Goal: Task Accomplishment & Management: Complete application form

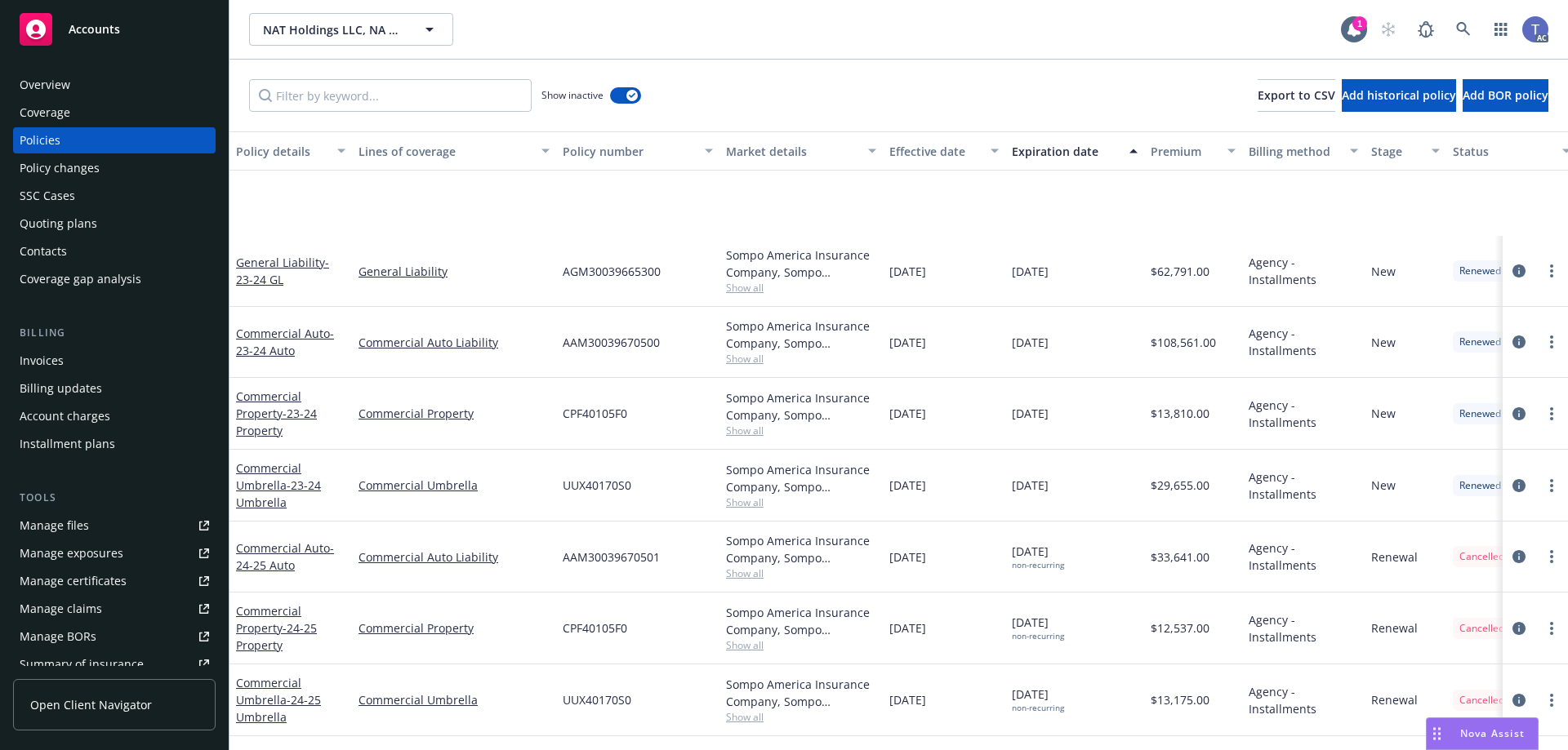
scroll to position [141, 0]
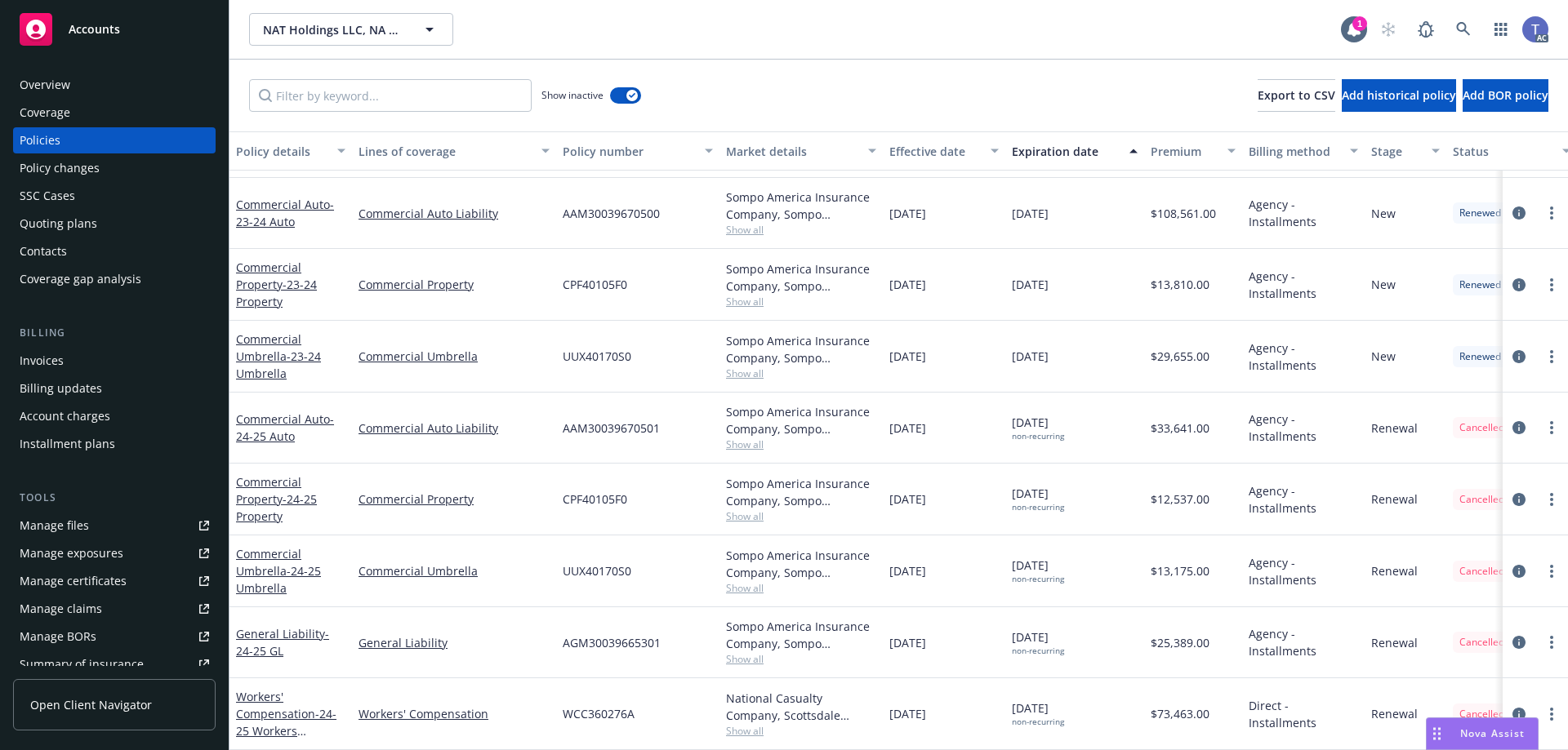
click at [122, 190] on div "SSC Cases" at bounding box center [115, 195] width 190 height 26
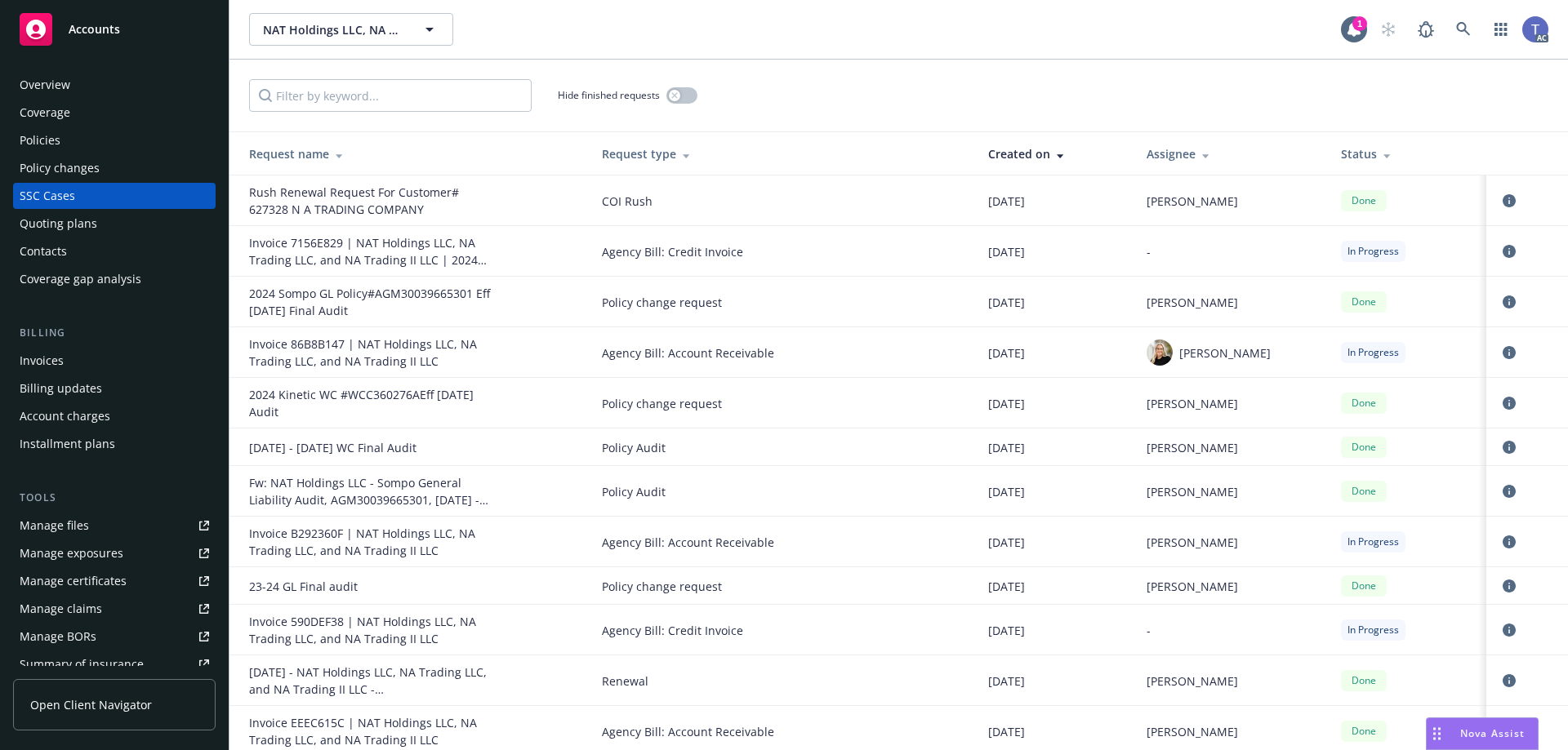
click at [1341, 148] on div "Status" at bounding box center [1407, 153] width 132 height 17
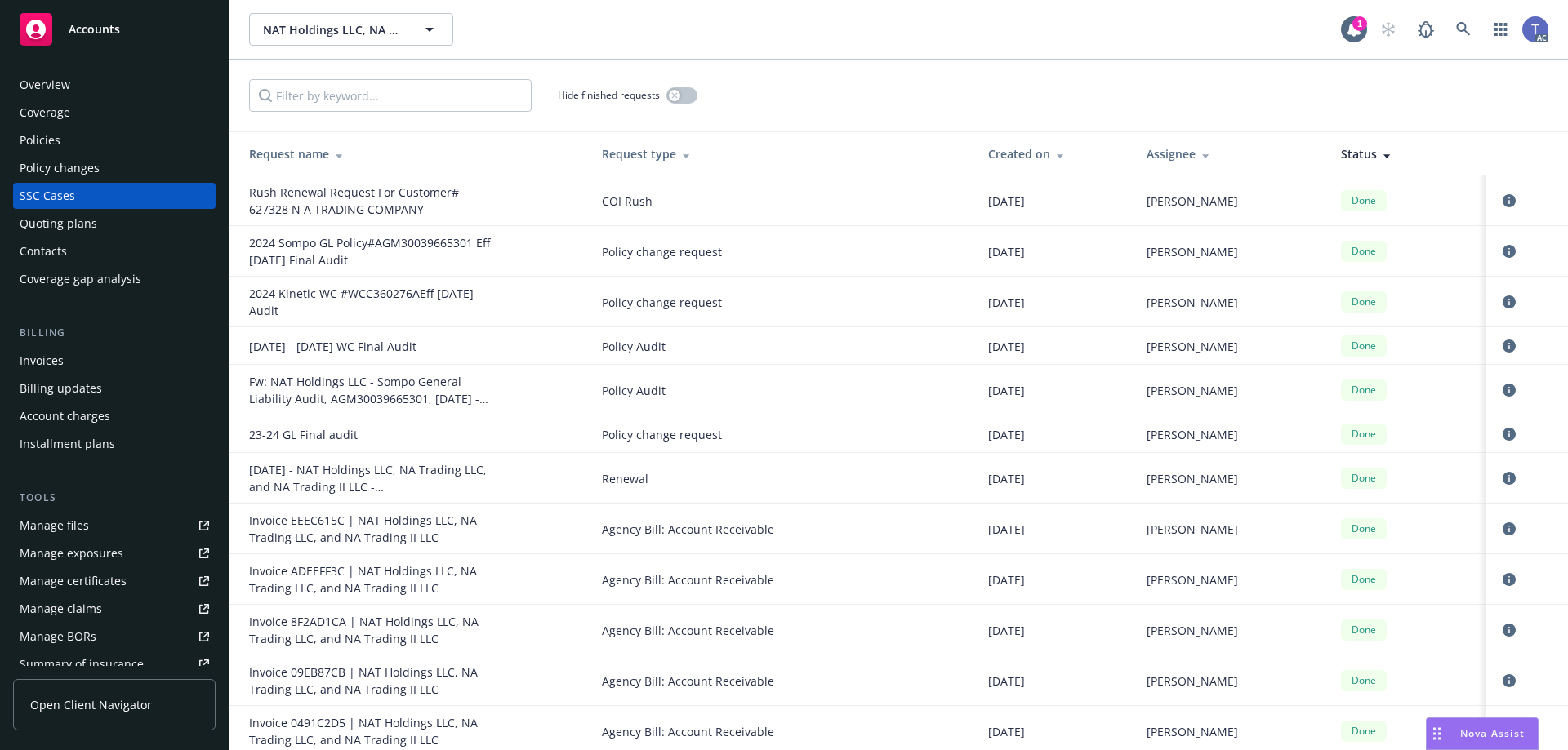
click at [1341, 148] on div "Status" at bounding box center [1407, 153] width 132 height 17
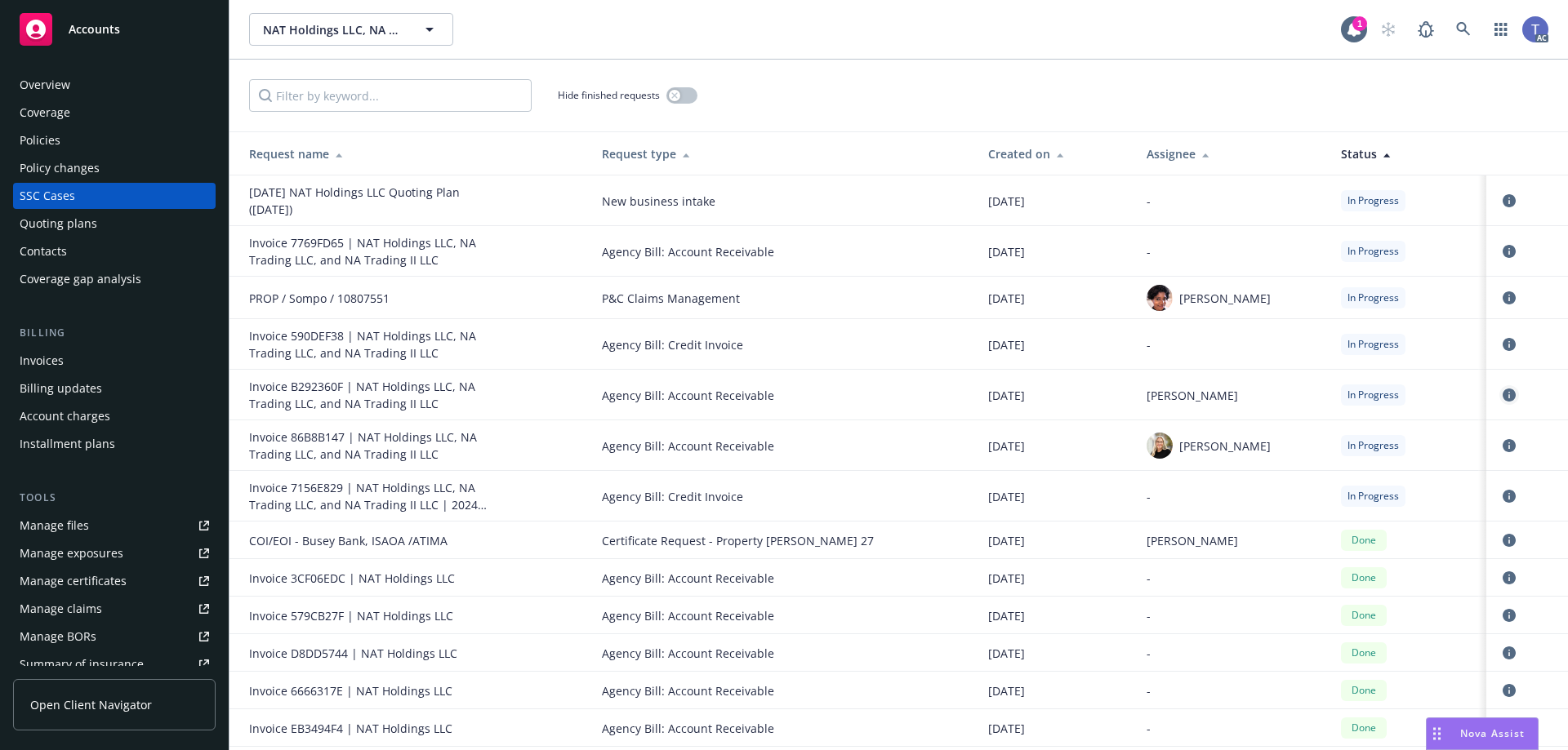
click at [1503, 394] on icon "circleInformation" at bounding box center [1509, 395] width 13 height 13
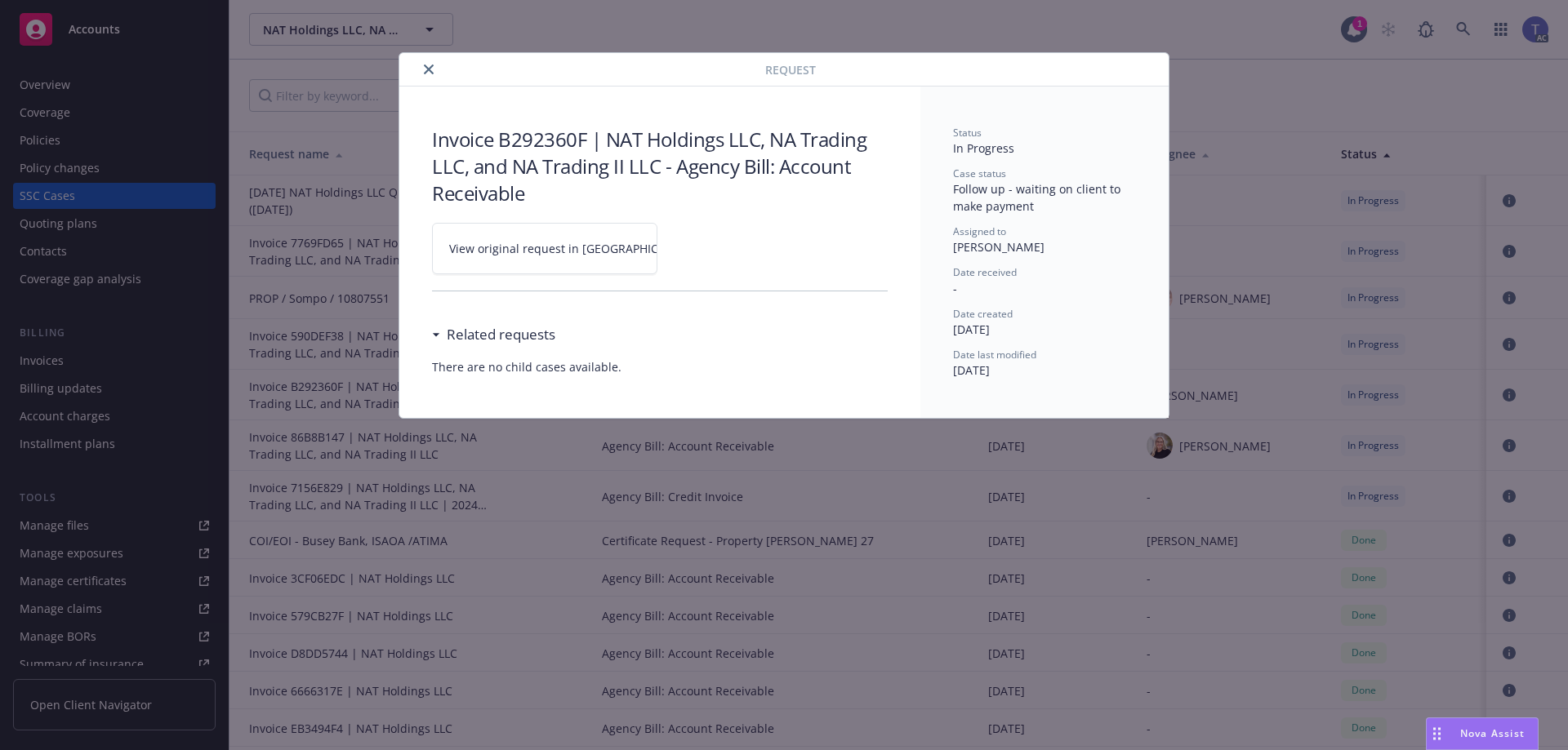
click at [541, 237] on link "View original request in [GEOGRAPHIC_DATA]" at bounding box center [544, 249] width 225 height 51
click at [420, 62] on div at bounding box center [586, 69] width 359 height 20
click at [429, 71] on icon "close" at bounding box center [429, 69] width 10 height 10
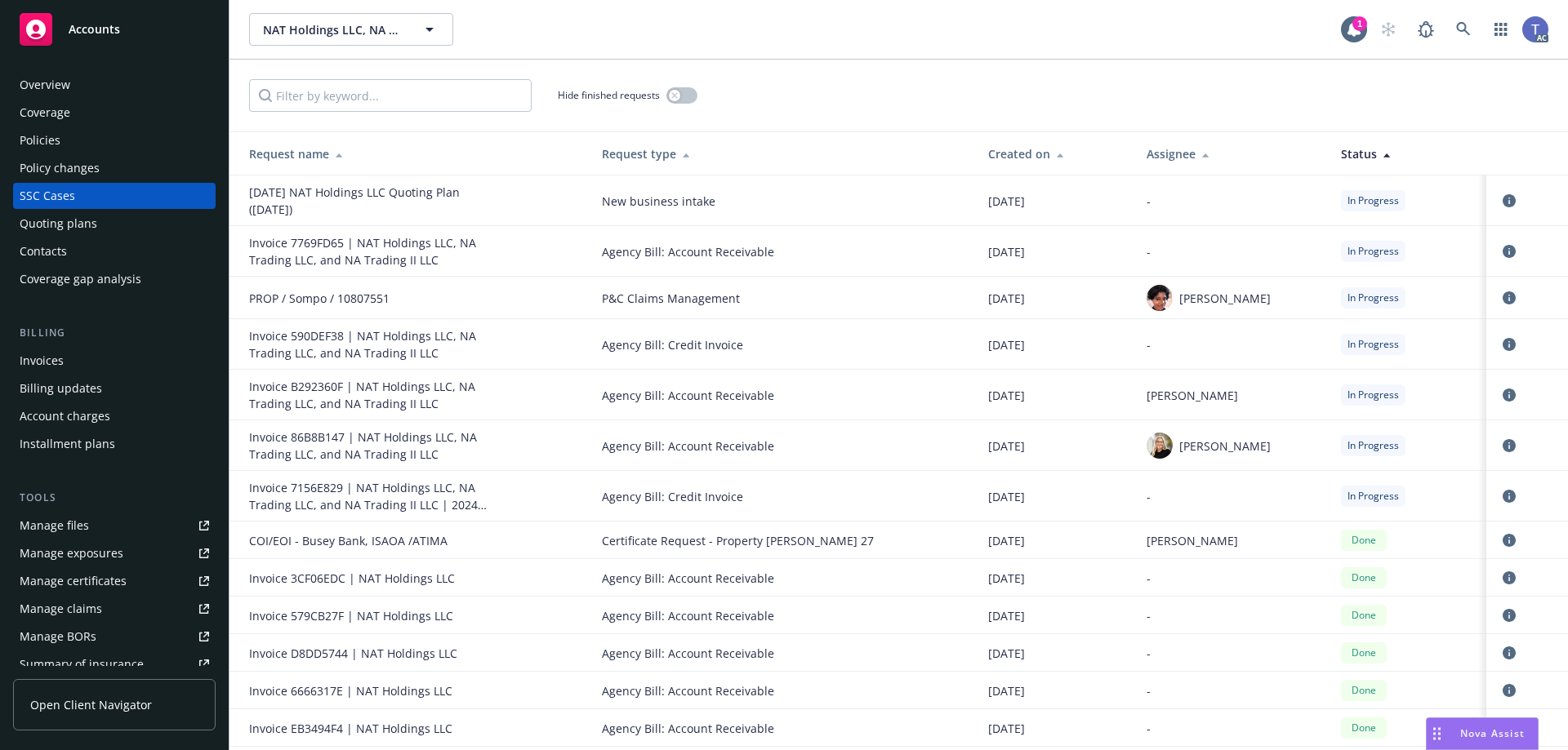
click at [919, 69] on div "Hide finished requests" at bounding box center [898, 95] width 1338 height 72
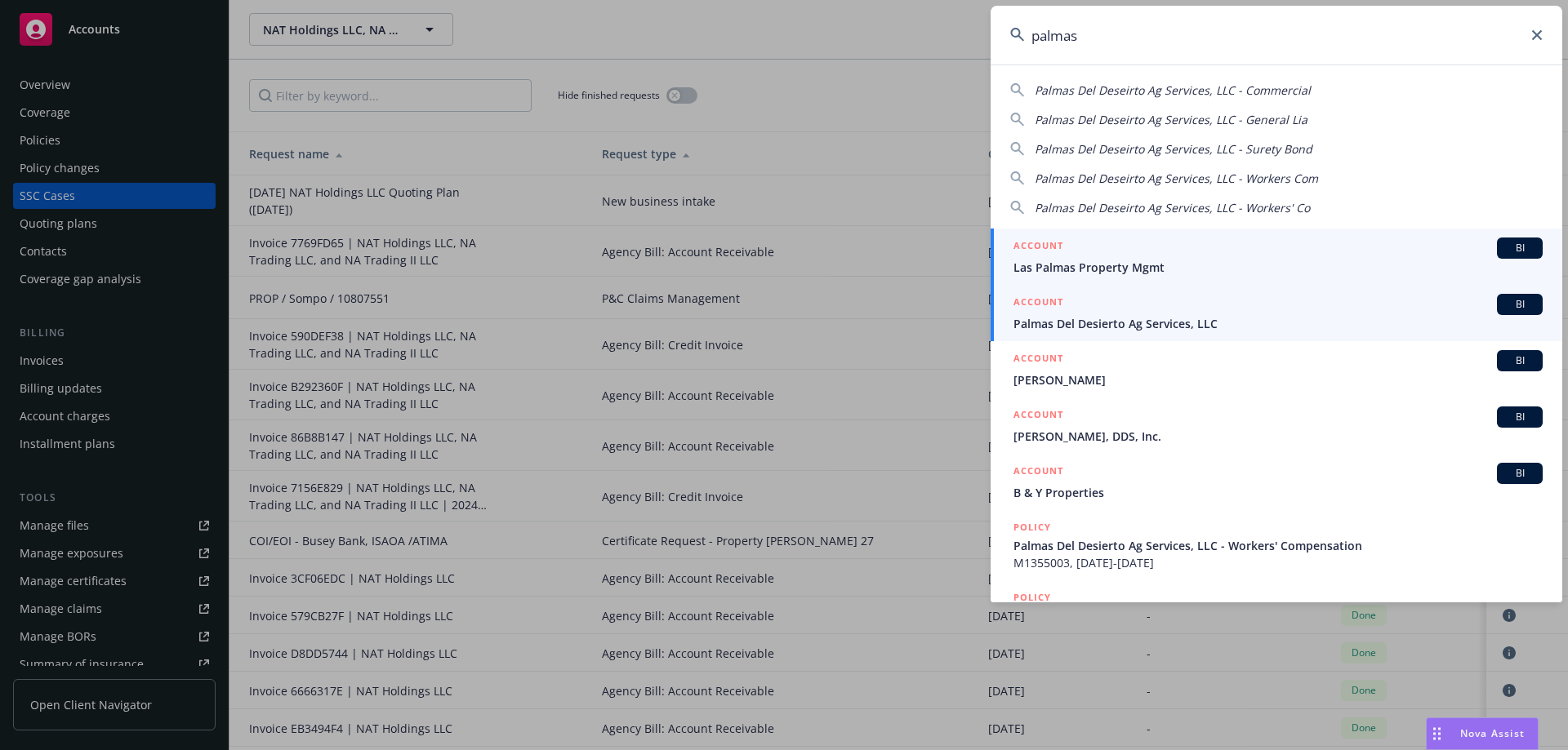
type input "palmas"
click at [1154, 307] on div "ACCOUNT BI" at bounding box center [1278, 304] width 529 height 21
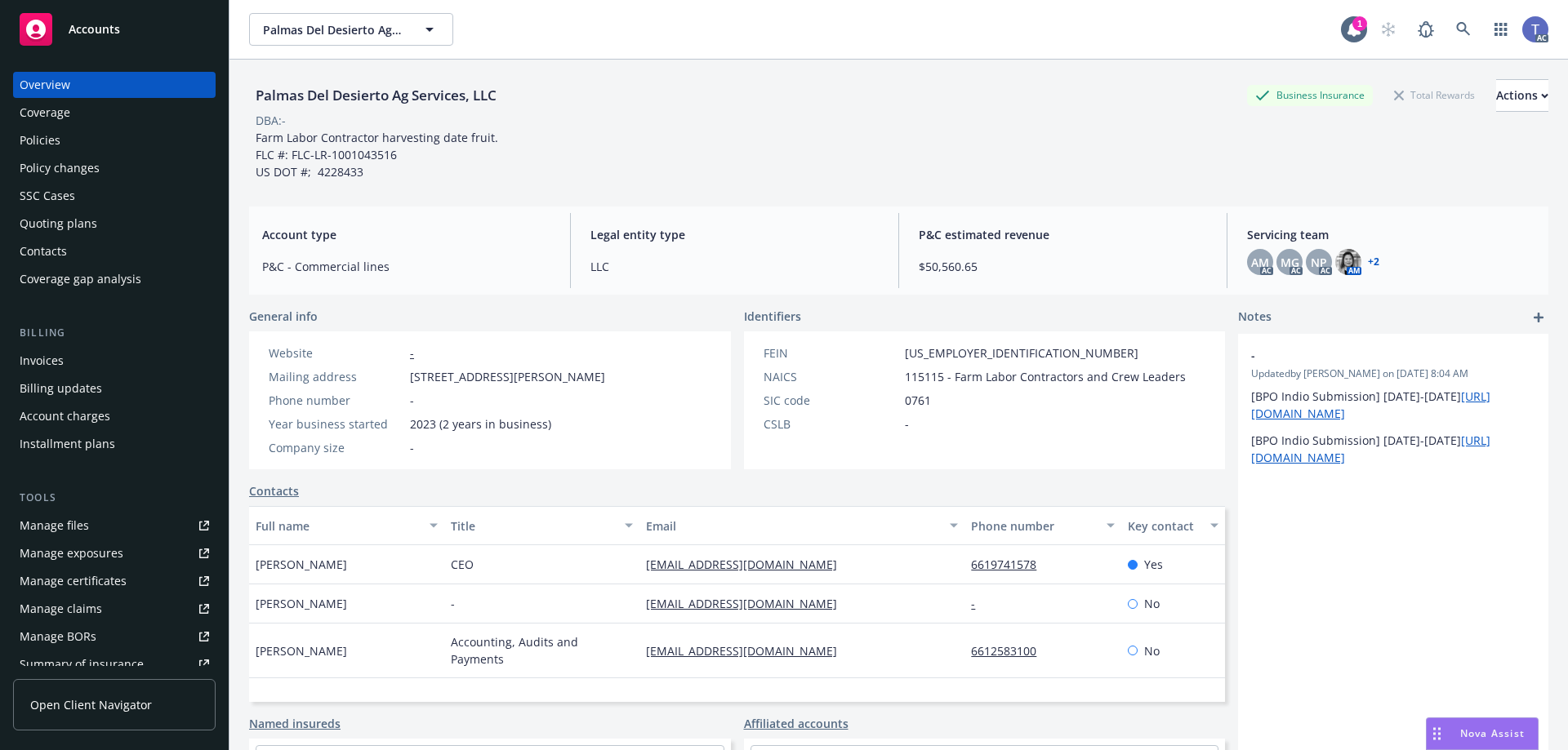
click at [31, 145] on div "Policies" at bounding box center [39, 140] width 40 height 26
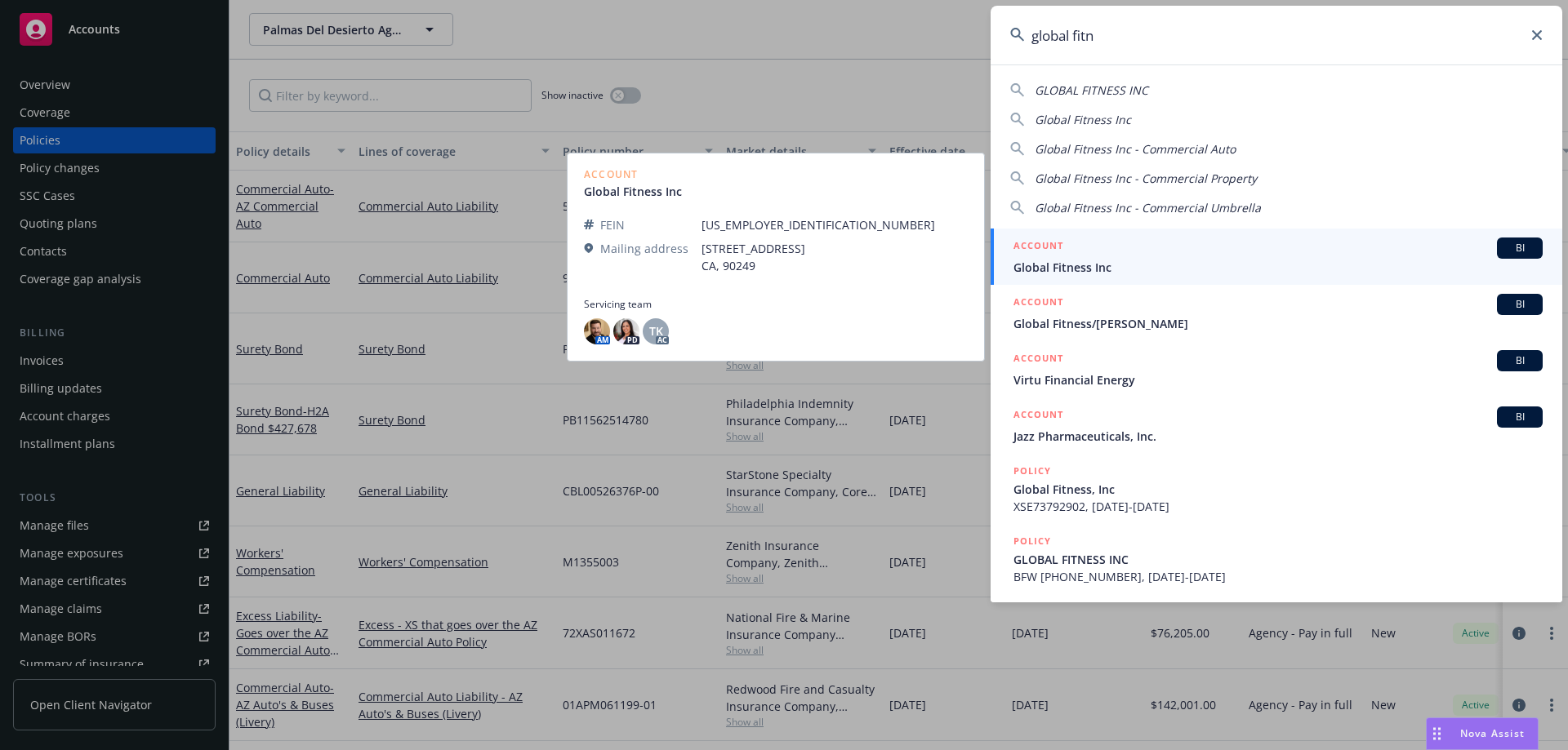
type input "global fitn"
click at [1129, 265] on span "Global Fitness Inc" at bounding box center [1278, 266] width 529 height 17
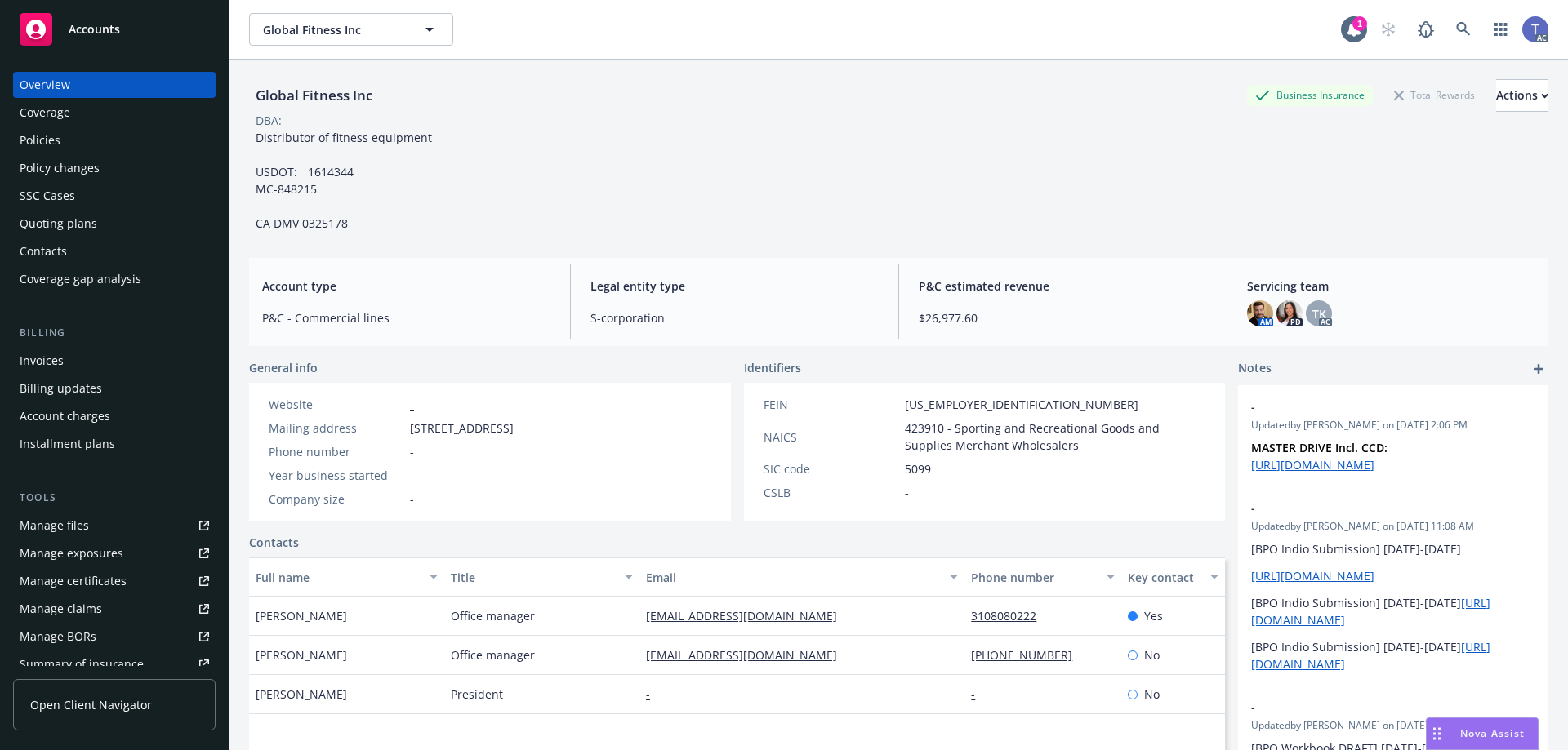
click at [64, 150] on div "Policies" at bounding box center [115, 140] width 190 height 26
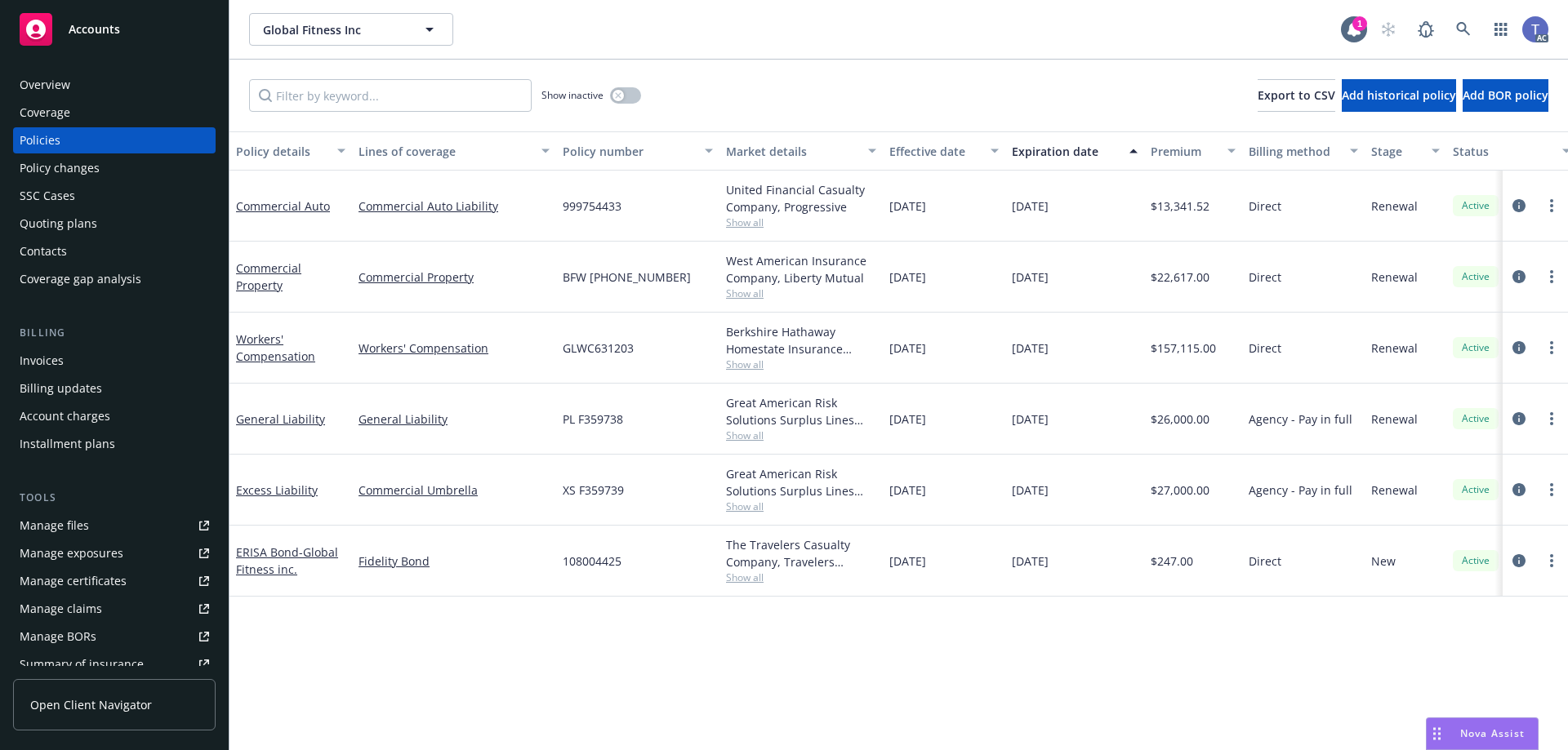
click at [606, 343] on span "GLWC631203" at bounding box center [598, 347] width 71 height 17
click at [605, 343] on span "GLWC631203" at bounding box center [598, 347] width 71 height 17
copy span "GLWC631203"
click at [1517, 343] on icon "circleInformation" at bounding box center [1518, 347] width 13 height 13
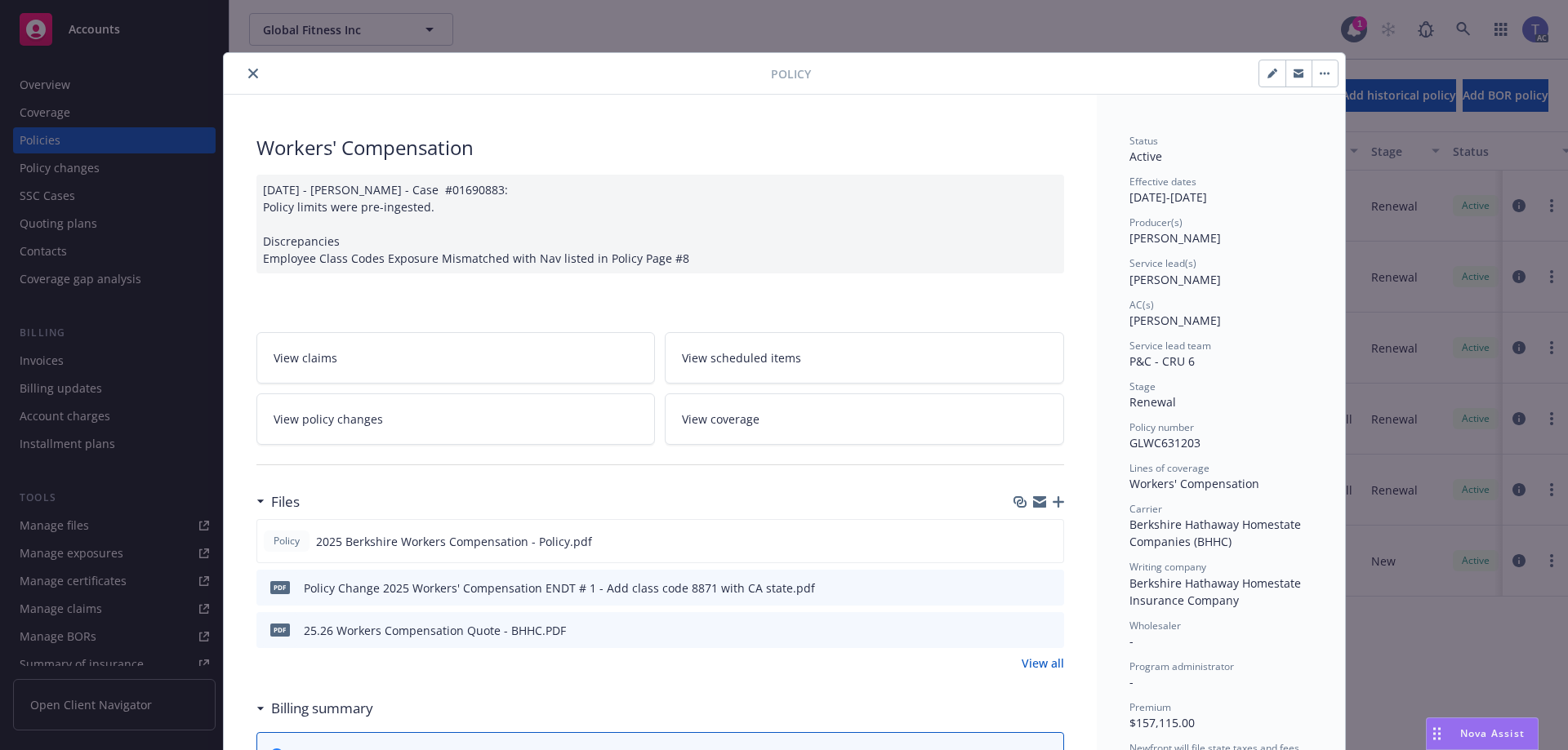
click at [1053, 497] on icon "button" at bounding box center [1058, 502] width 12 height 12
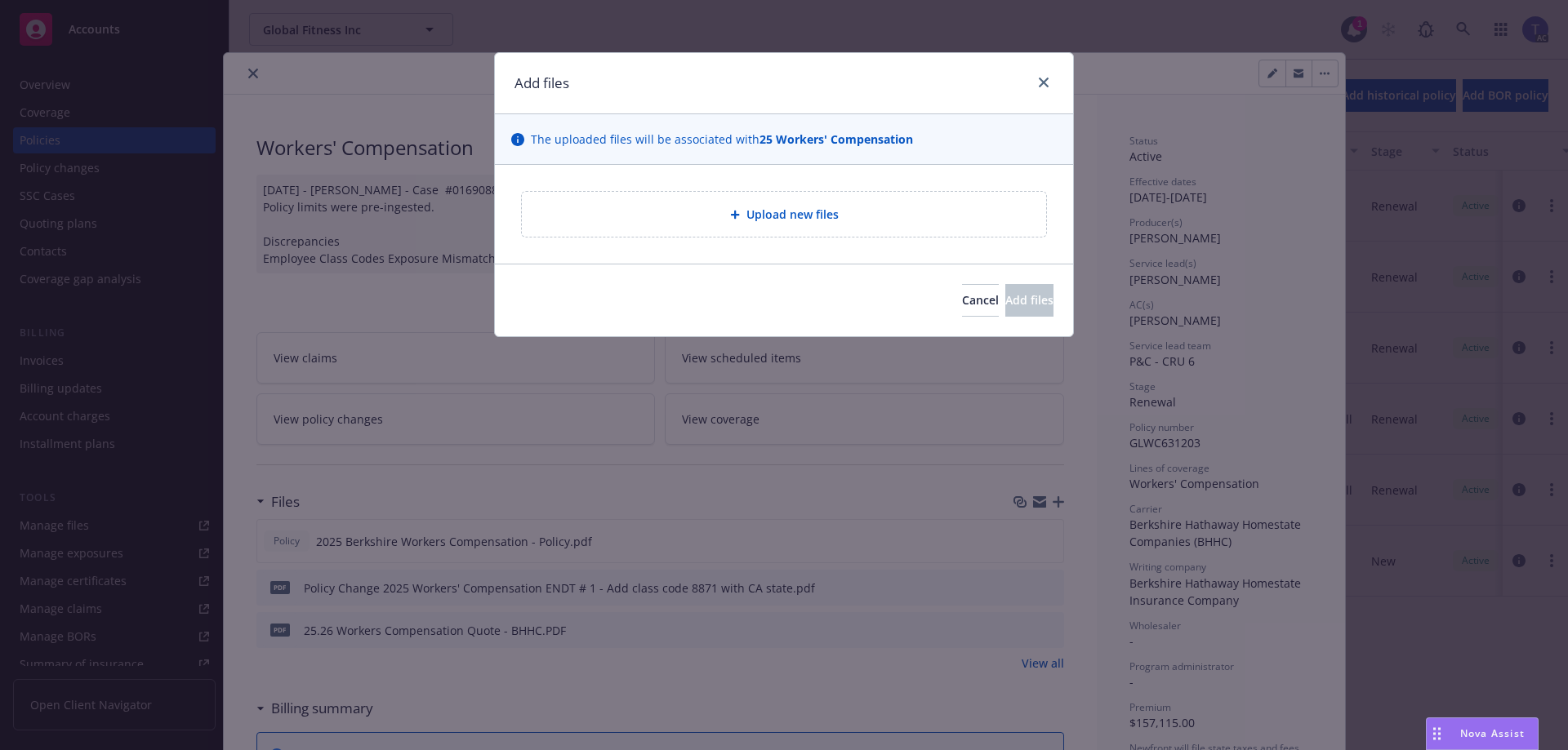
click at [747, 222] on span "Upload new files" at bounding box center [792, 213] width 92 height 17
type textarea "x"
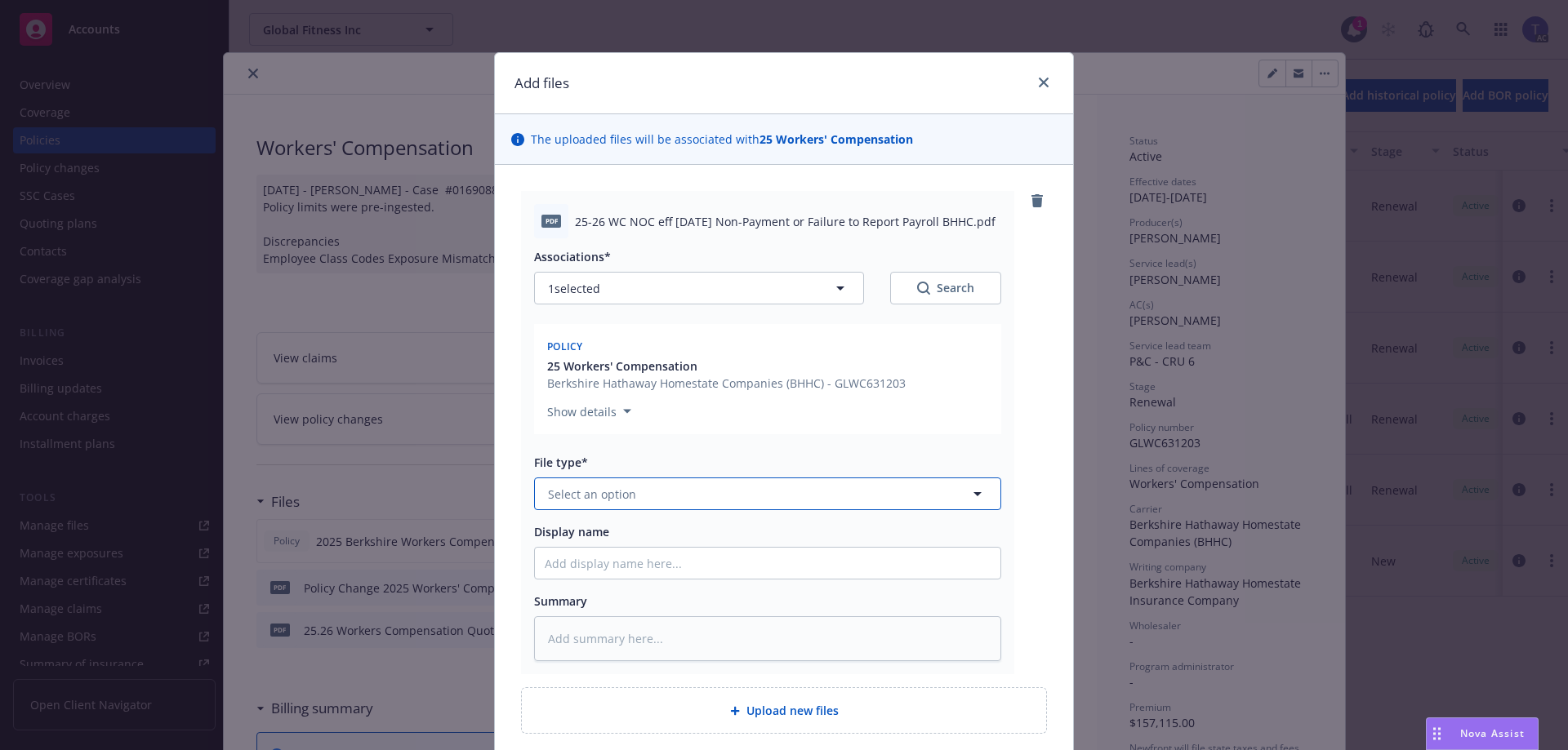
click at [829, 487] on button "Select an option" at bounding box center [767, 493] width 467 height 33
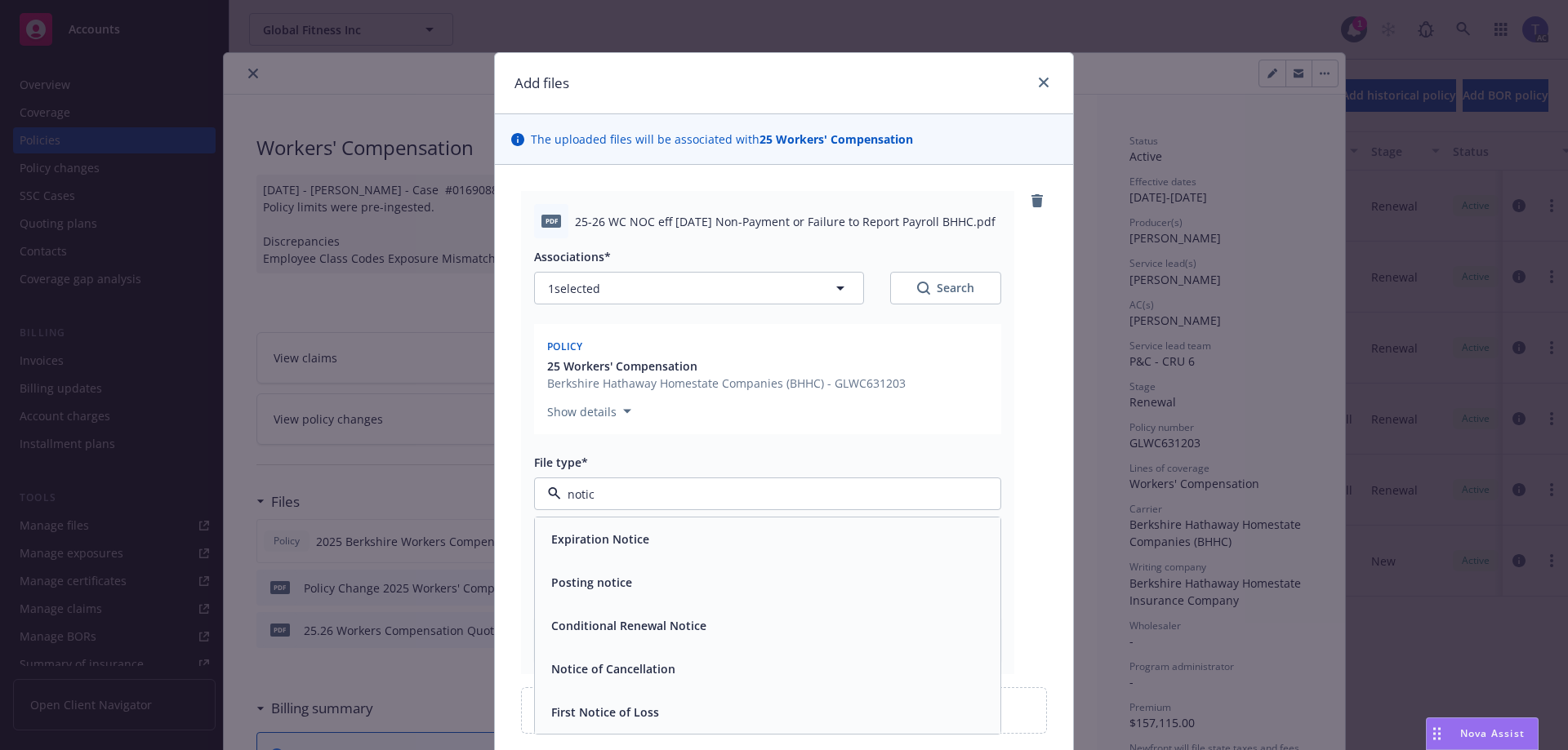
type input "notice"
click at [588, 670] on span "Notice of Cancellation" at bounding box center [613, 668] width 124 height 17
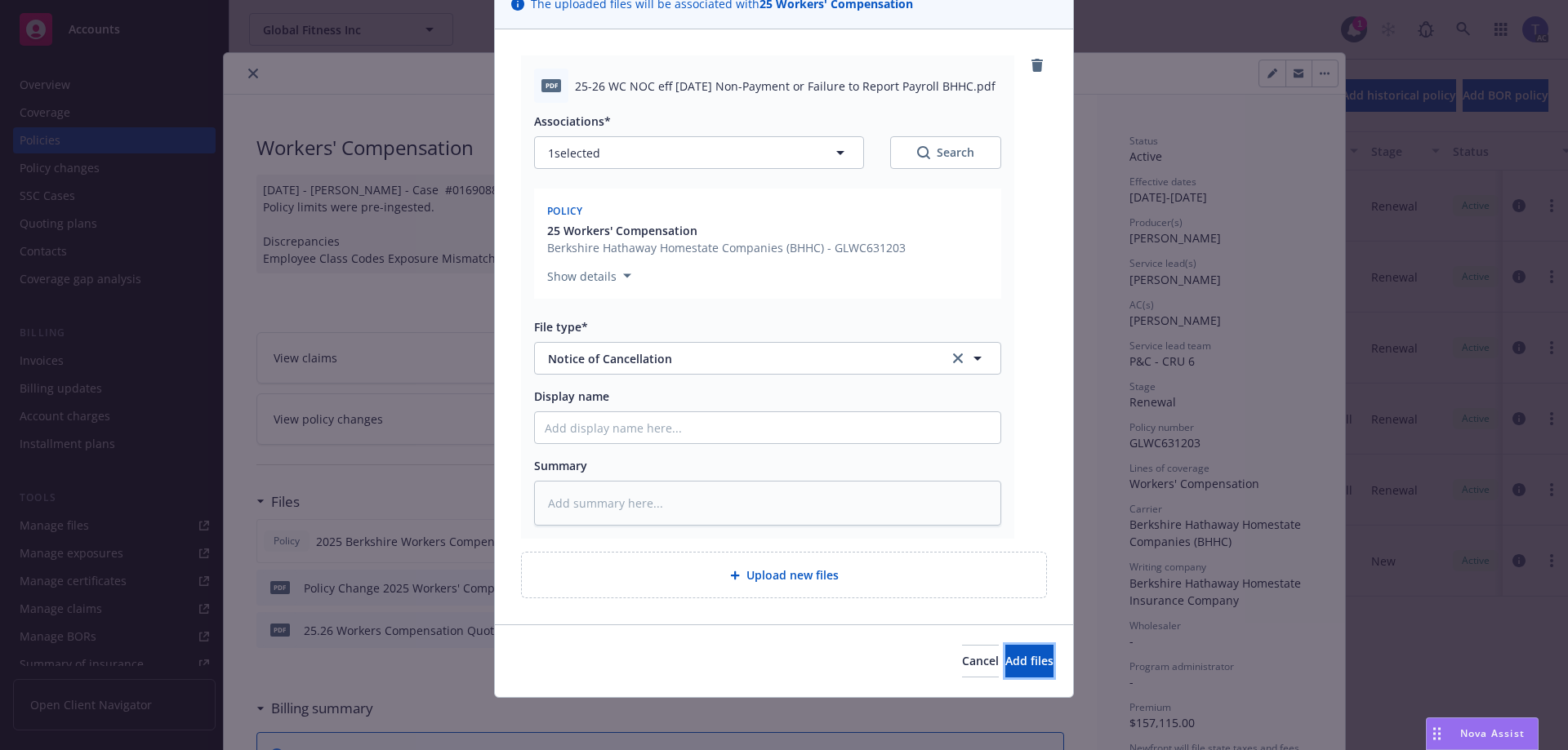
drag, startPoint x: 1016, startPoint y: 660, endPoint x: 1058, endPoint y: 644, distance: 44.9
click at [1016, 659] on span "Add files" at bounding box center [1029, 661] width 48 height 16
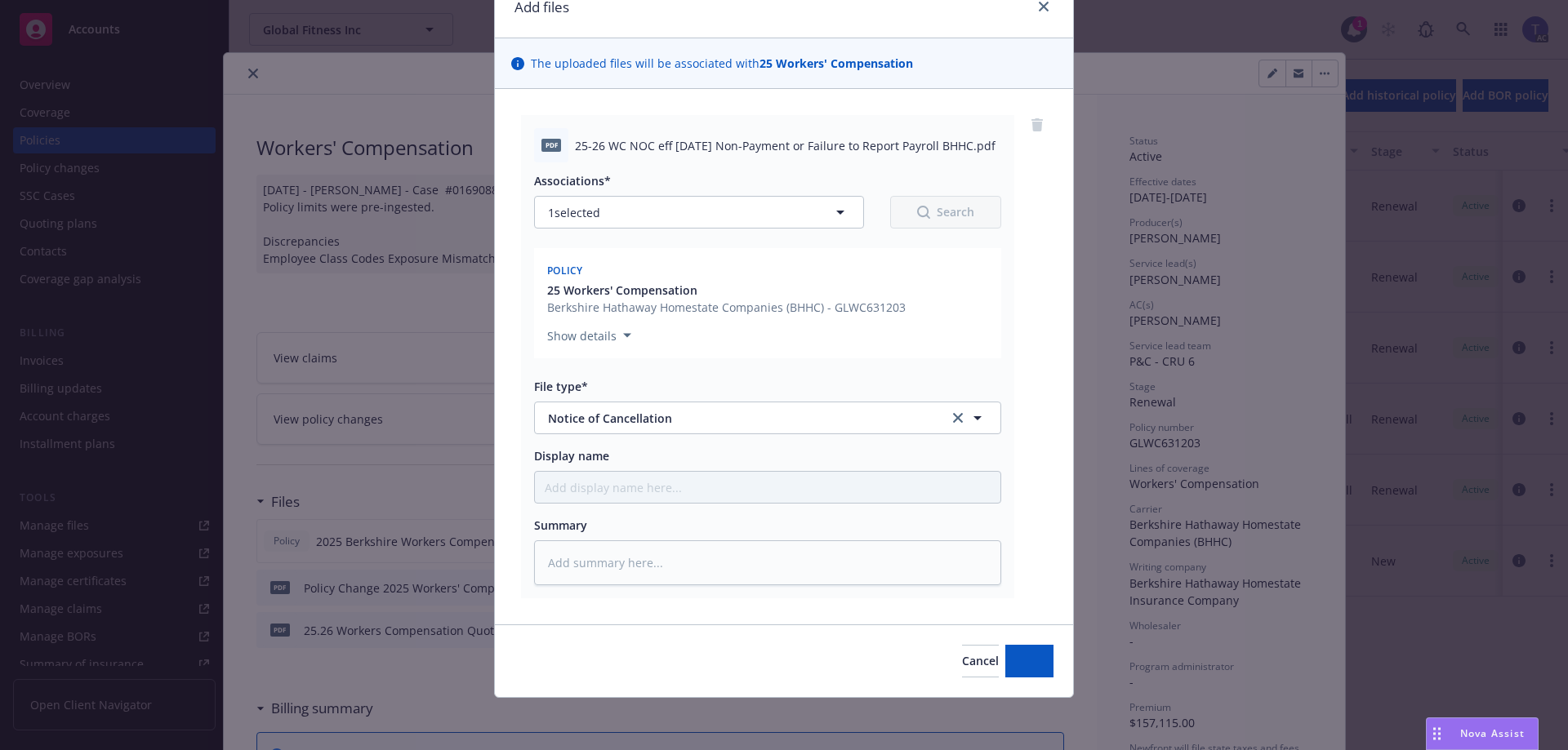
scroll to position [76, 0]
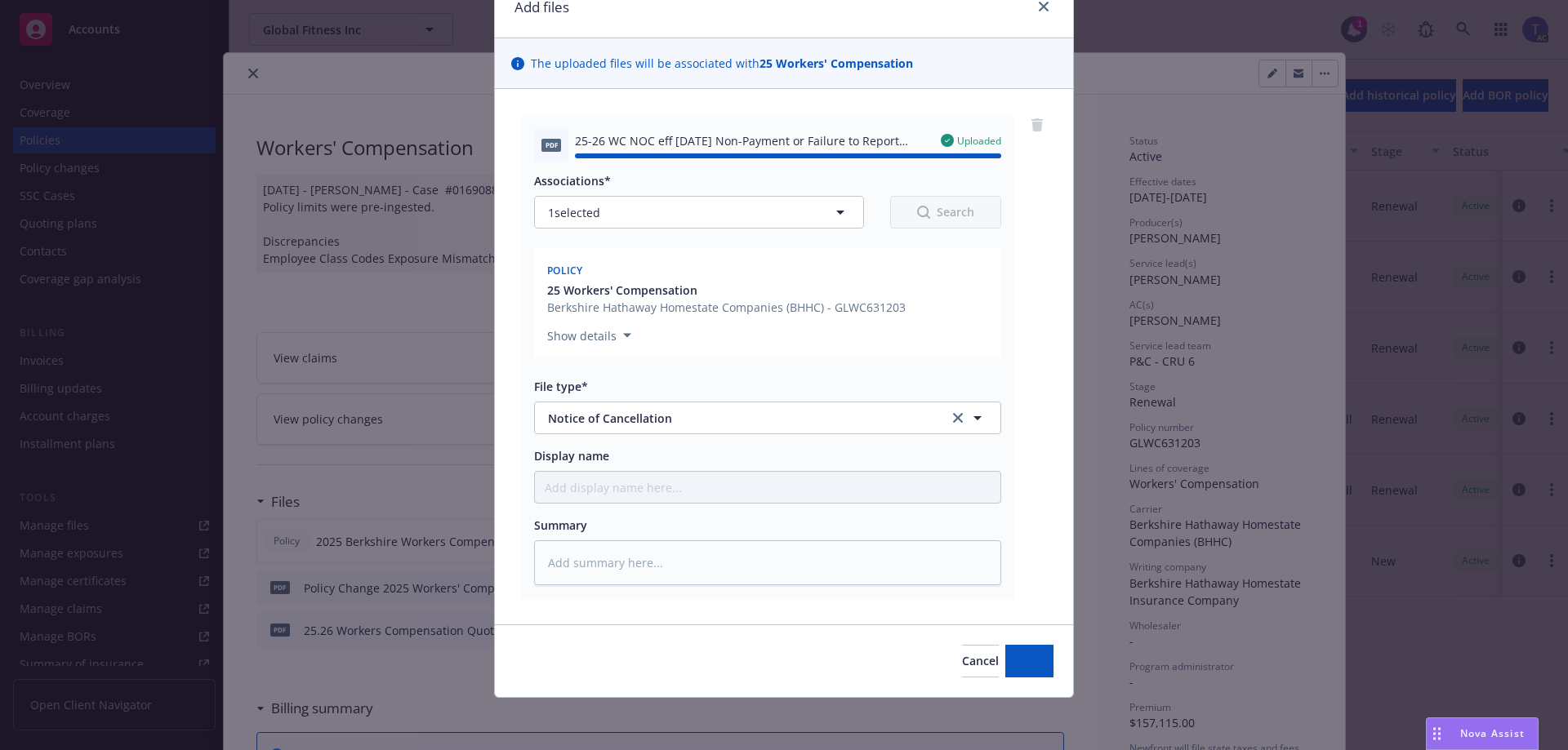
type textarea "x"
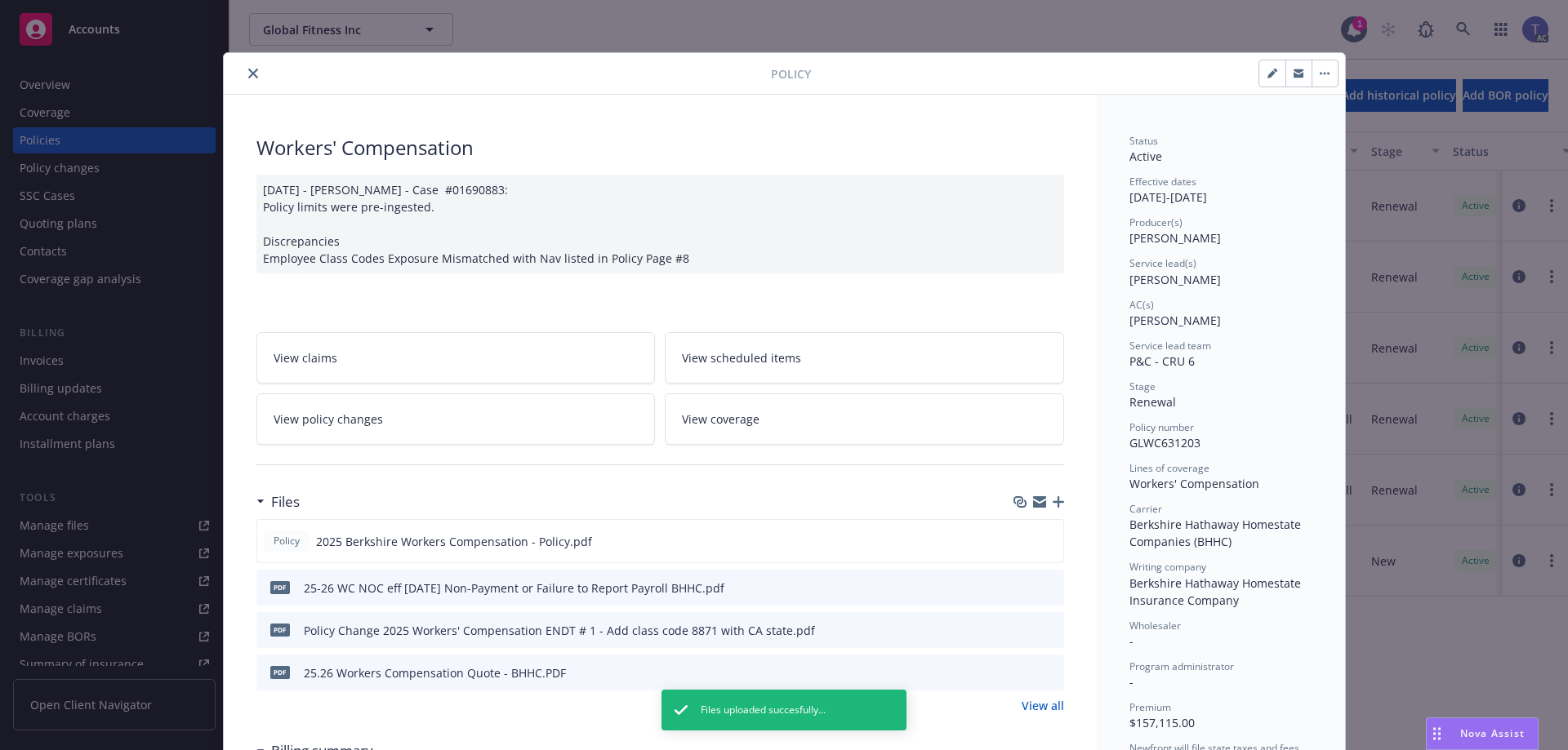
click at [1295, 73] on icon "button" at bounding box center [1298, 73] width 10 height 10
click at [248, 72] on icon "close" at bounding box center [253, 73] width 10 height 10
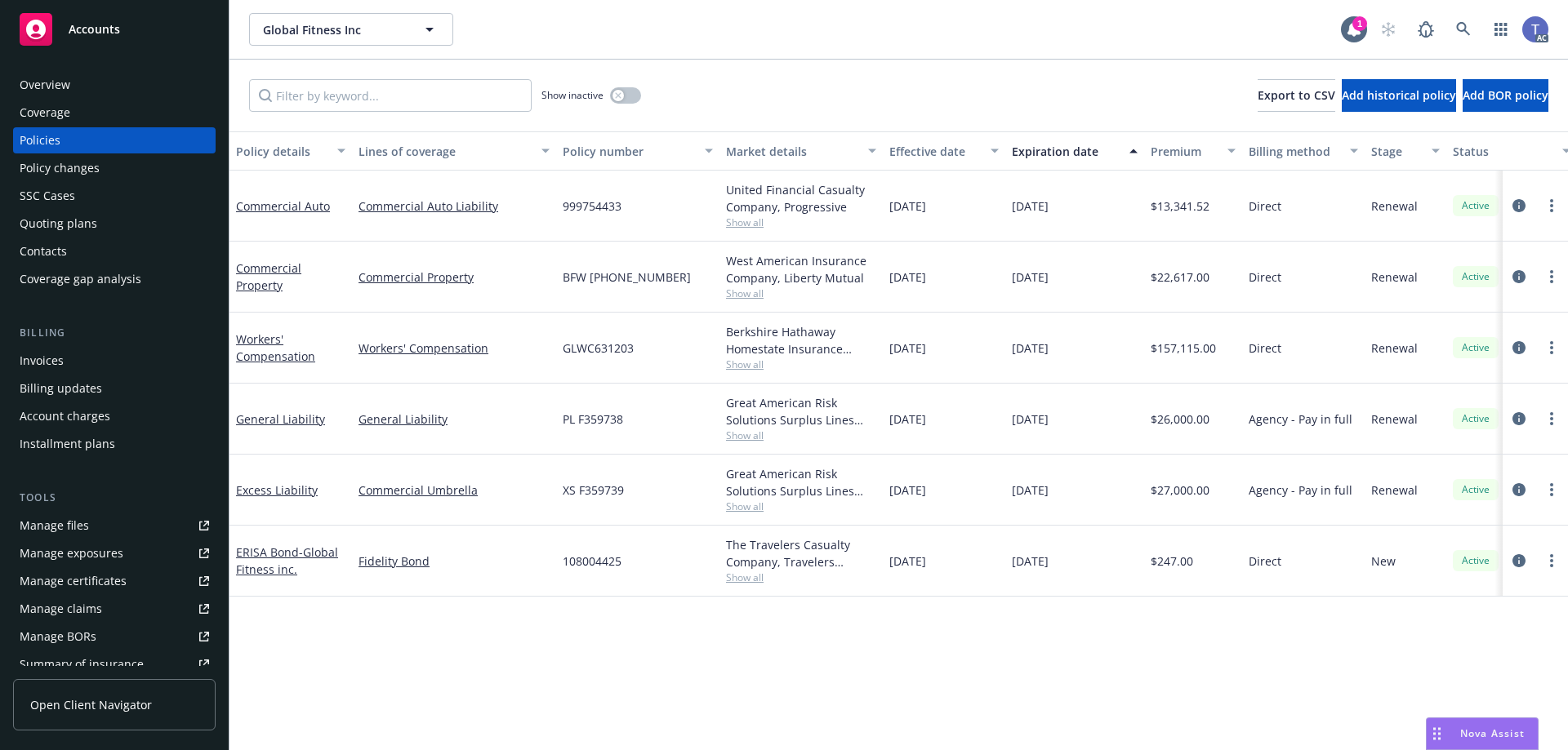
click at [845, 58] on div "Global Fitness Inc Global Fitness Inc 1 AC" at bounding box center [898, 30] width 1338 height 59
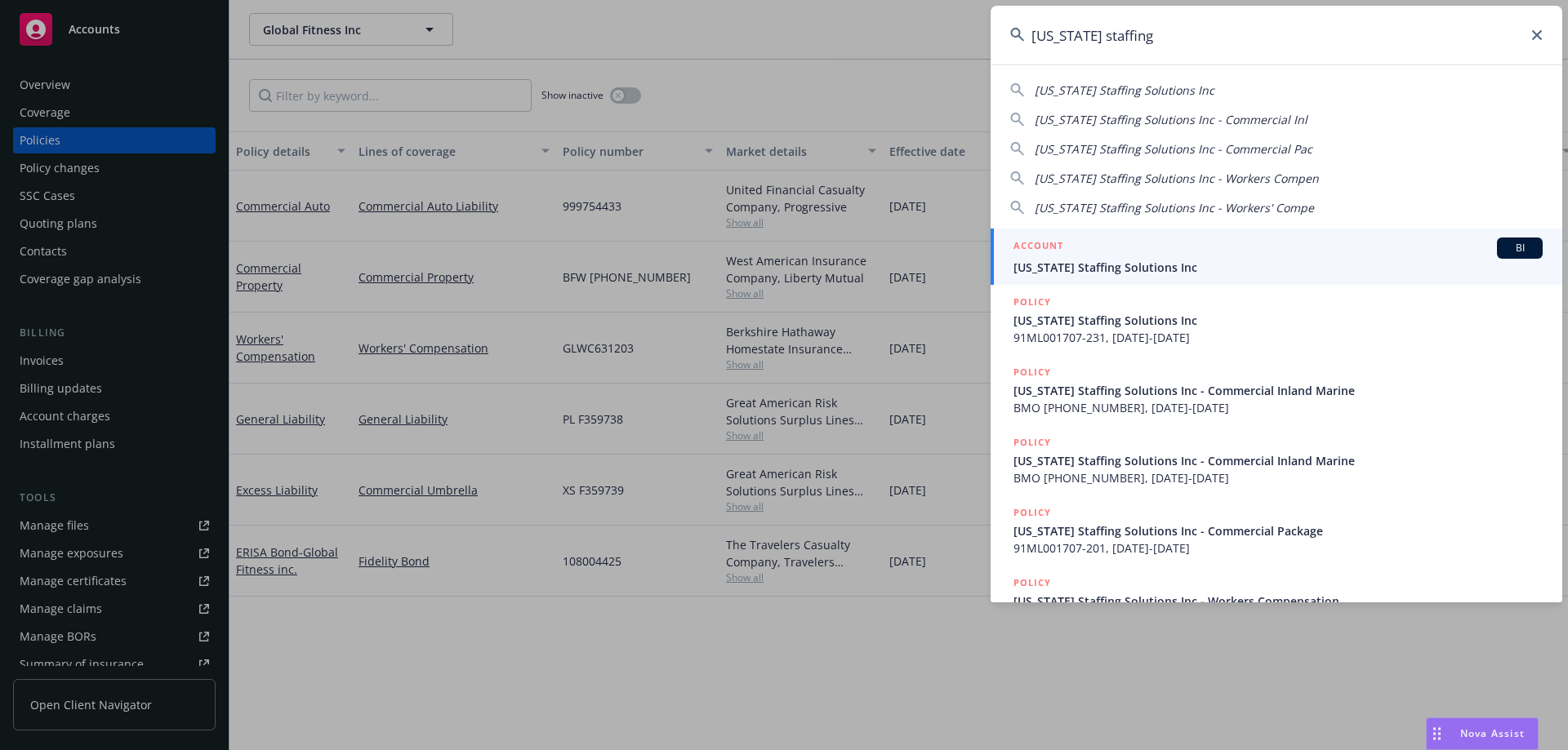
type input "[US_STATE] staffing"
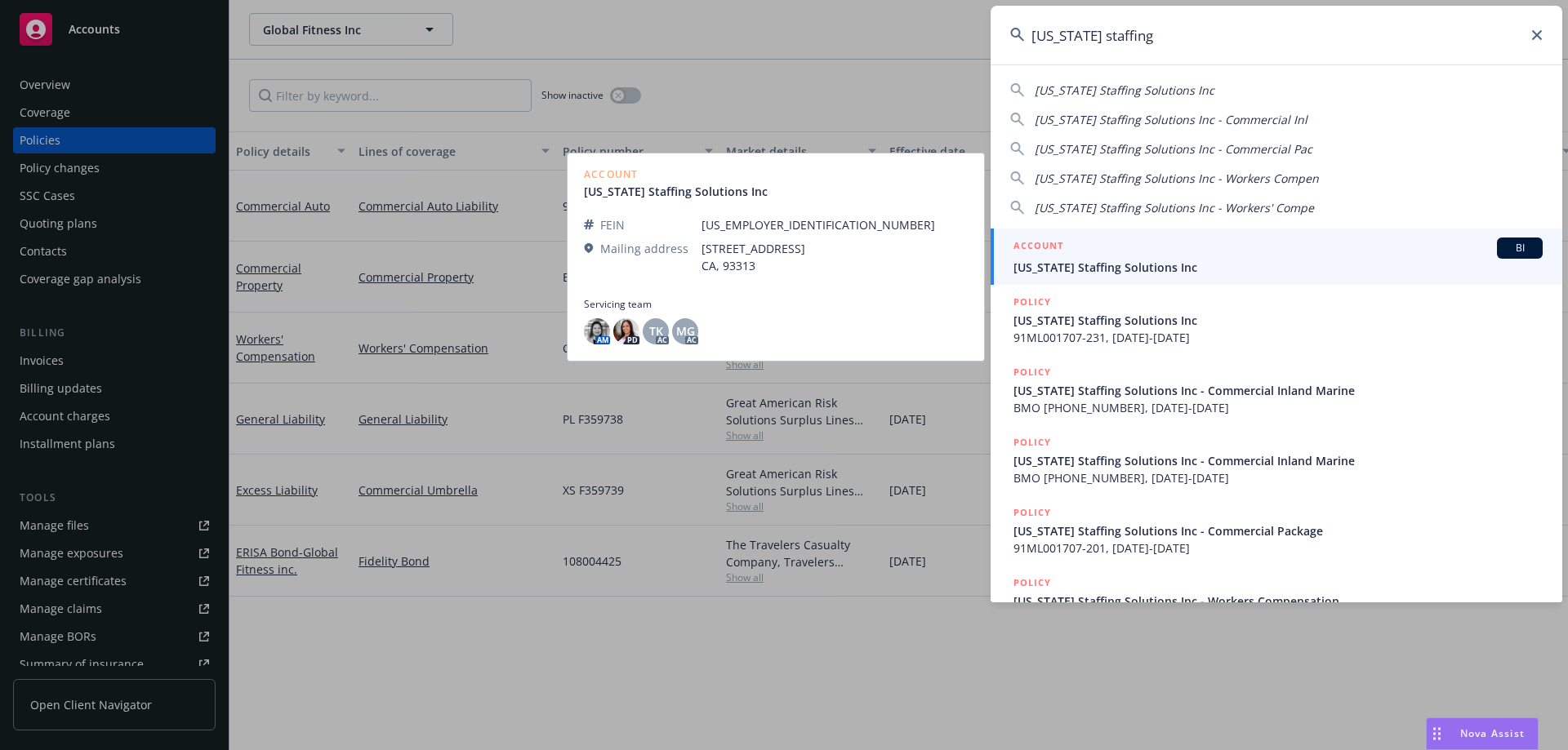
click at [1121, 271] on span "[US_STATE] Staffing Solutions Inc" at bounding box center [1278, 266] width 529 height 17
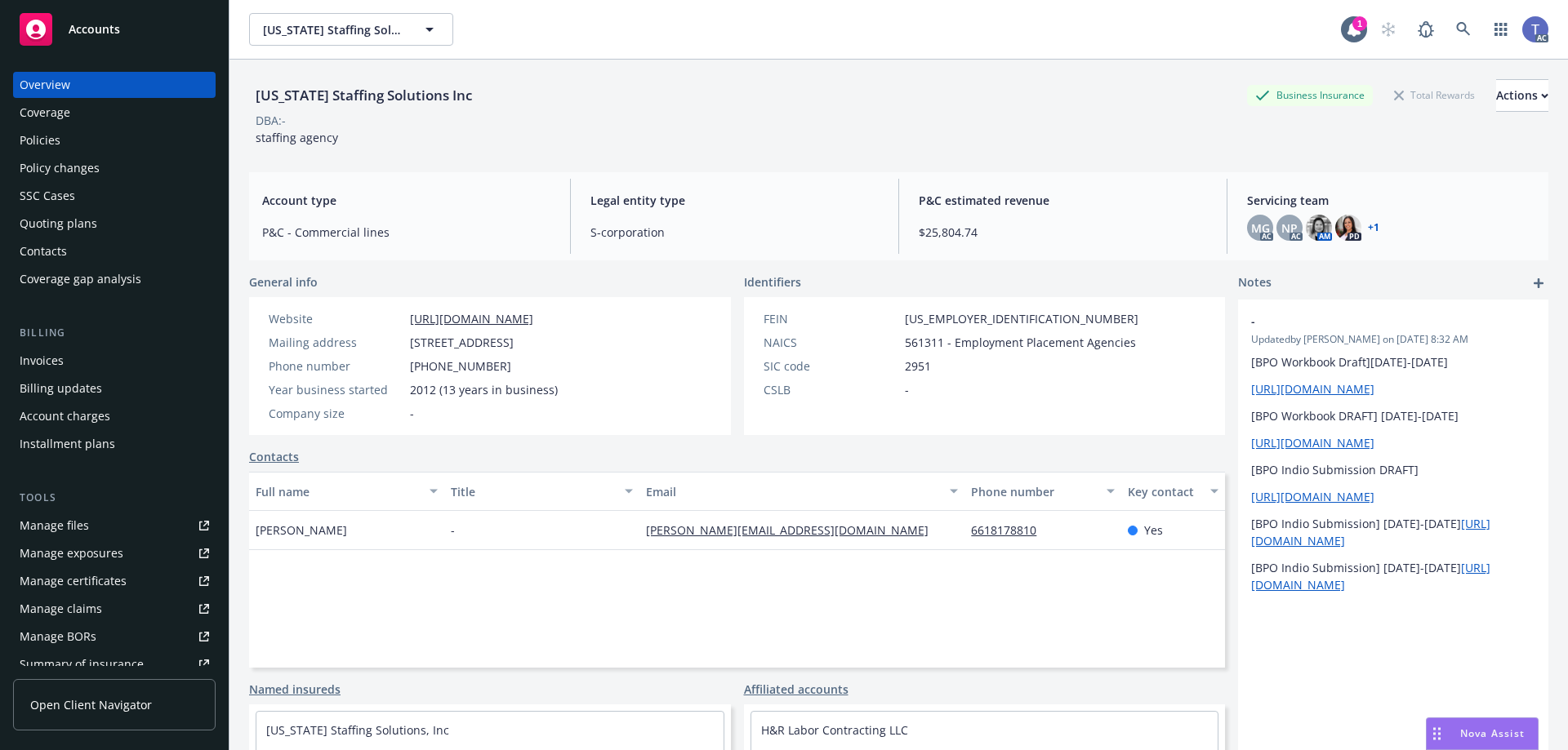
click at [110, 145] on div "Policies" at bounding box center [115, 140] width 190 height 26
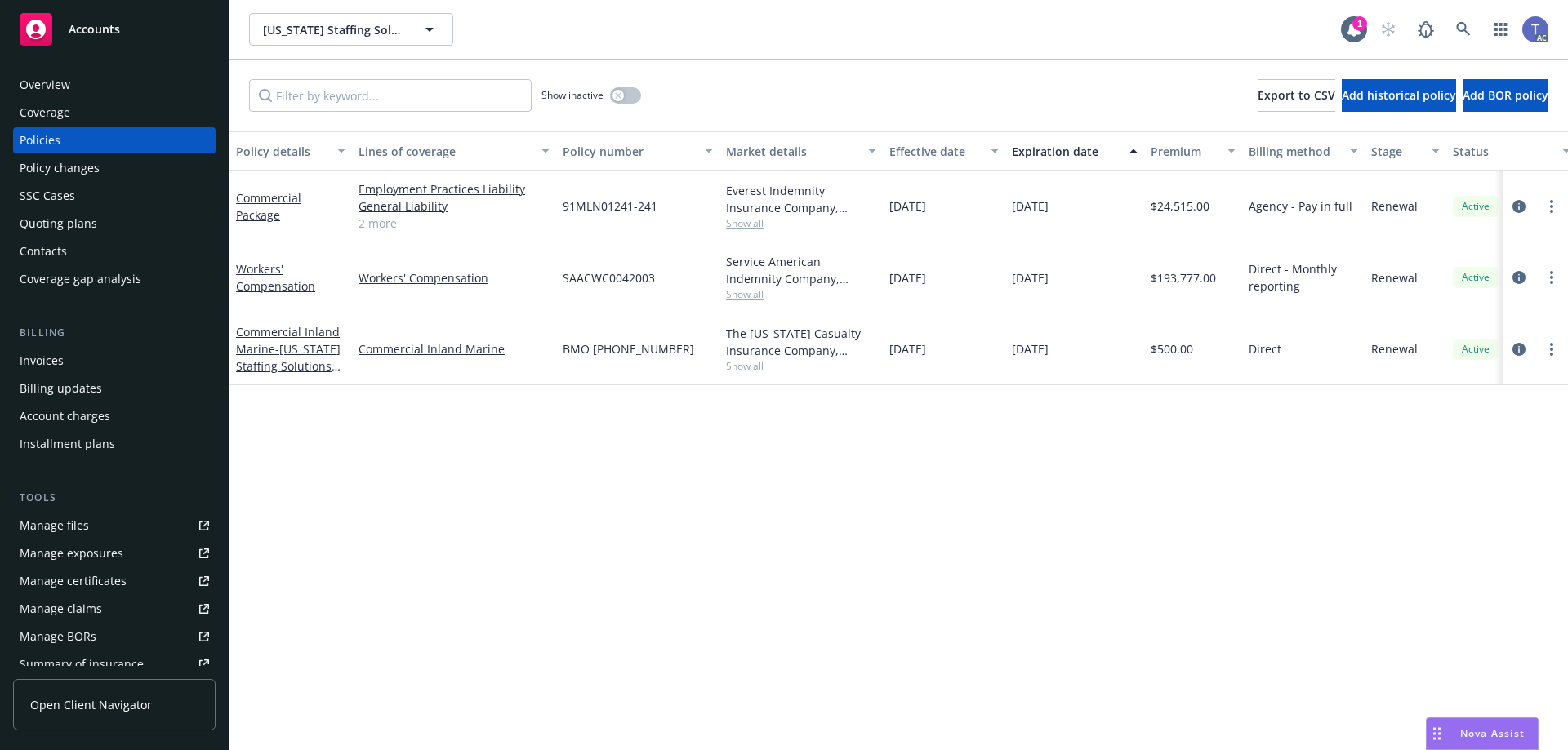
click at [638, 349] on span "BMO [PHONE_NUMBER]" at bounding box center [628, 348] width 131 height 17
copy span "BMO [PHONE_NUMBER]"
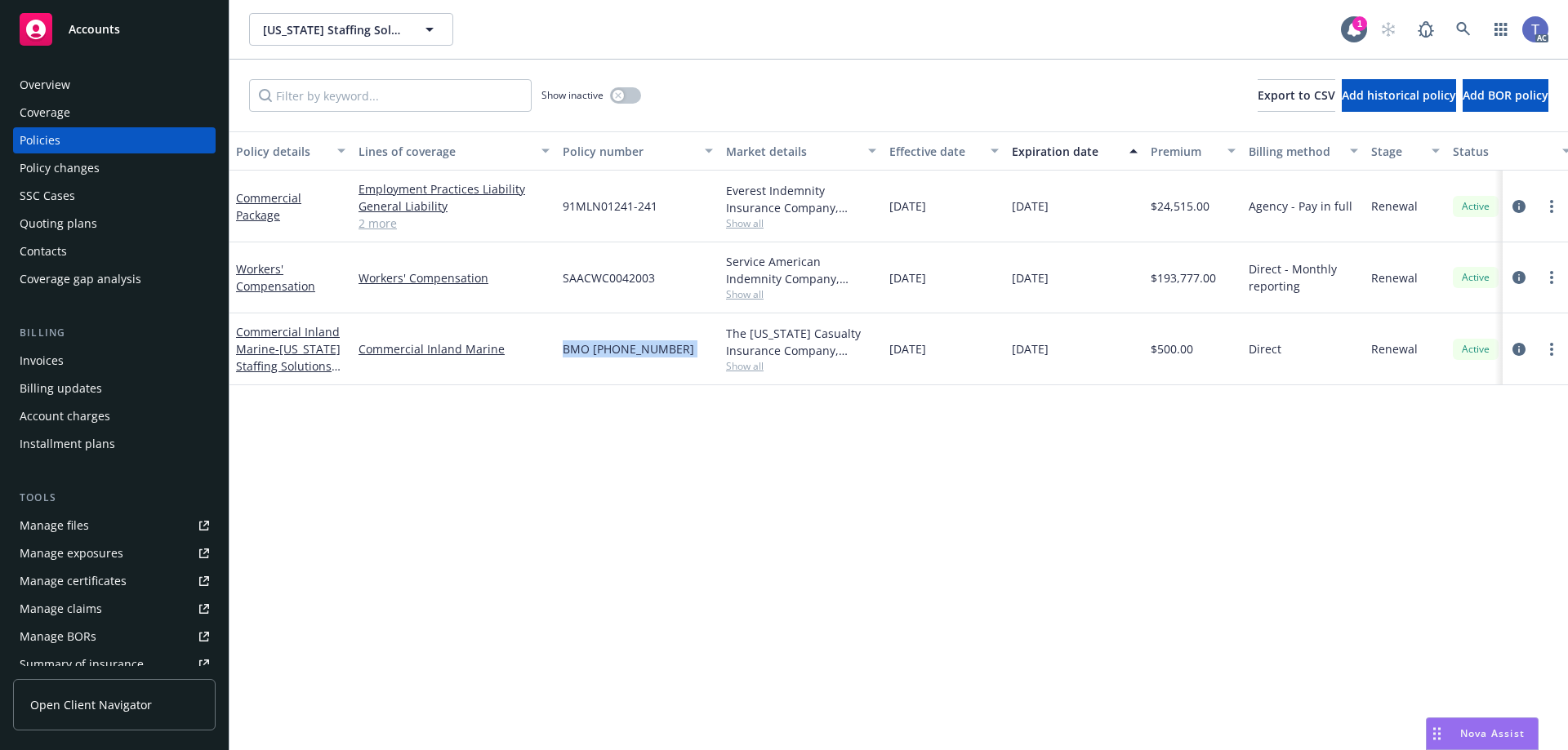
click at [83, 177] on div "Policy changes" at bounding box center [59, 168] width 80 height 26
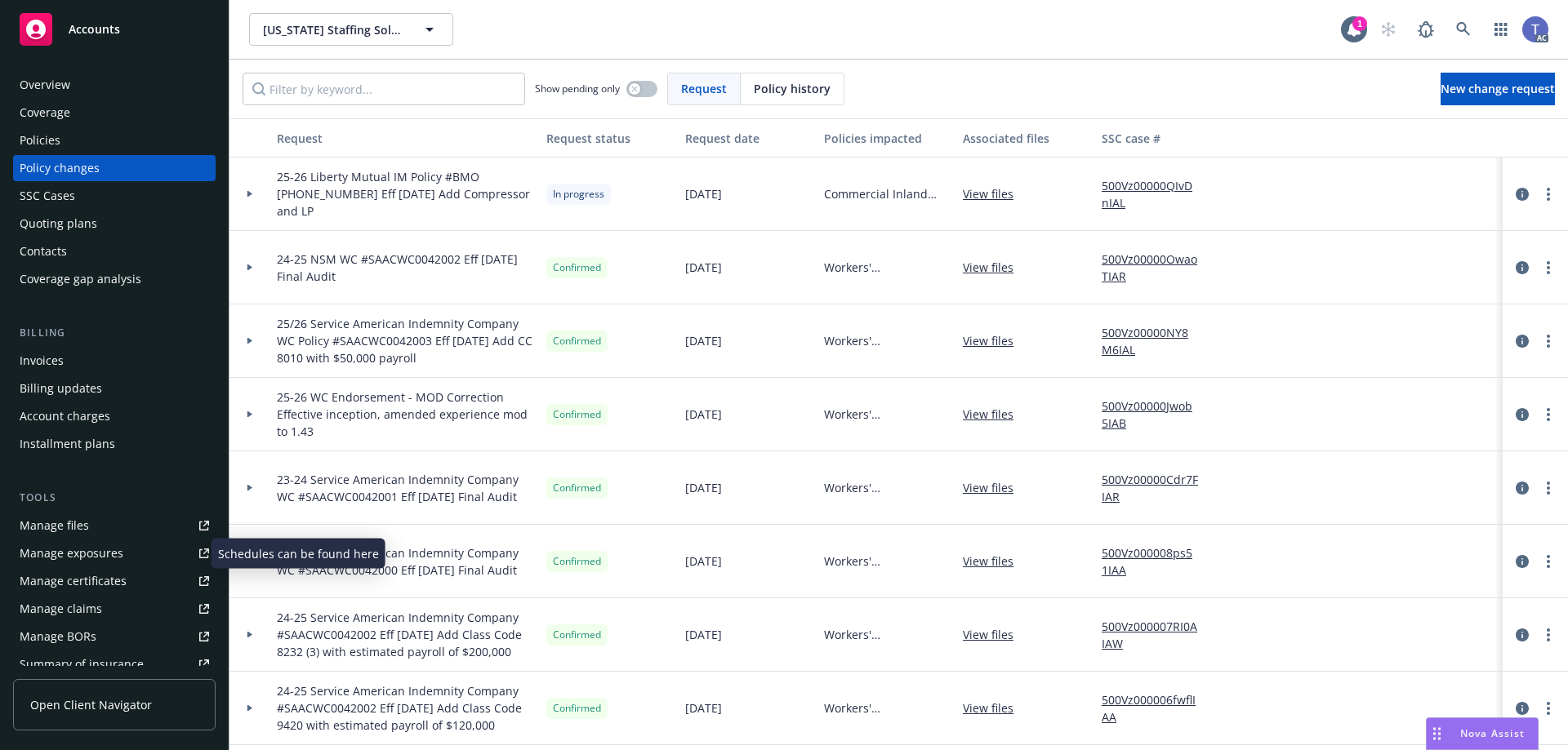
click at [104, 563] on div "Manage exposures" at bounding box center [71, 553] width 104 height 26
click at [1546, 191] on icon "more" at bounding box center [1547, 193] width 3 height 13
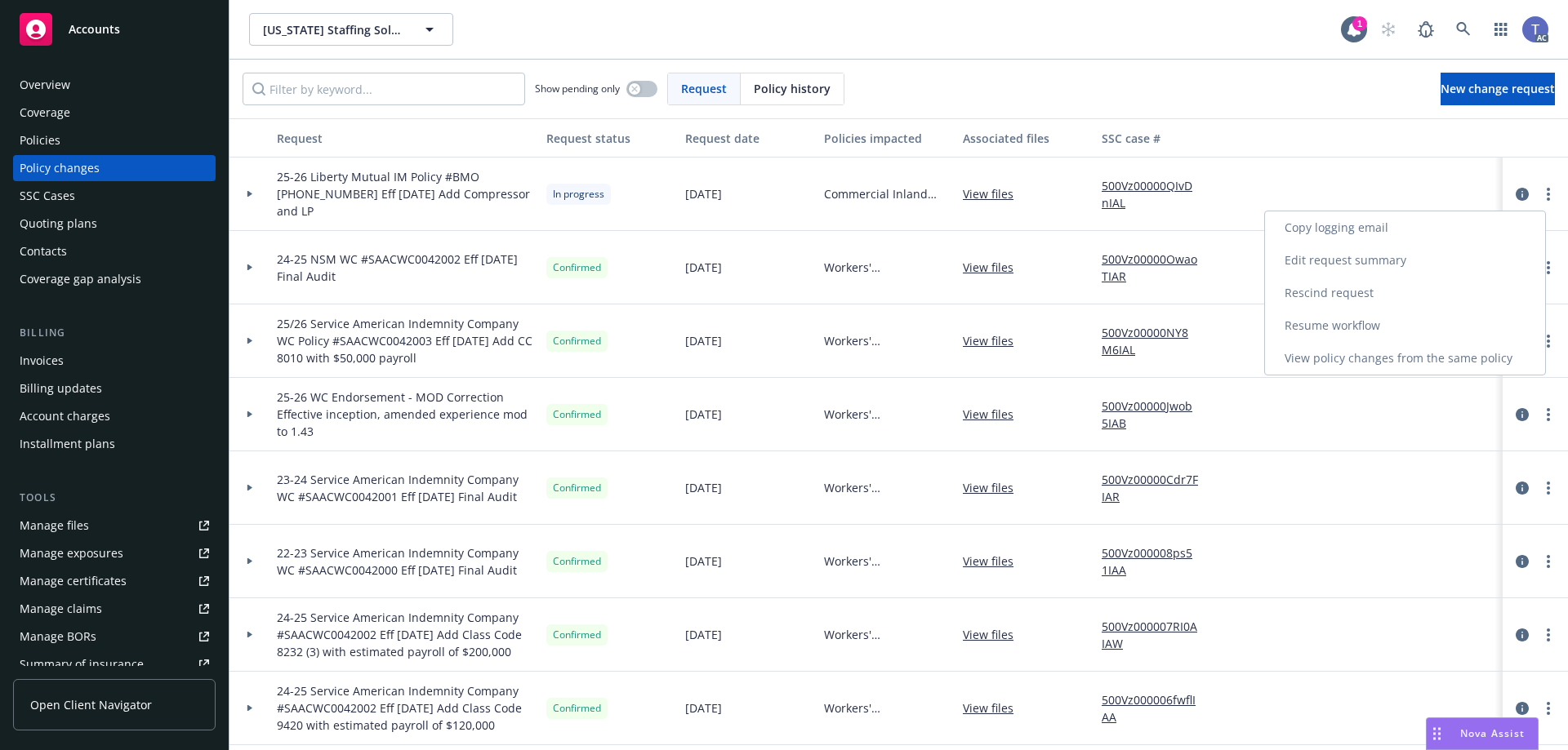
click at [1410, 328] on link "Resume workflow" at bounding box center [1405, 325] width 280 height 33
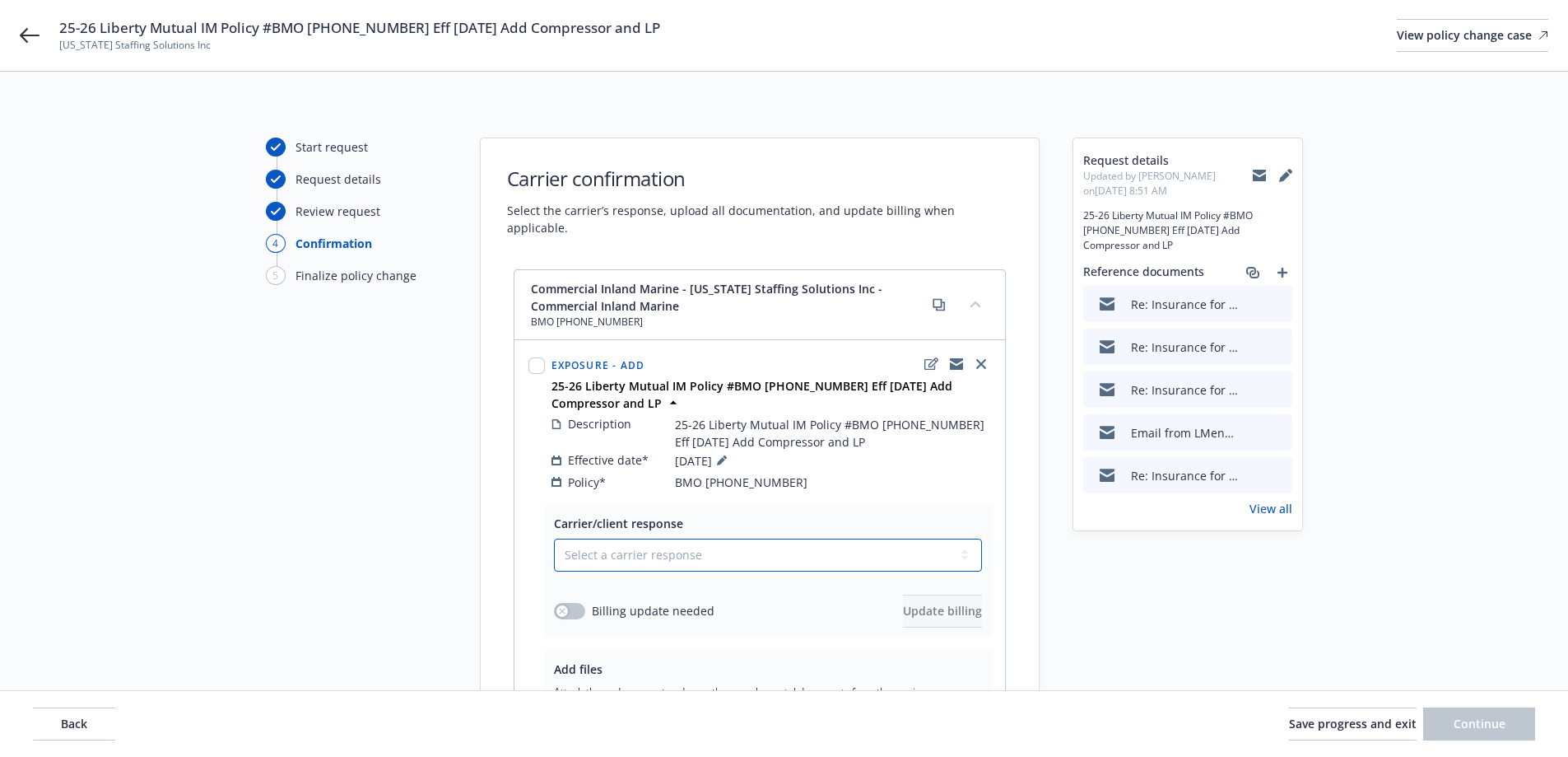
drag, startPoint x: 863, startPoint y: 545, endPoint x: 875, endPoint y: 523, distance: 25.1
click at [863, 545] on select "Select a carrier response Accepted Accepted with revision No endorsement needed…" at bounding box center [769, 555] width 428 height 33
select select "ACCEPTED"
click at [555, 539] on select "Select a carrier response Accepted Accepted with revision No endorsement needed…" at bounding box center [769, 555] width 428 height 33
click at [565, 606] on div "button" at bounding box center [562, 612] width 12 height 12
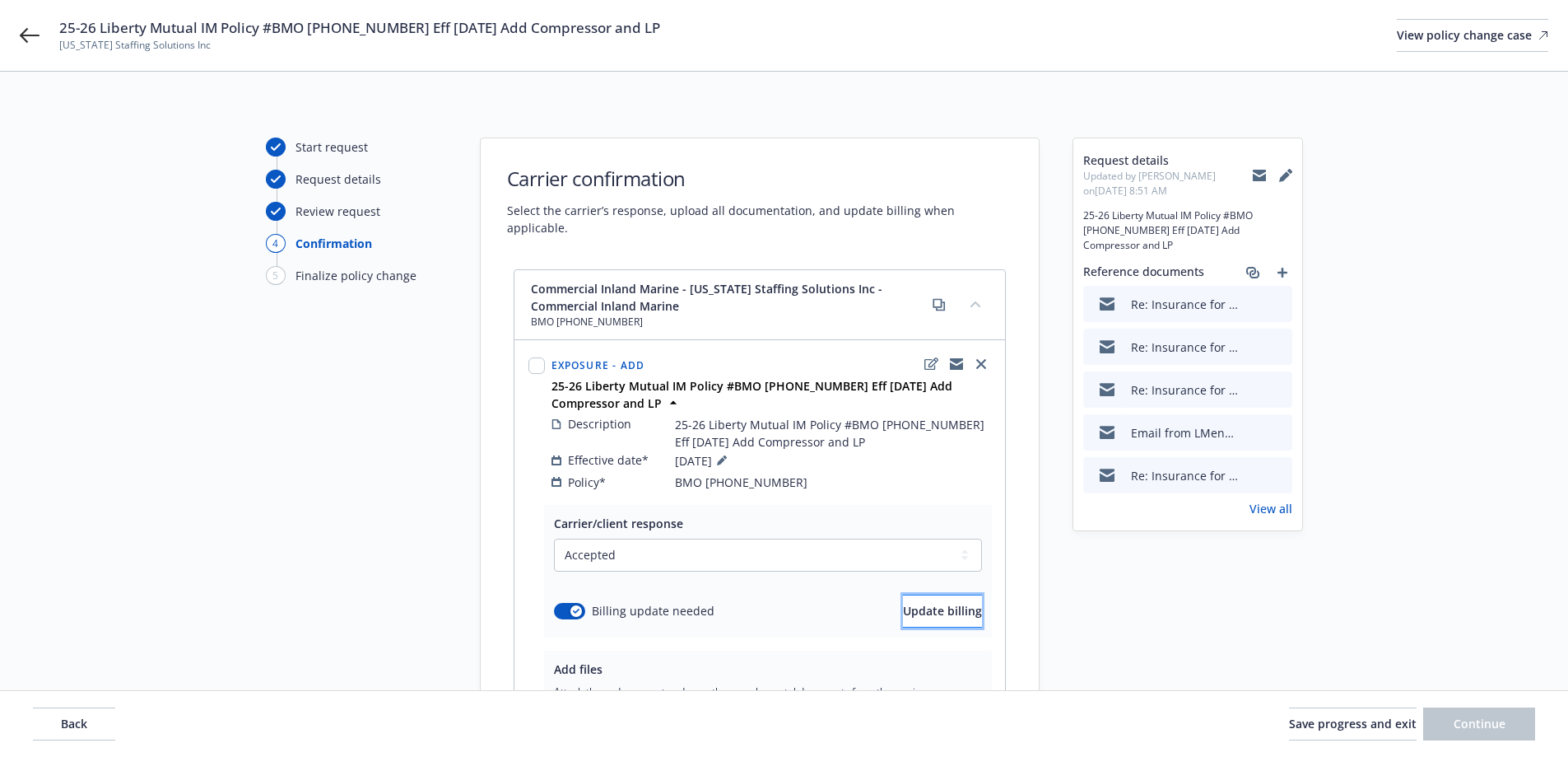
click at [903, 603] on span "Update billing" at bounding box center [942, 611] width 79 height 16
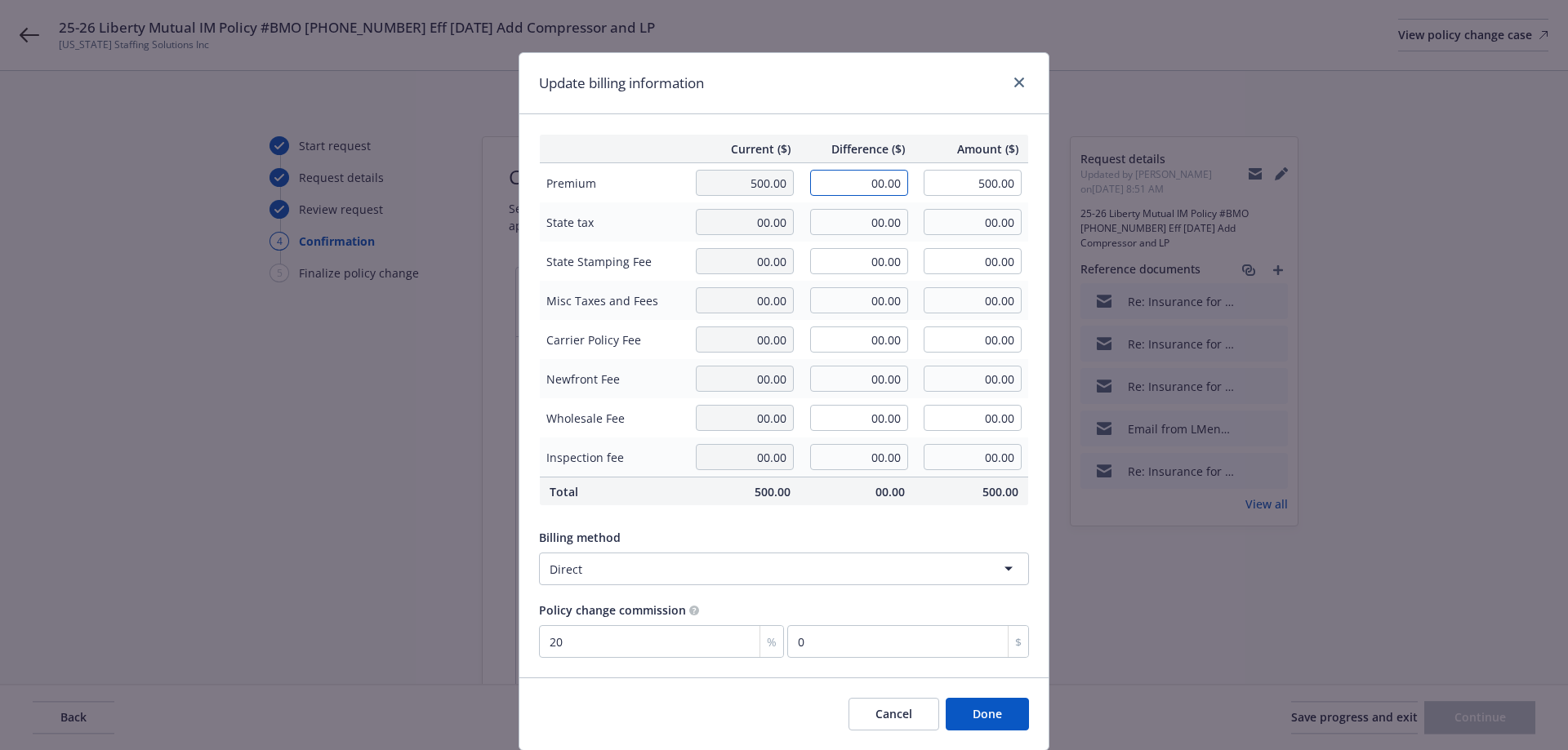
click at [862, 183] on input "00.00" at bounding box center [858, 183] width 98 height 26
type input "399.00"
type input "899.00"
type input "79.8"
click at [857, 357] on td "00.00" at bounding box center [857, 339] width 115 height 39
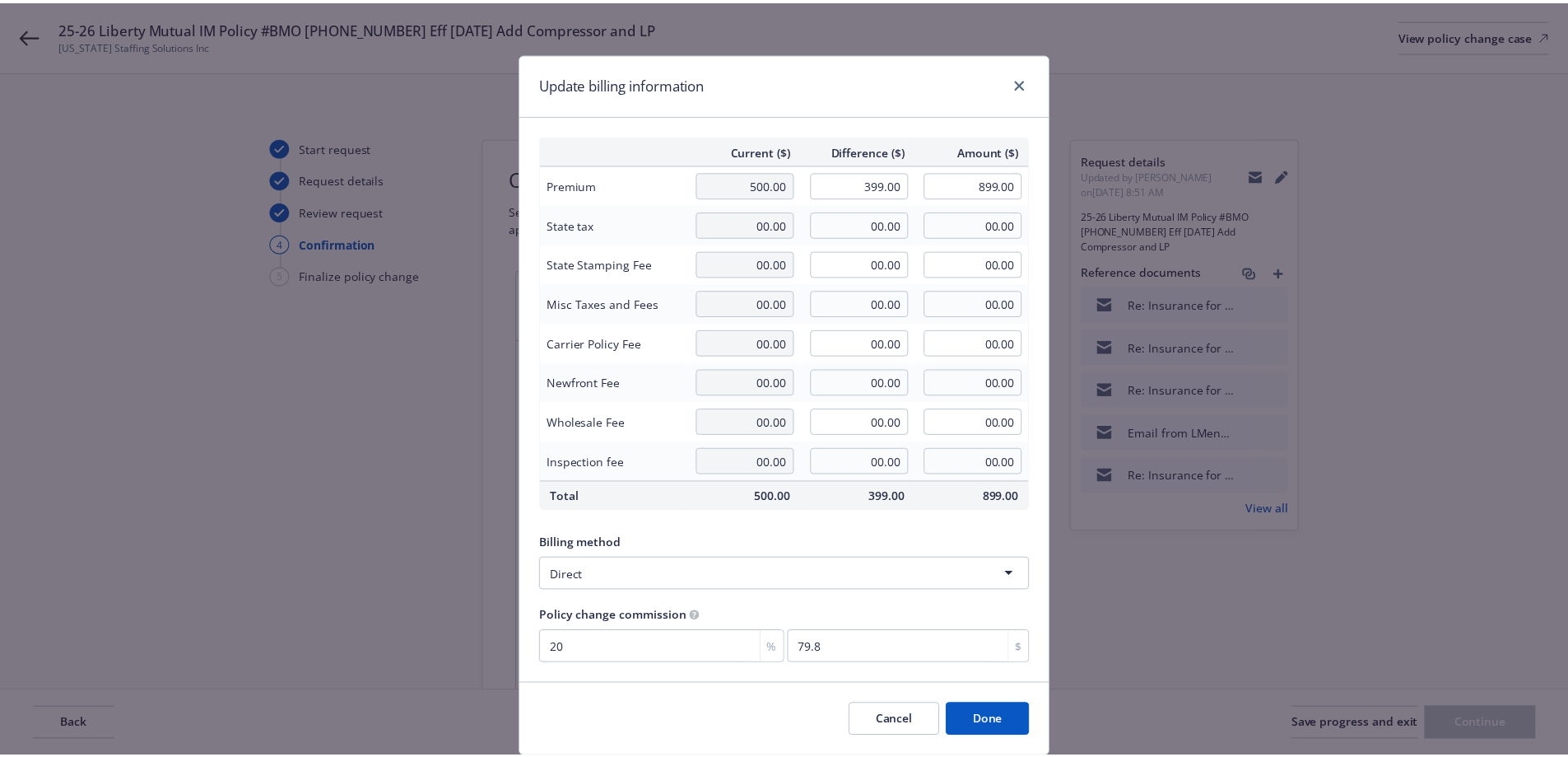
scroll to position [54, 0]
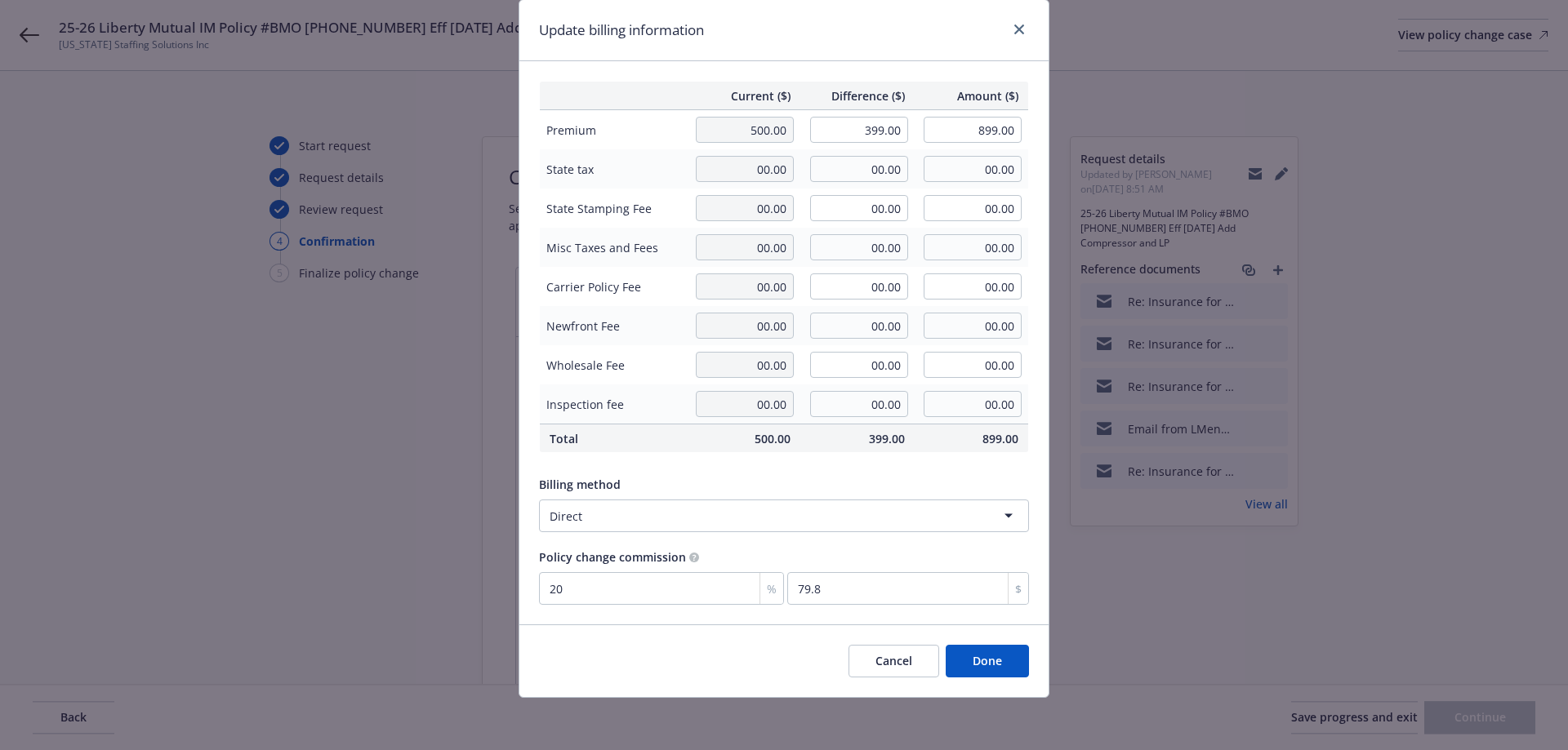
click at [993, 669] on button "Done" at bounding box center [987, 660] width 83 height 33
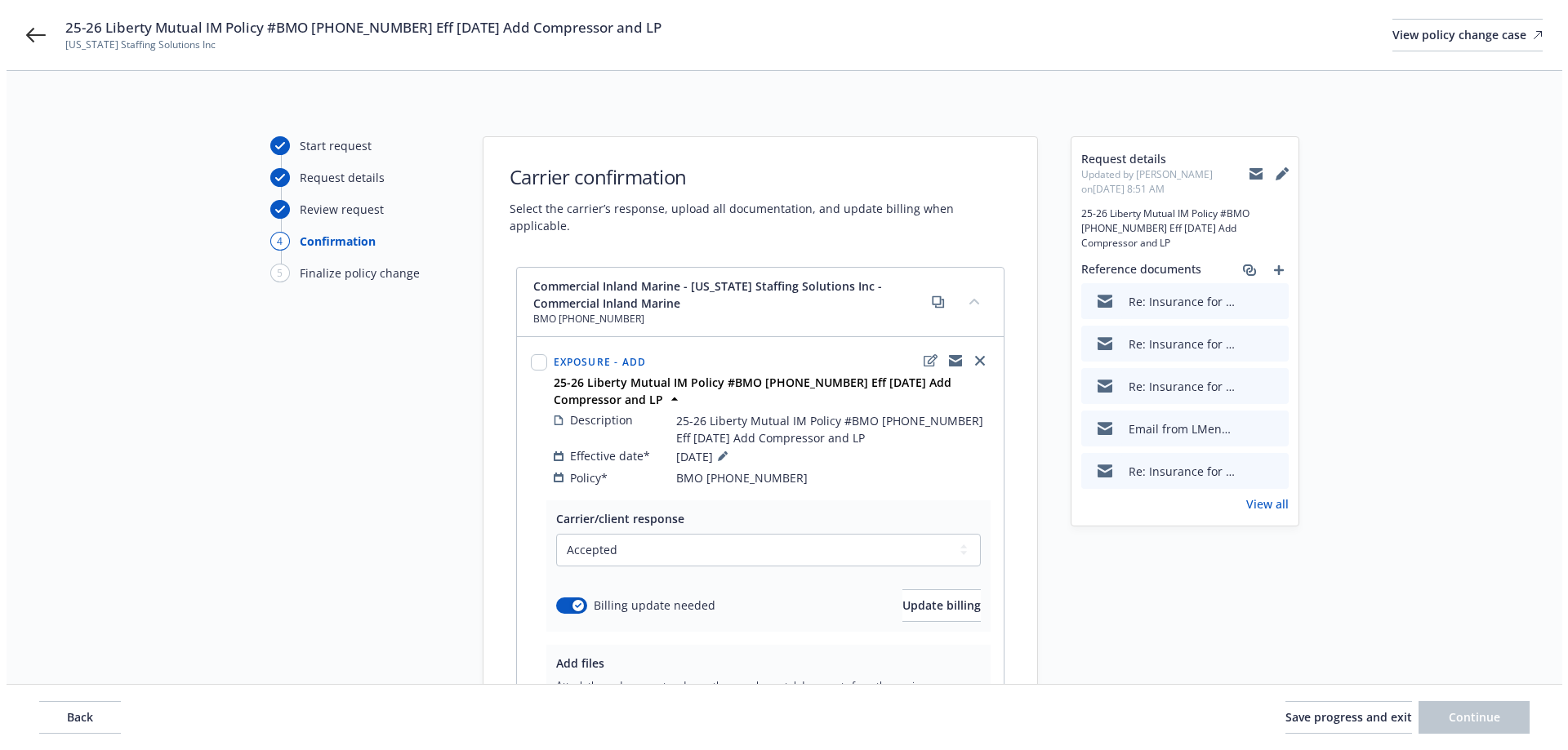
scroll to position [219, 0]
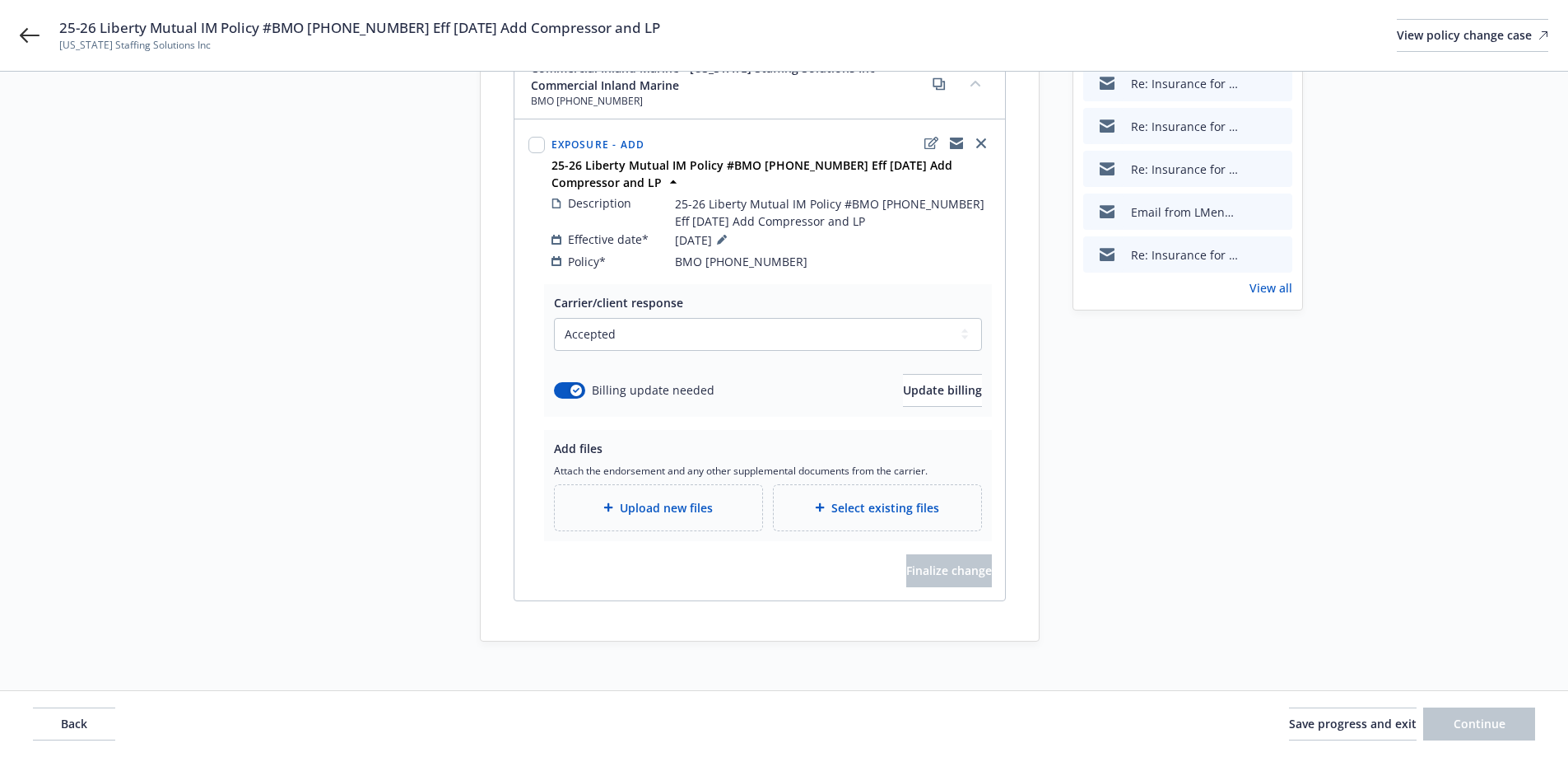
click at [675, 499] on span "Upload new files" at bounding box center [666, 507] width 93 height 17
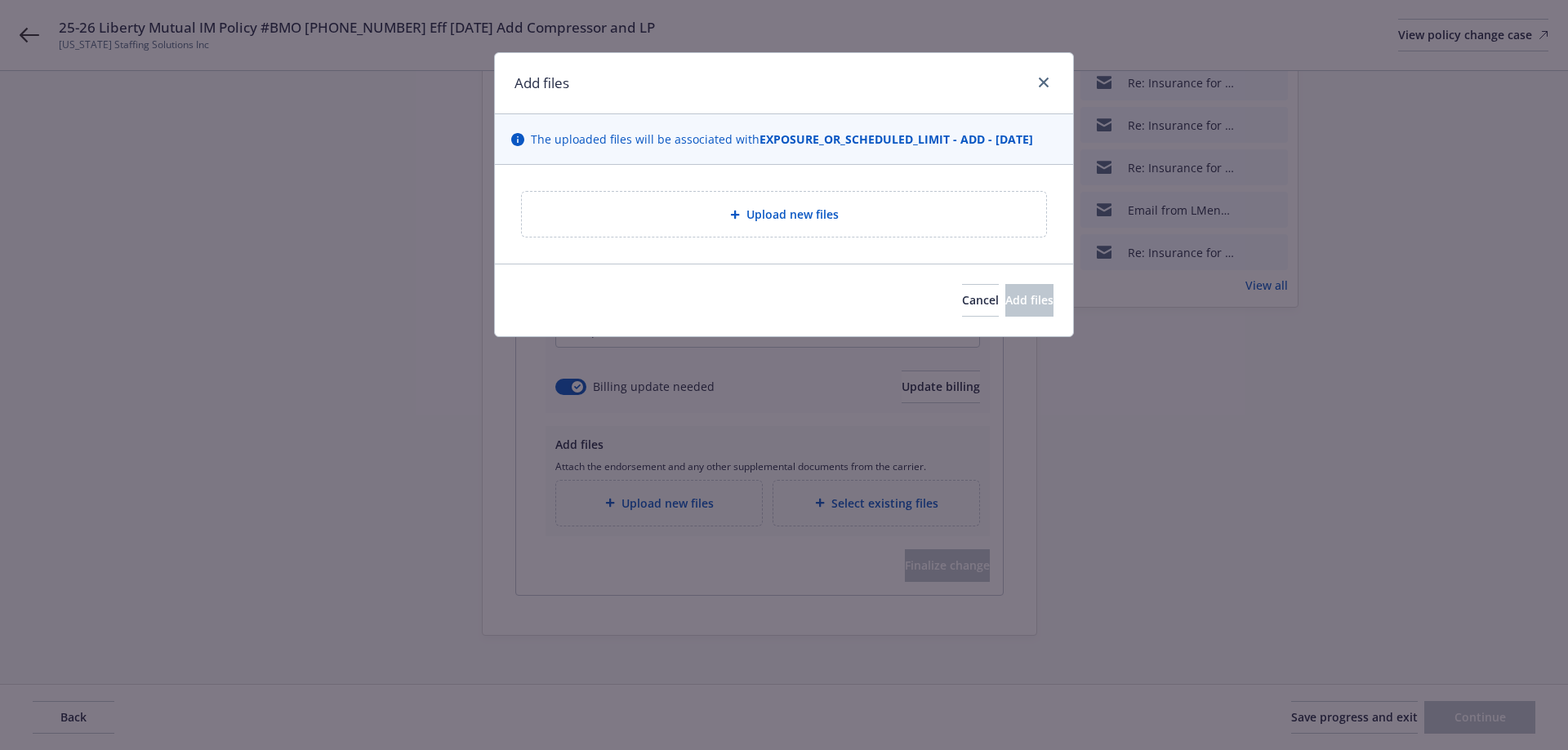
click at [707, 203] on div "Upload new files" at bounding box center [783, 213] width 524 height 44
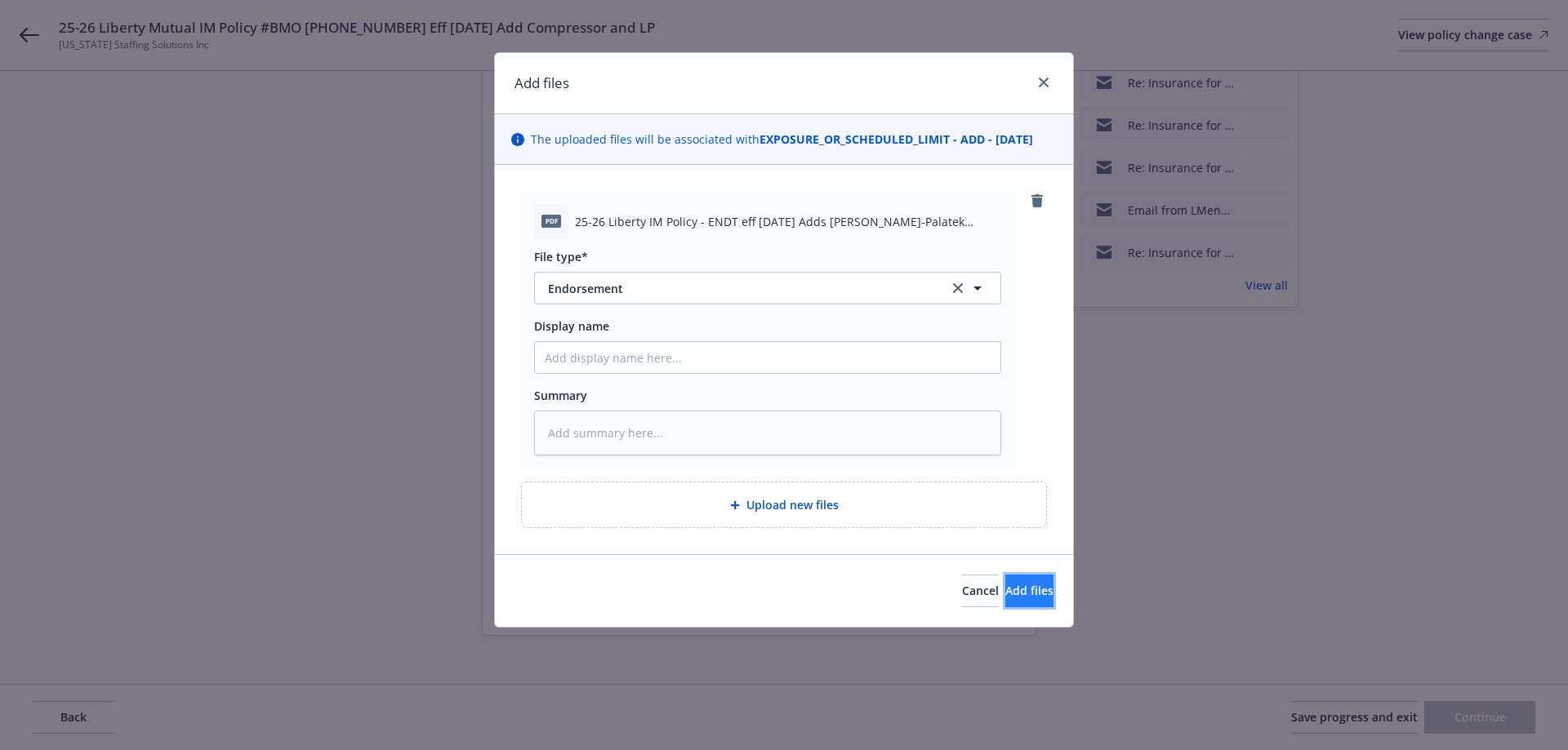
click at [1005, 575] on button "Add files" at bounding box center [1029, 590] width 48 height 33
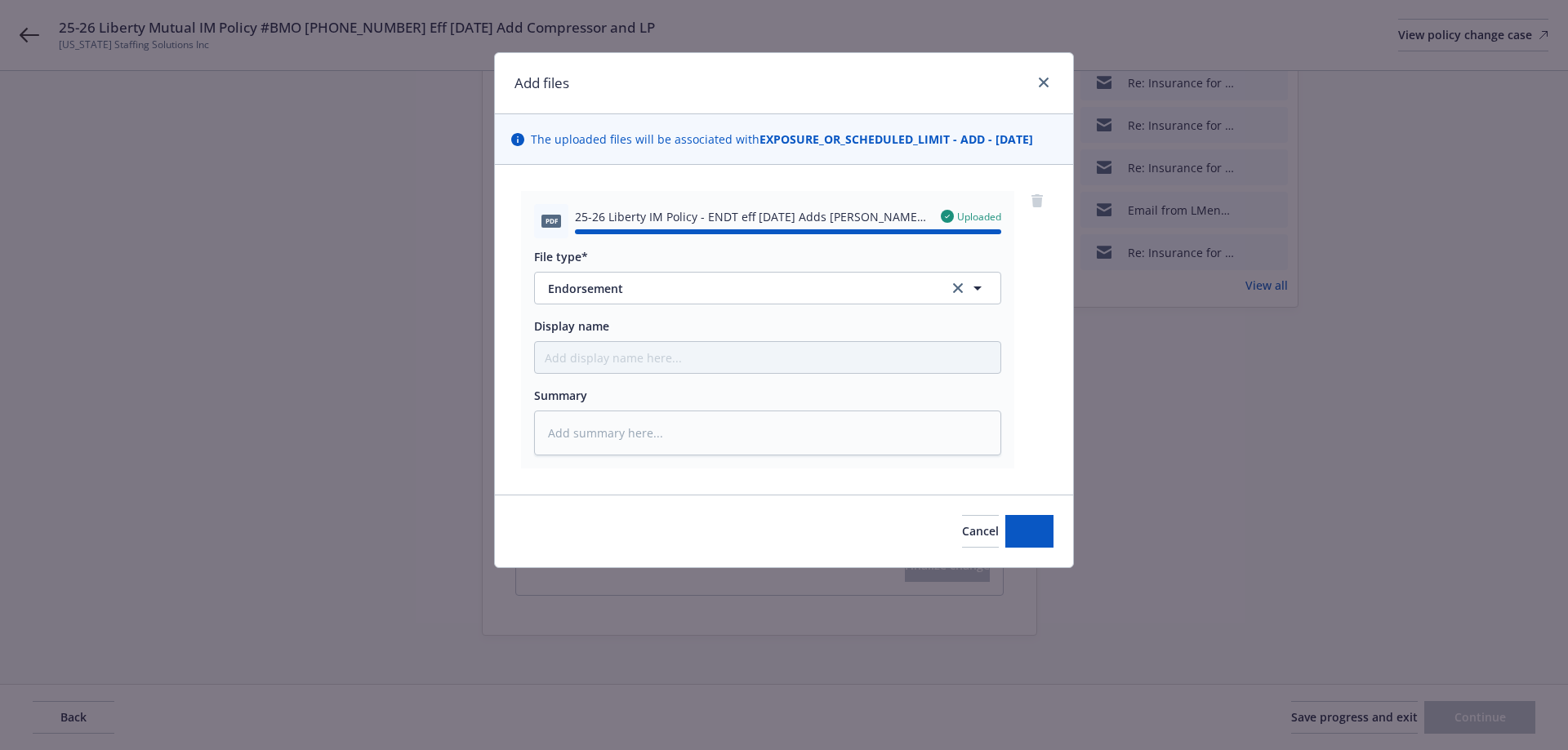
type textarea "x"
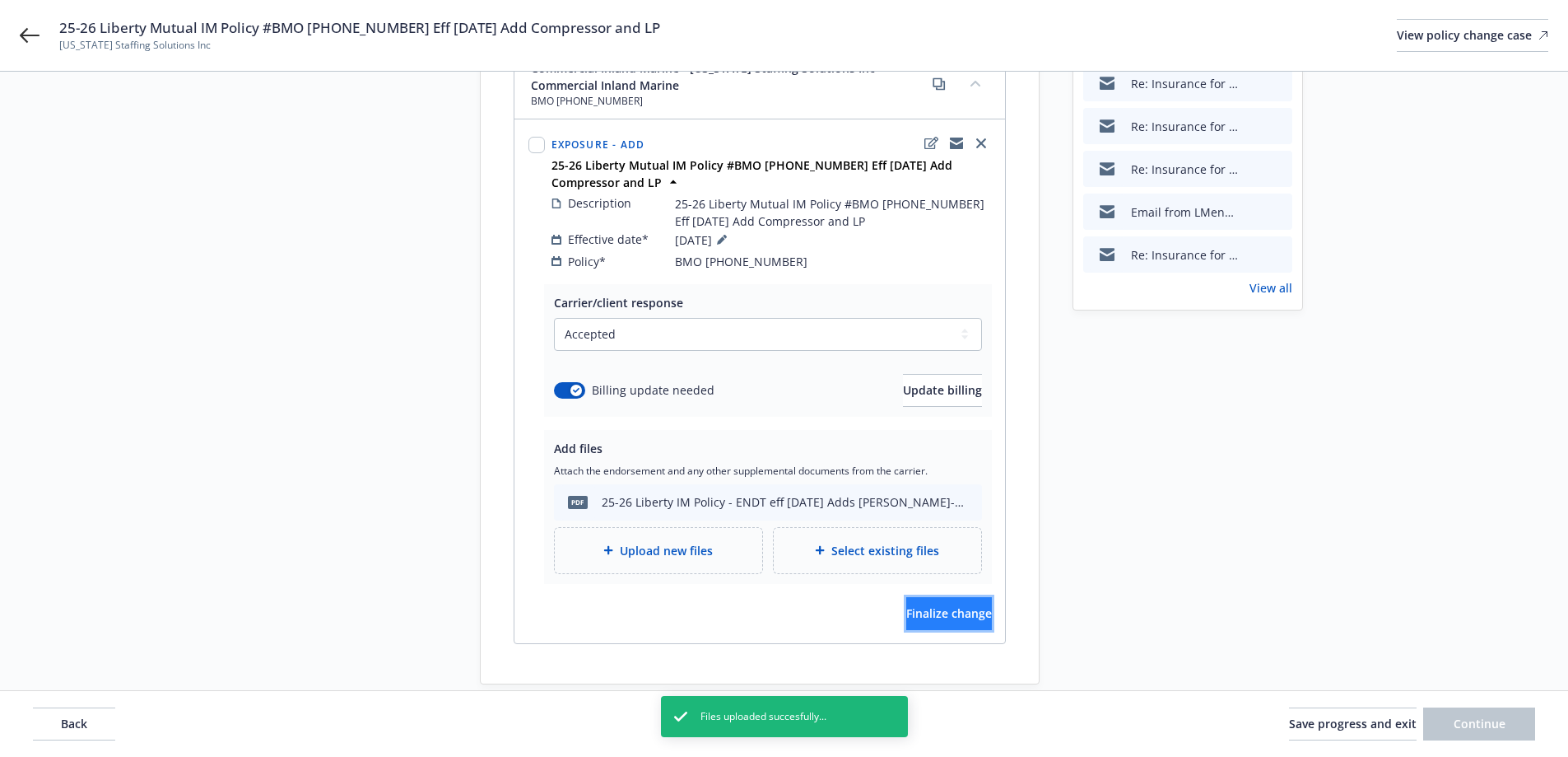
click at [949, 607] on button "Finalize change" at bounding box center [949, 614] width 86 height 33
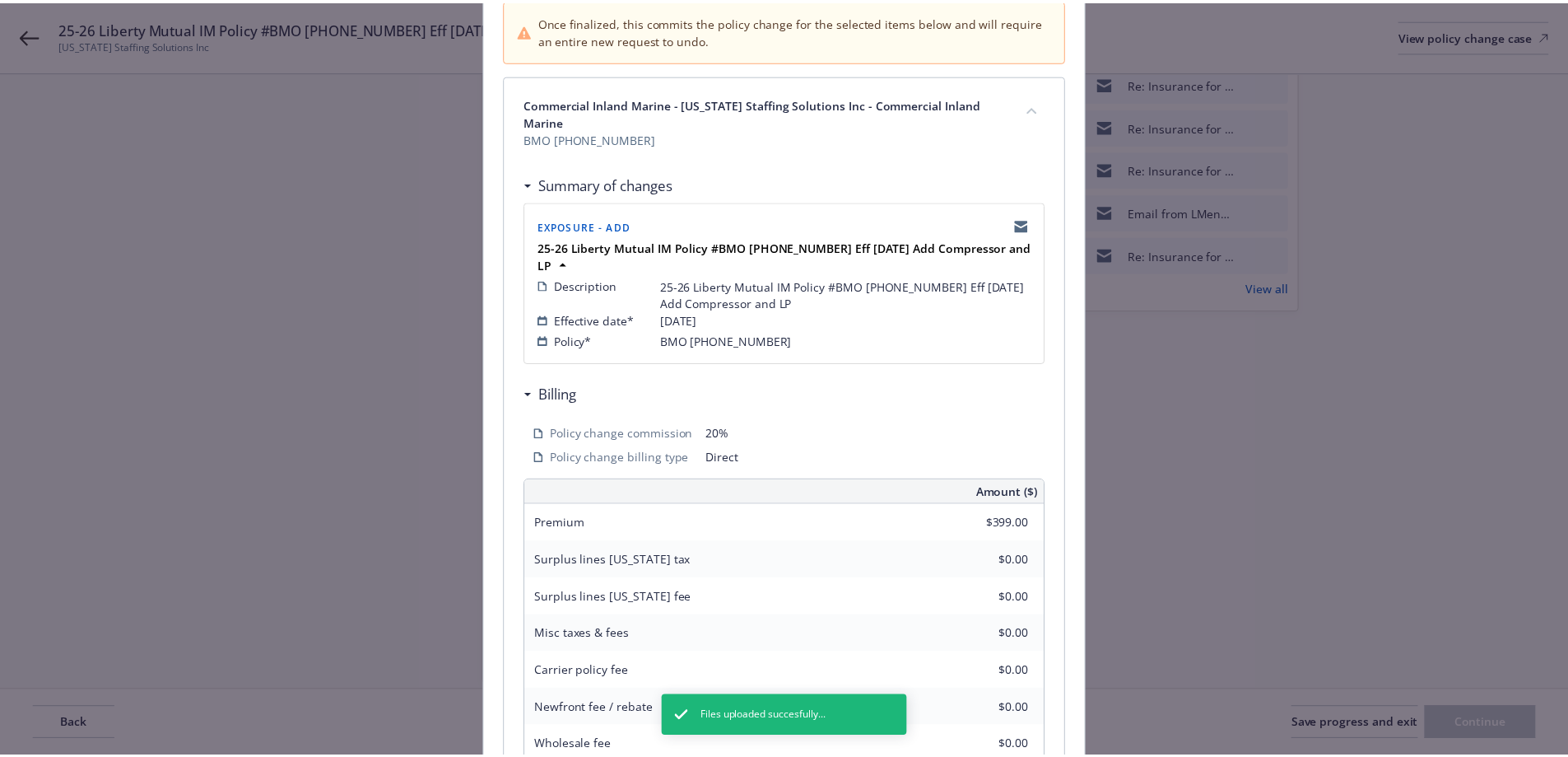
scroll to position [391, 0]
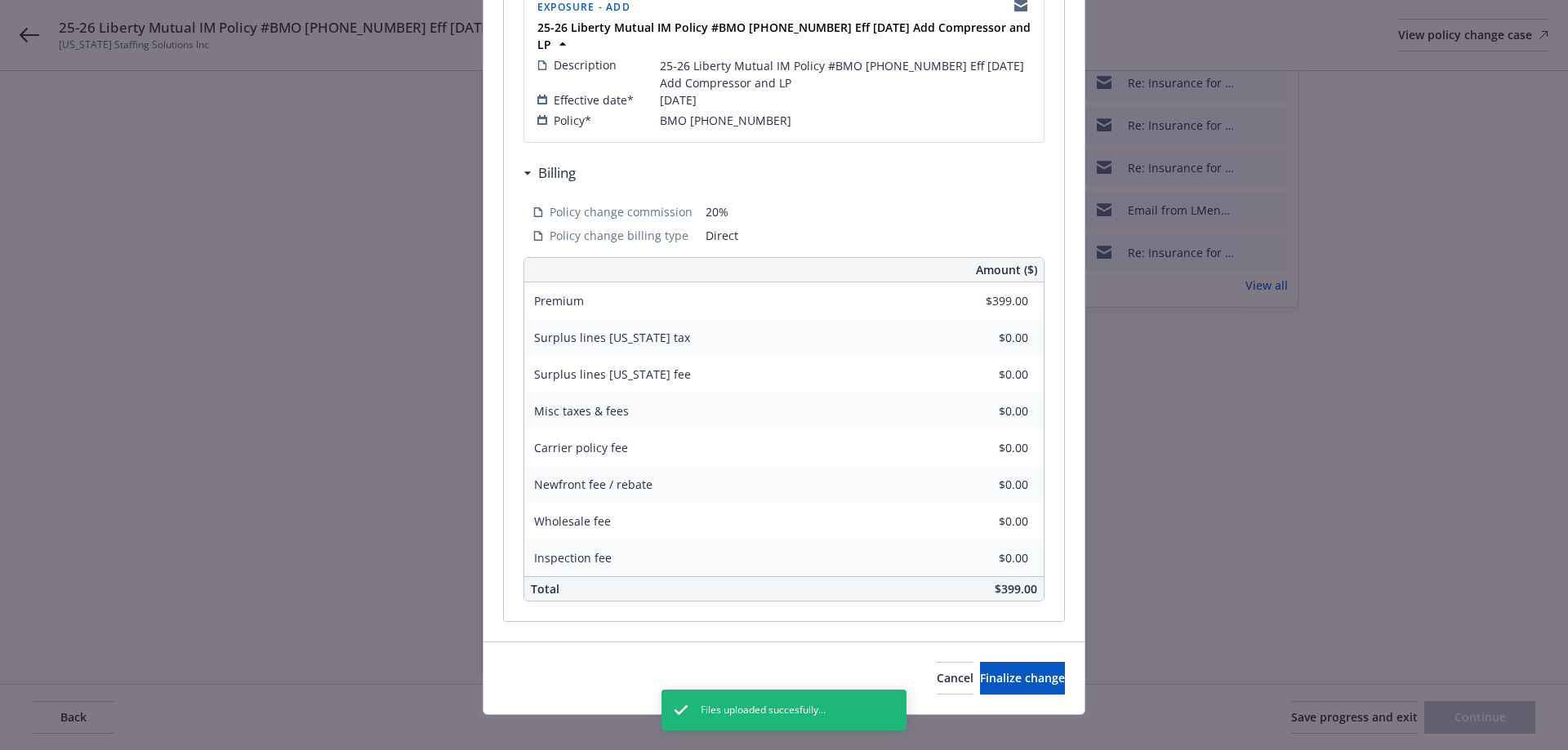
click at [994, 680] on div "Cancel Finalize change" at bounding box center [784, 678] width 601 height 73
click at [988, 670] on span "Finalize change" at bounding box center [1022, 678] width 85 height 16
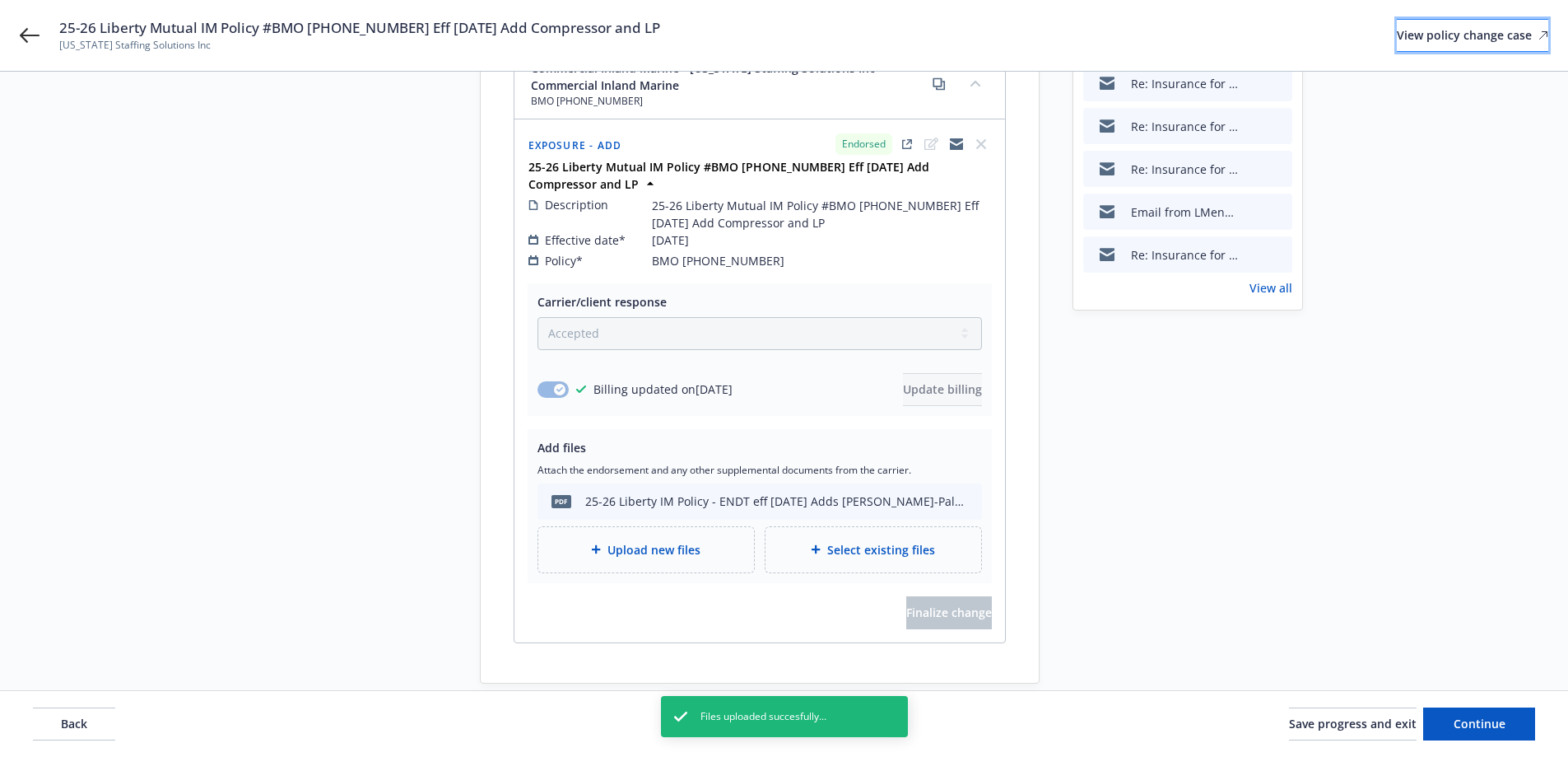
click at [1444, 38] on div "View policy change case" at bounding box center [1472, 35] width 151 height 31
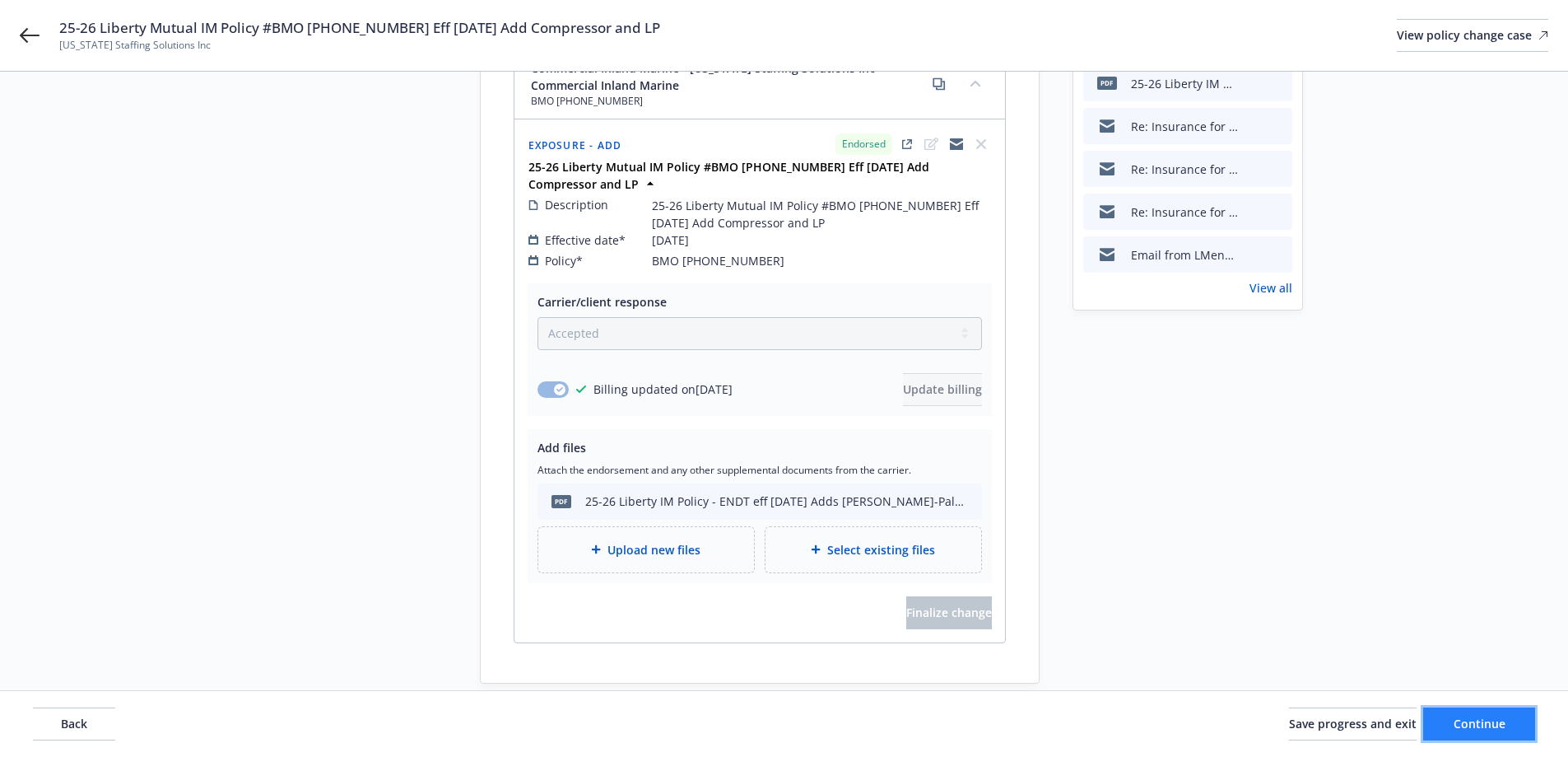
click at [1497, 730] on span "Continue" at bounding box center [1479, 724] width 52 height 16
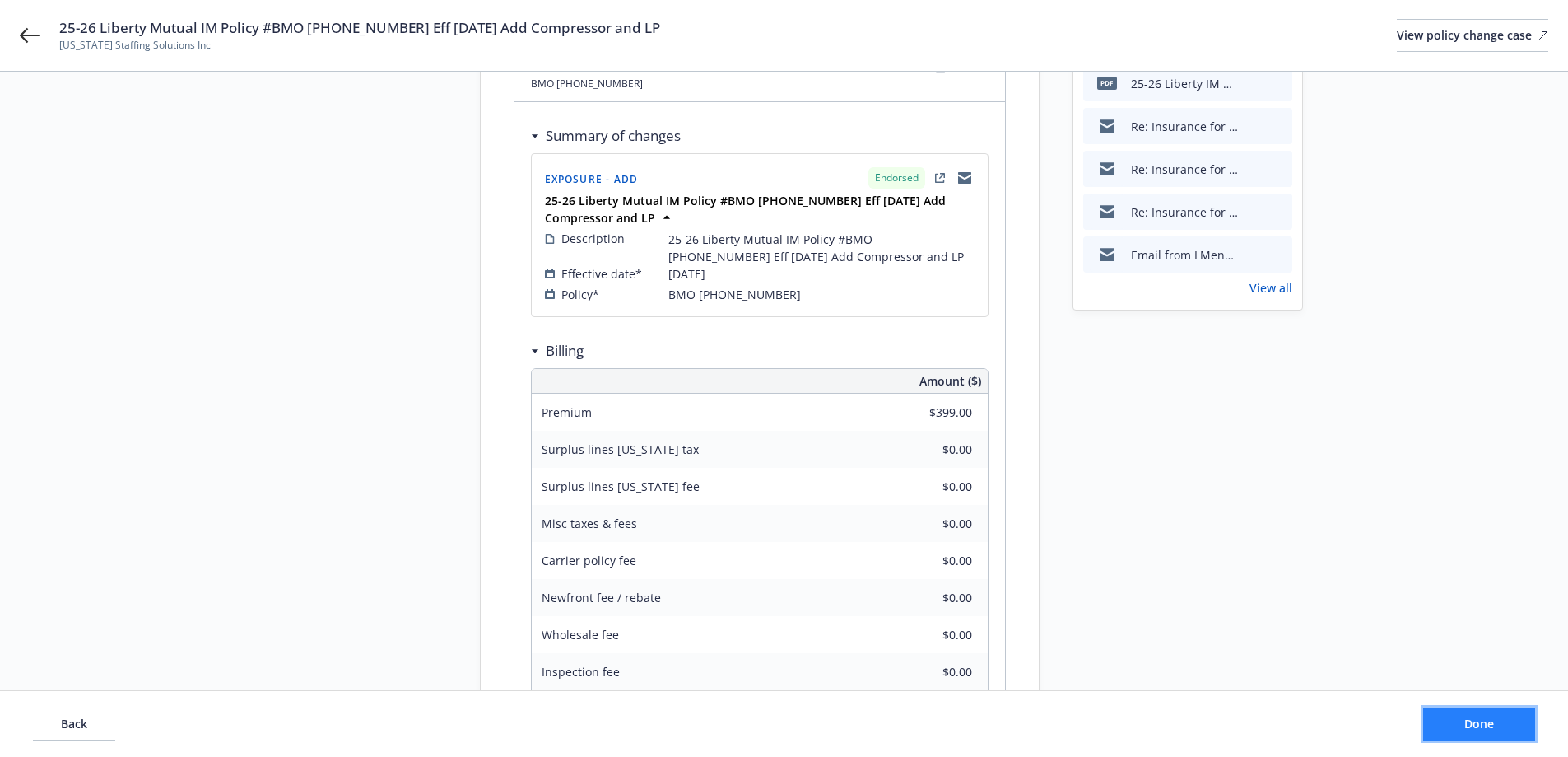
click at [1481, 726] on span "Done" at bounding box center [1479, 724] width 30 height 16
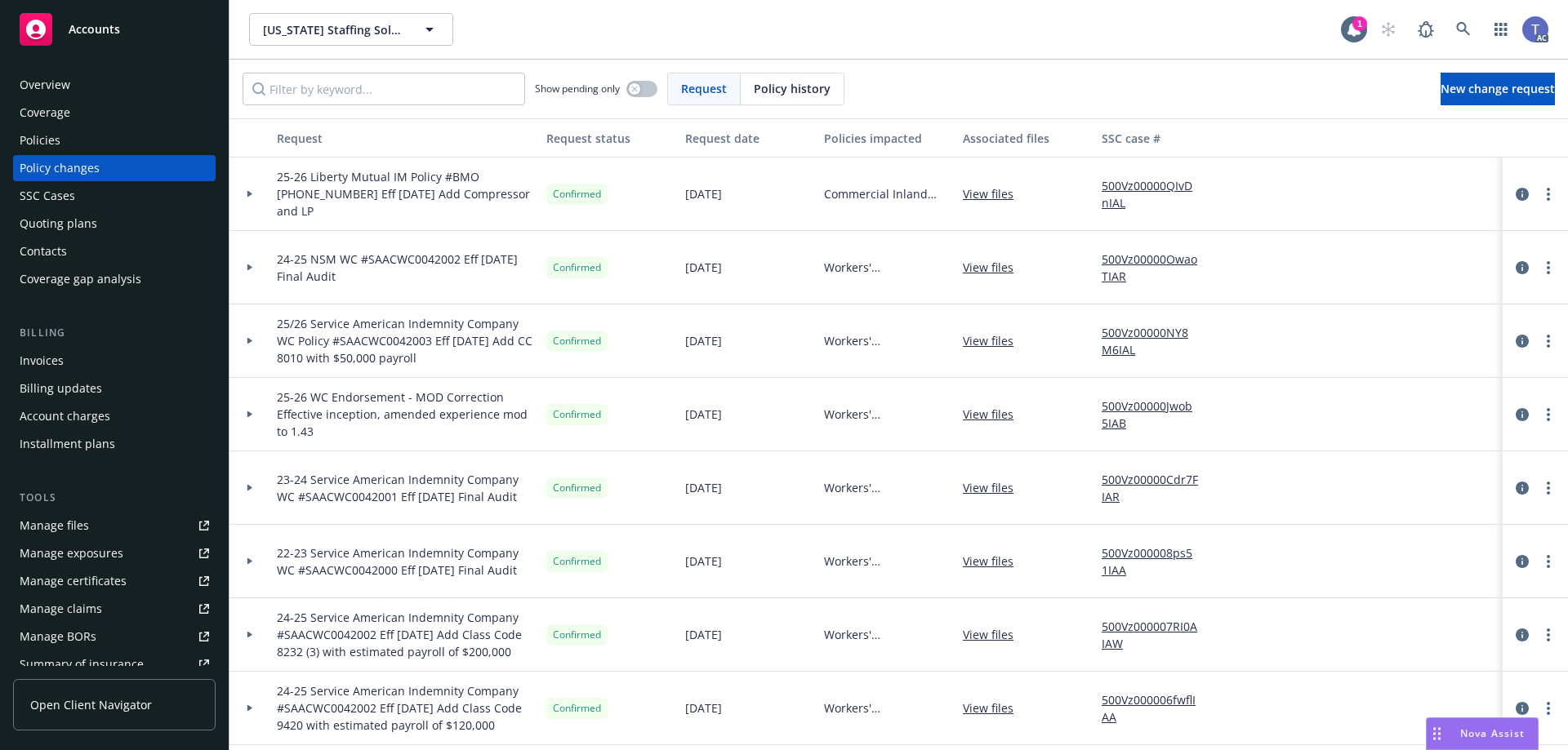
click at [63, 151] on div "Policies" at bounding box center [115, 140] width 190 height 26
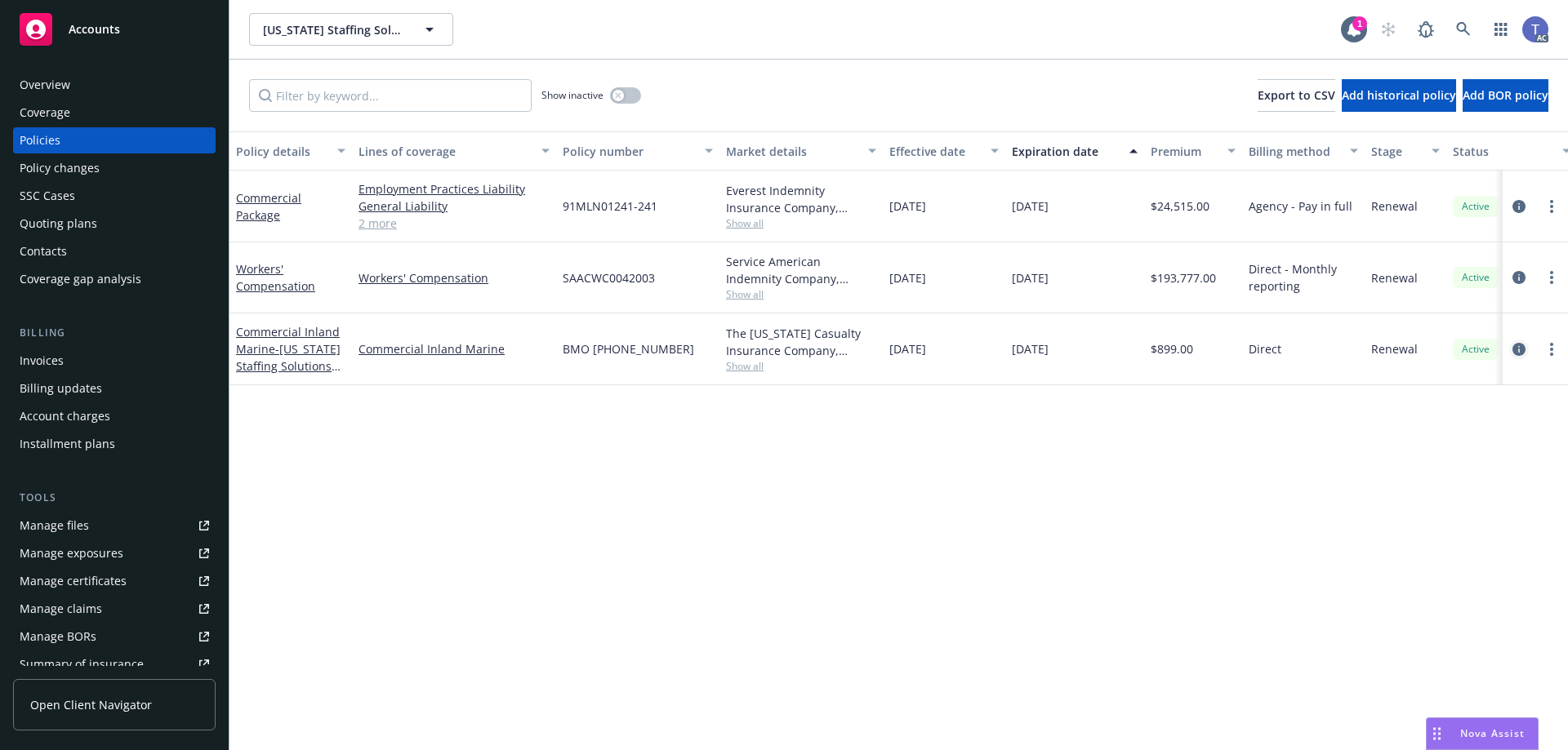
click at [1522, 353] on icon "circleInformation" at bounding box center [1518, 348] width 13 height 13
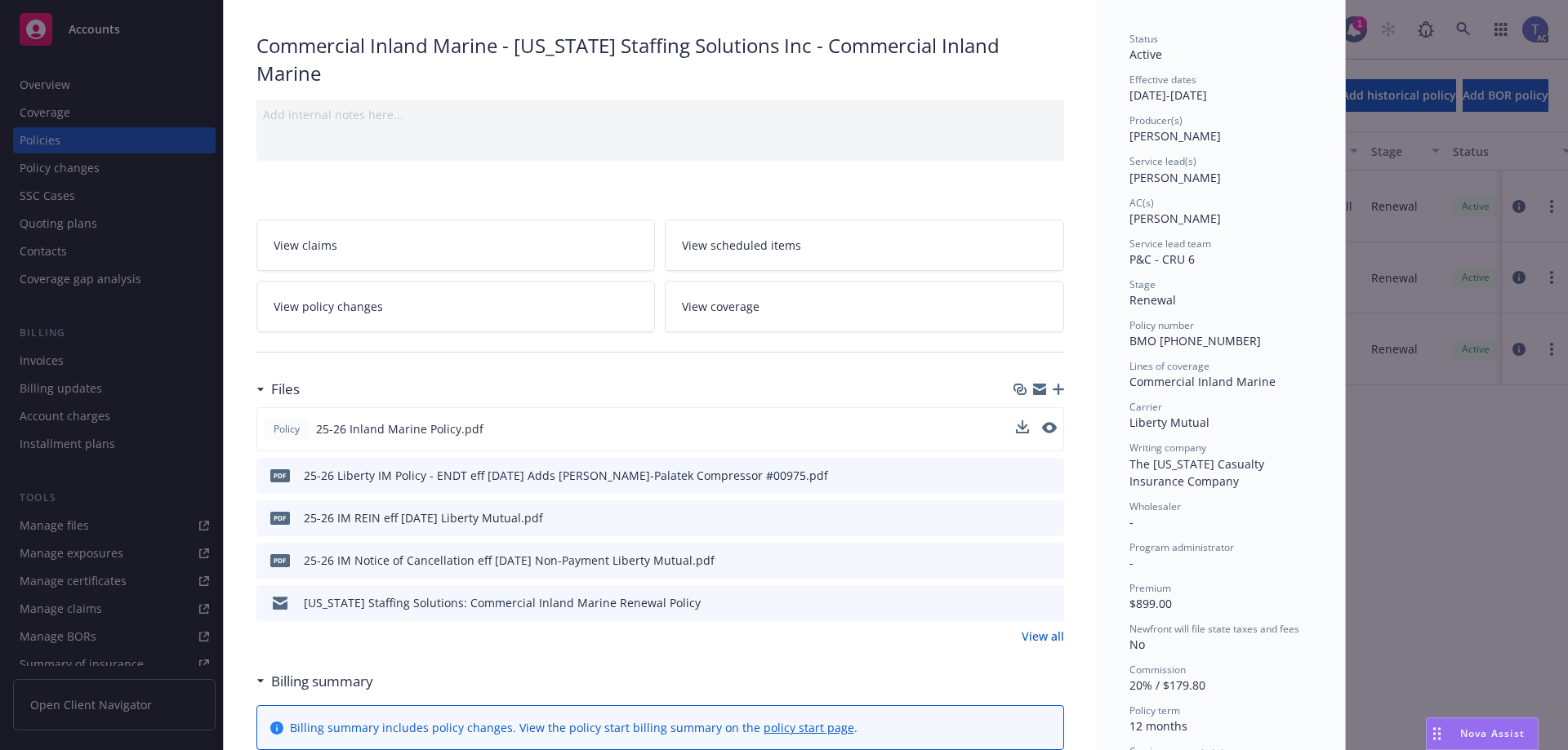
scroll to position [130, 0]
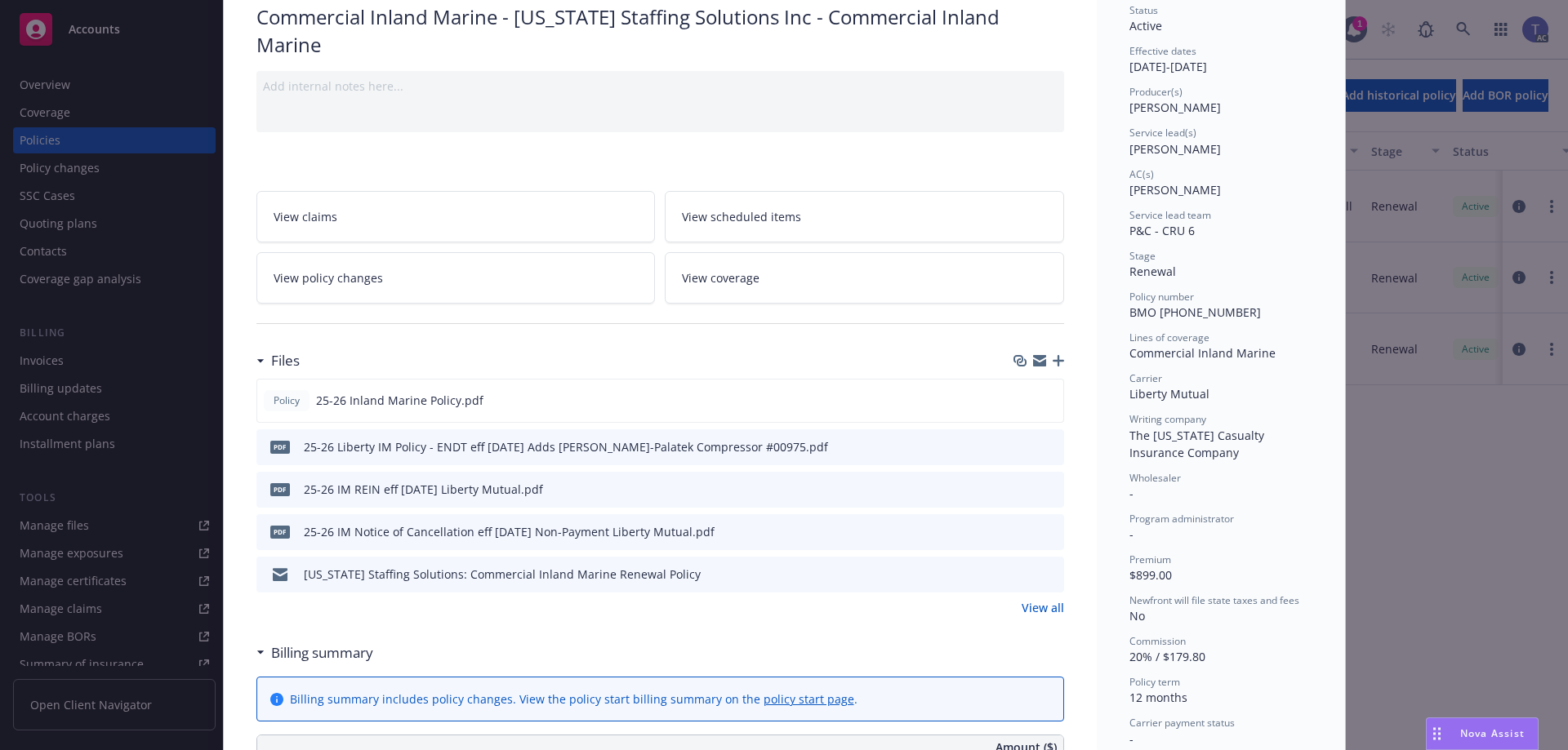
click at [782, 253] on link "View coverage" at bounding box center [864, 278] width 399 height 51
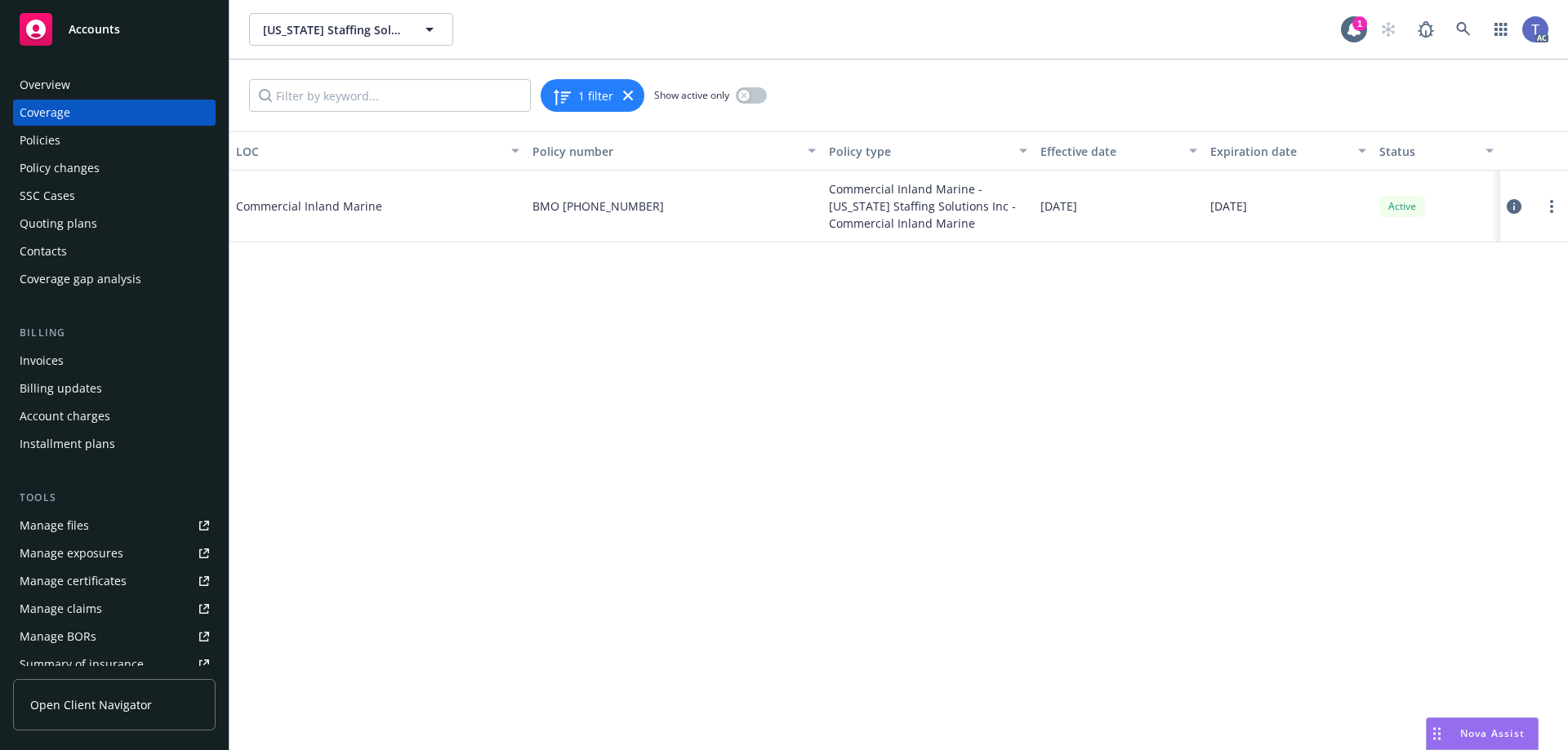
click at [1514, 206] on icon at bounding box center [1514, 206] width 15 height 15
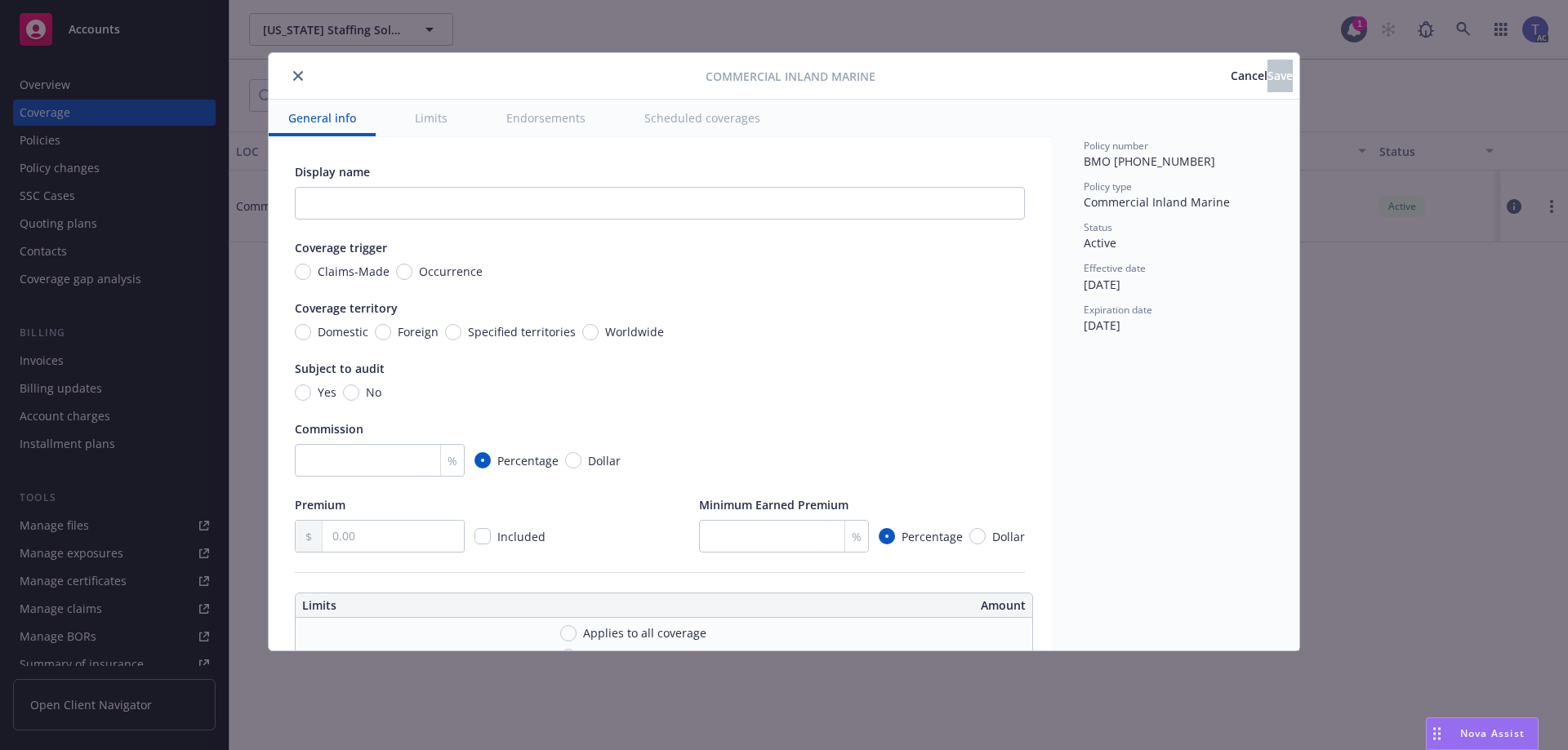
click at [698, 98] on div "Commercial Inland Marine Cancel Save" at bounding box center [784, 76] width 1031 height 46
click at [699, 112] on button "Scheduled coverages" at bounding box center [702, 117] width 155 height 37
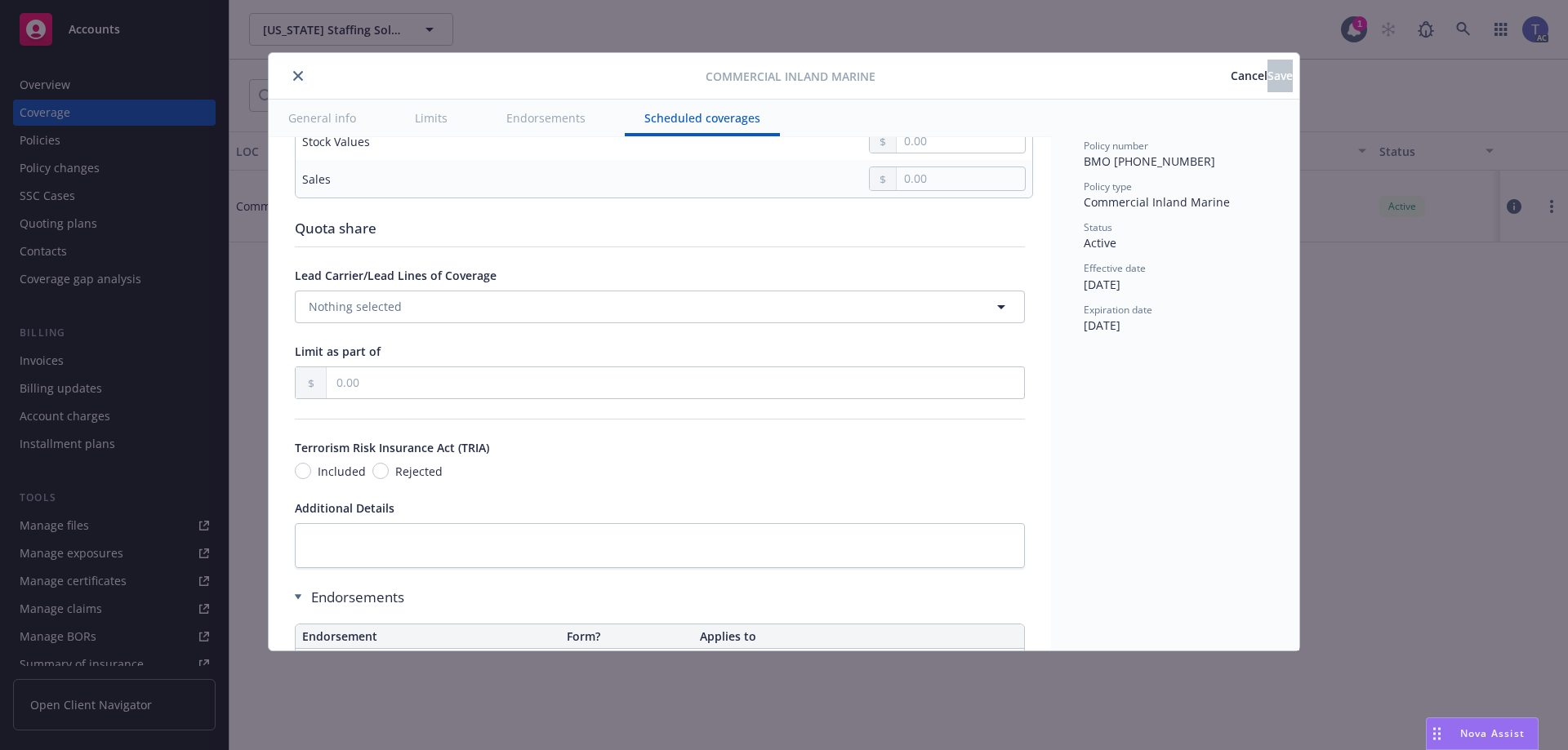
scroll to position [4206, 0]
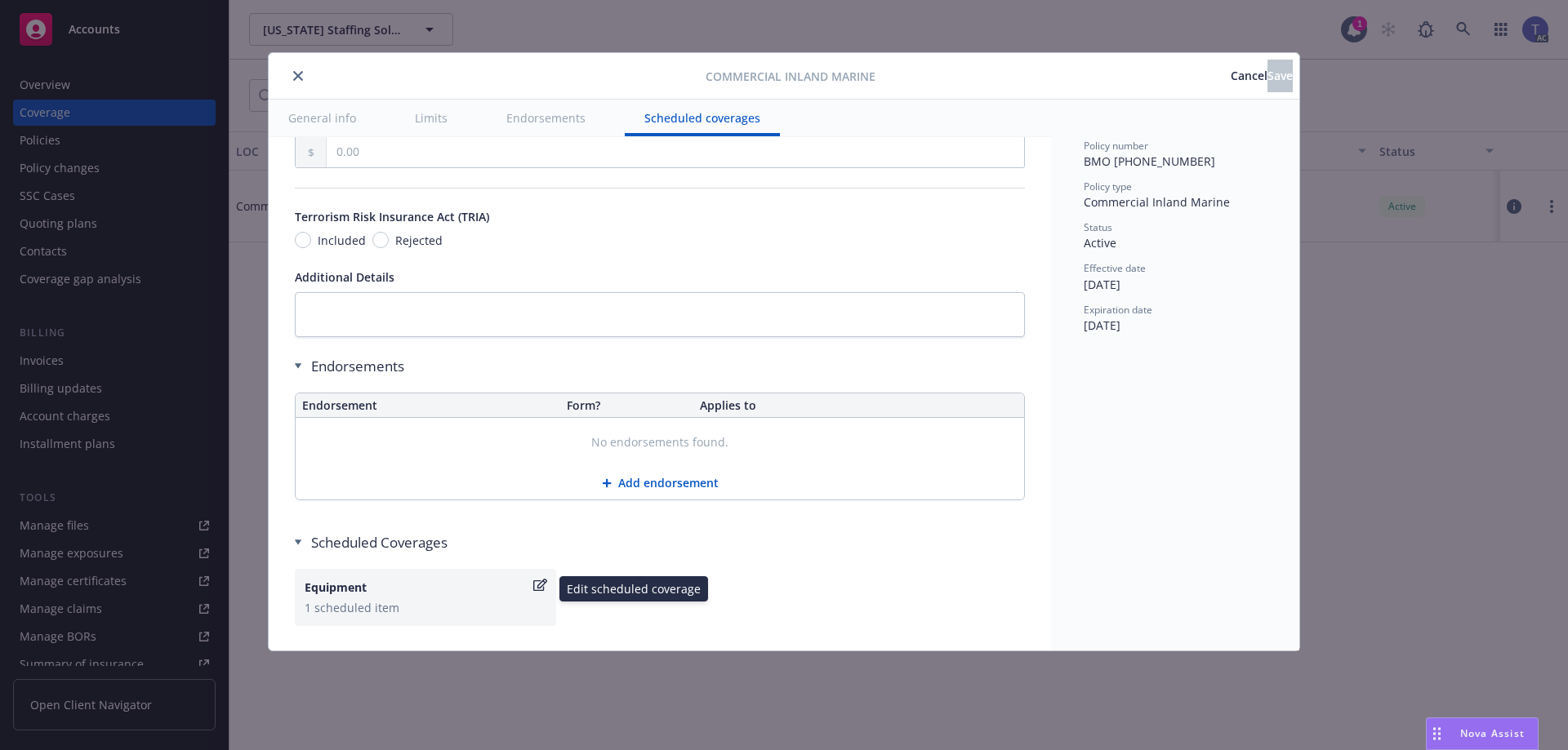
click at [544, 578] on icon "button" at bounding box center [540, 584] width 14 height 12
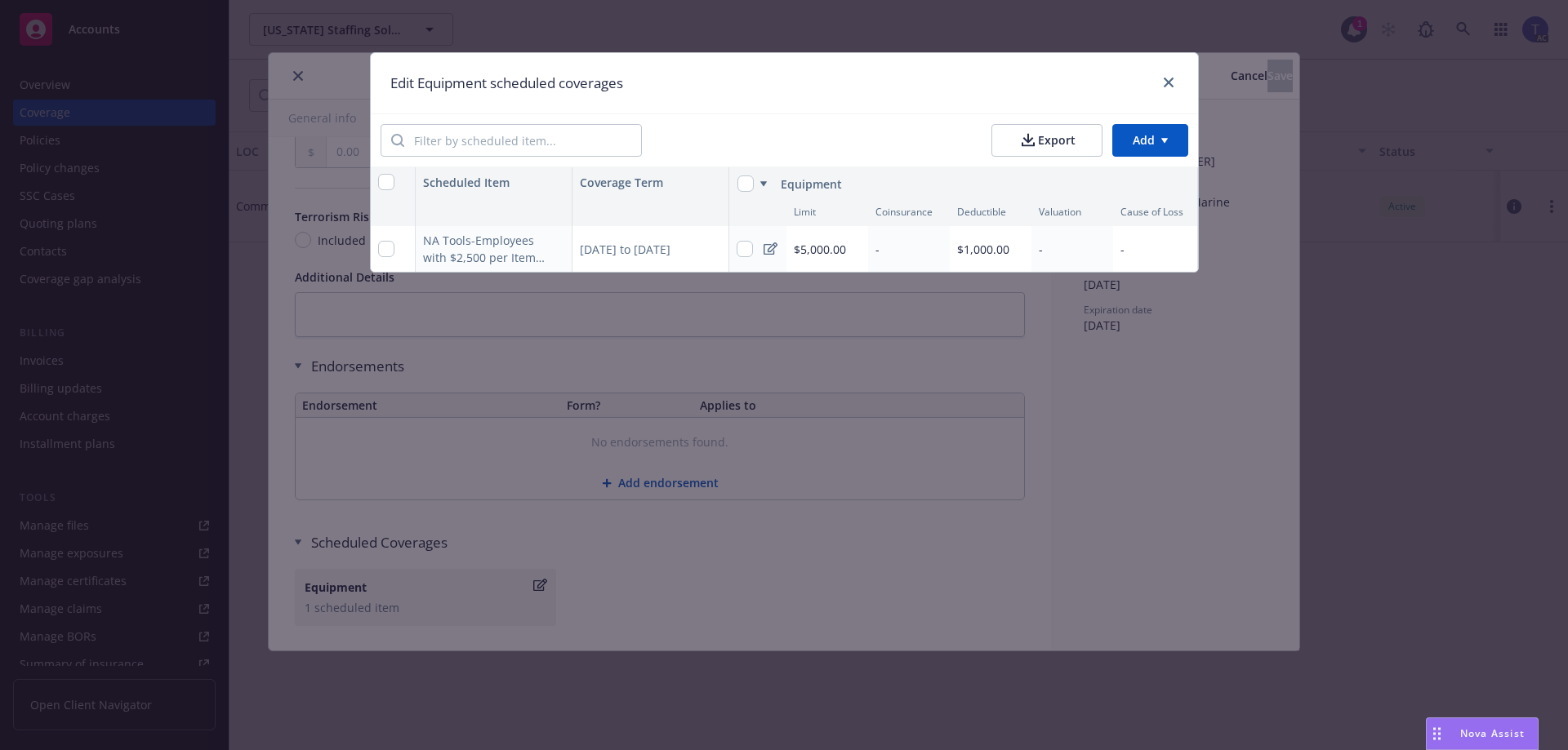
click at [1178, 138] on html "Accounts Overview Coverage Policies Policy changes SSC Cases Quoting plans Cont…" at bounding box center [784, 375] width 1568 height 750
click at [1105, 182] on div "Add scheduled items" at bounding box center [1117, 177] width 142 height 27
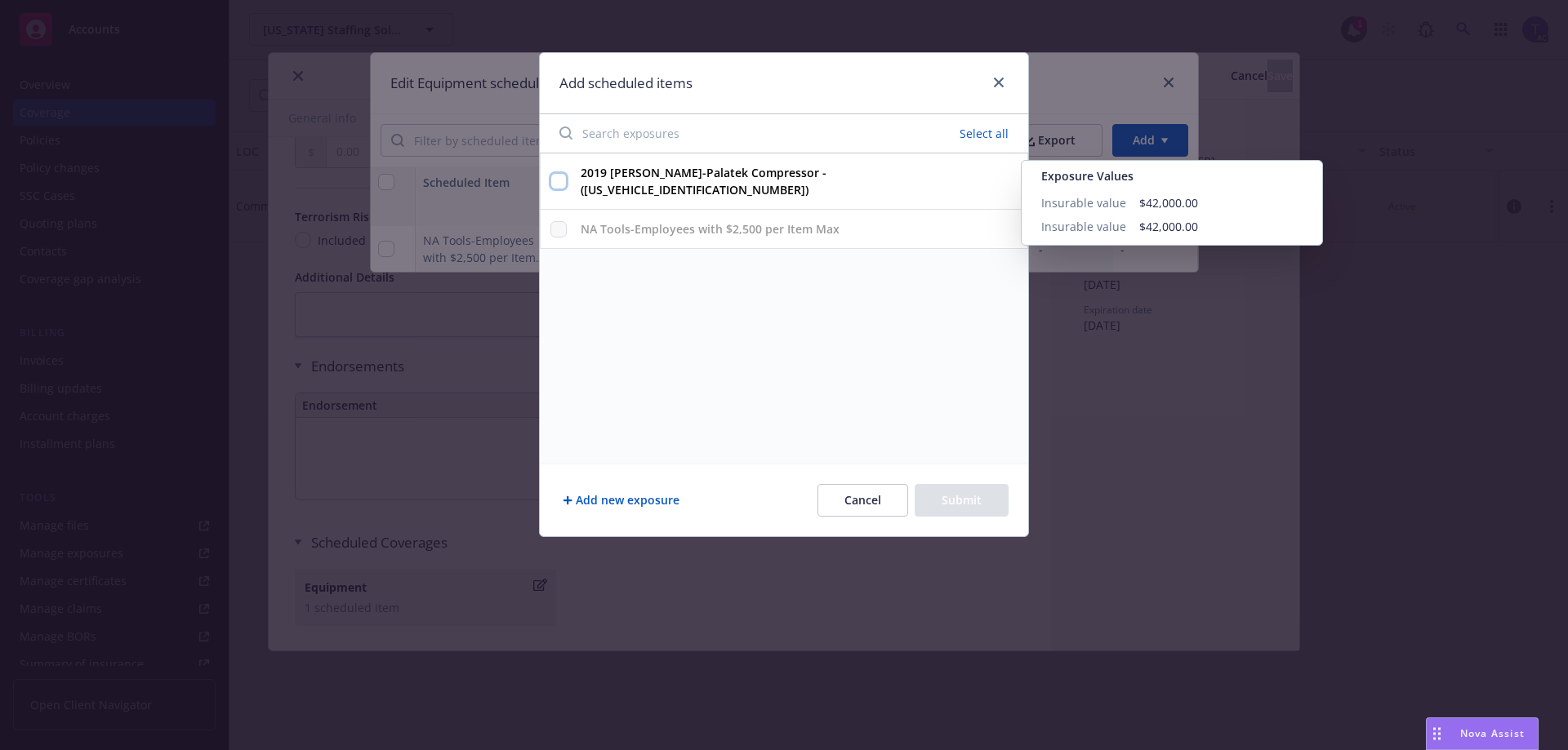
click at [563, 175] on input "2019 [PERSON_NAME]-Palatek Compressor - ([US_VEHICLE_IDENTIFICATION_NUMBER]) Ex…" at bounding box center [558, 181] width 17 height 17
checkbox input "true"
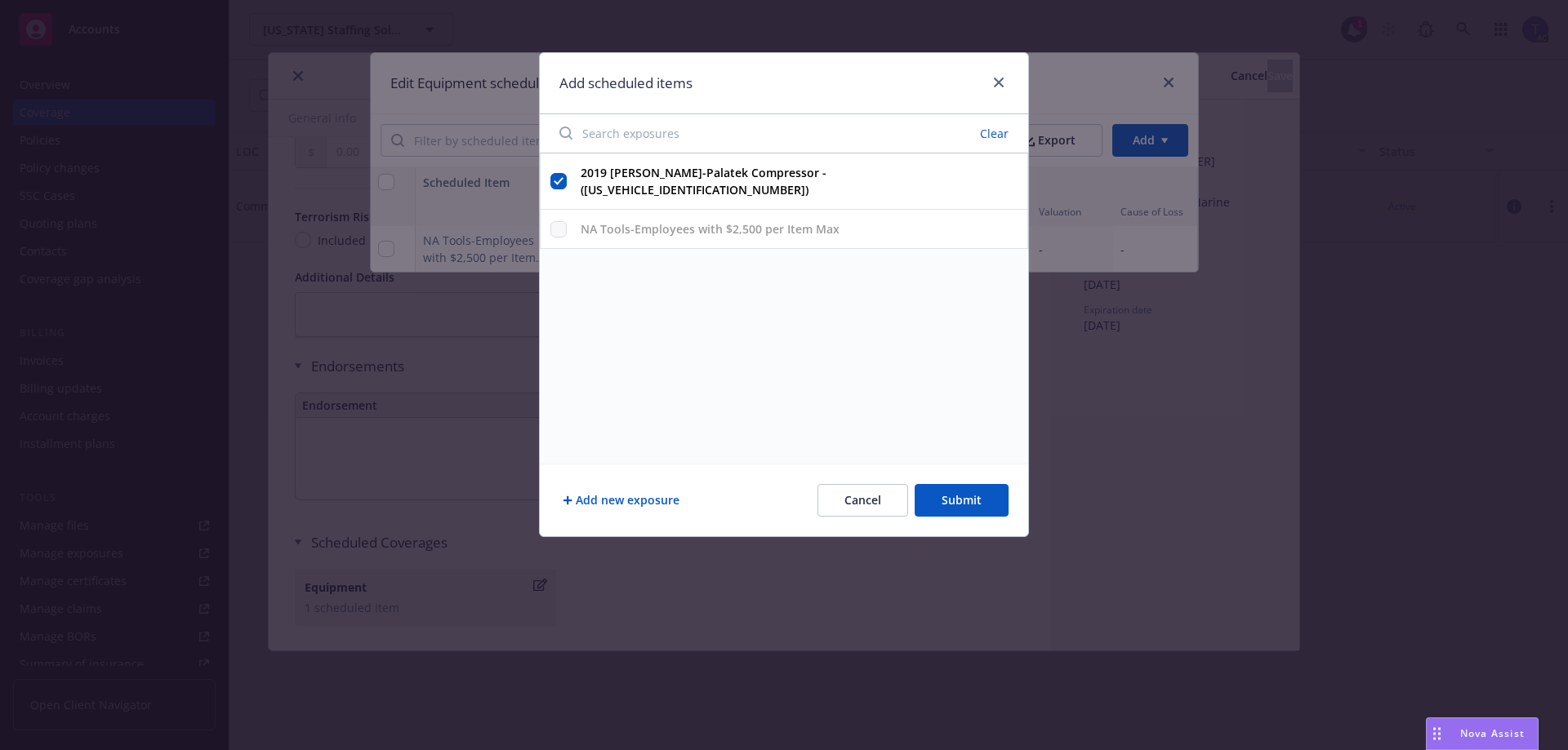
click at [959, 498] on button "Submit" at bounding box center [961, 499] width 94 height 33
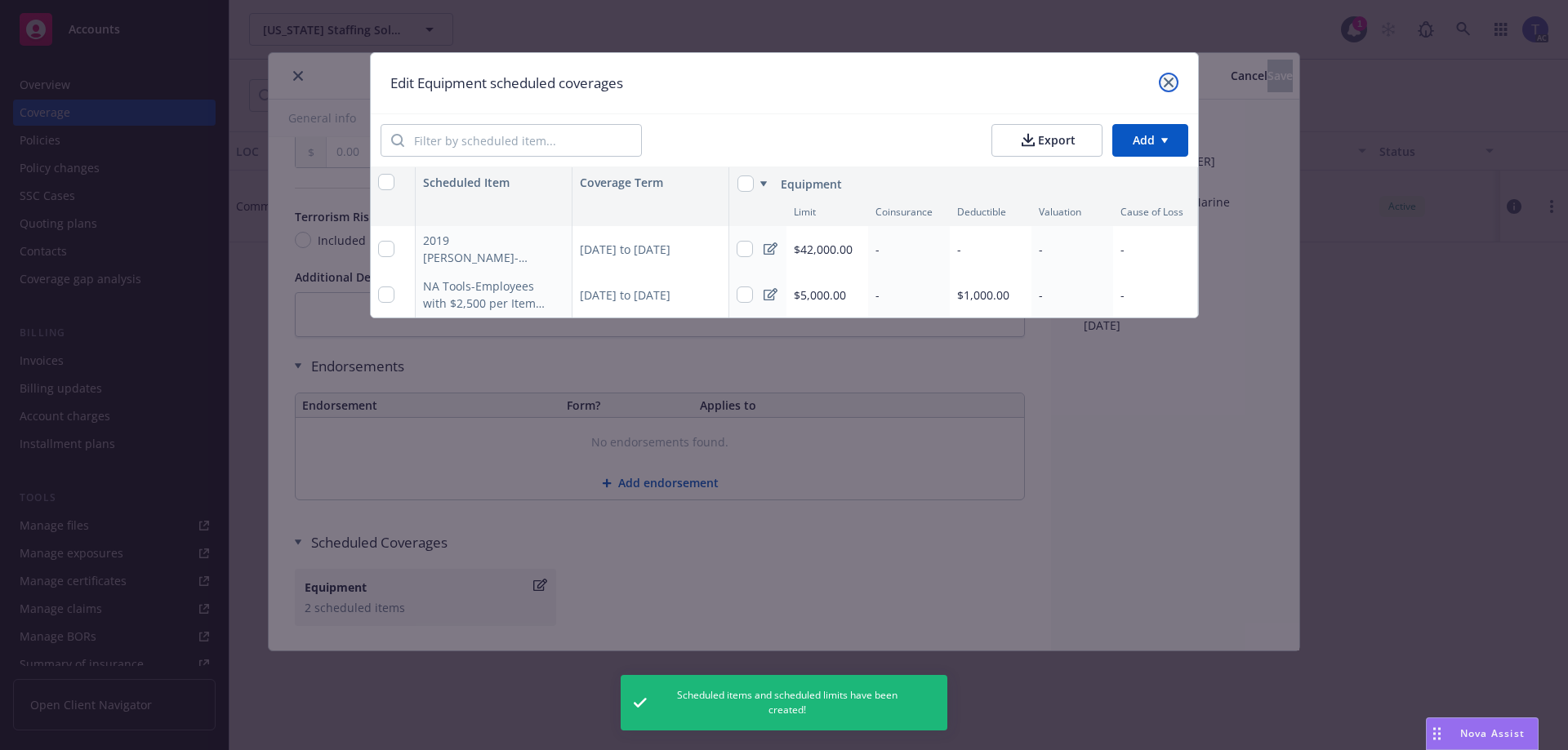
click at [1161, 83] on link "close" at bounding box center [1168, 83] width 20 height 20
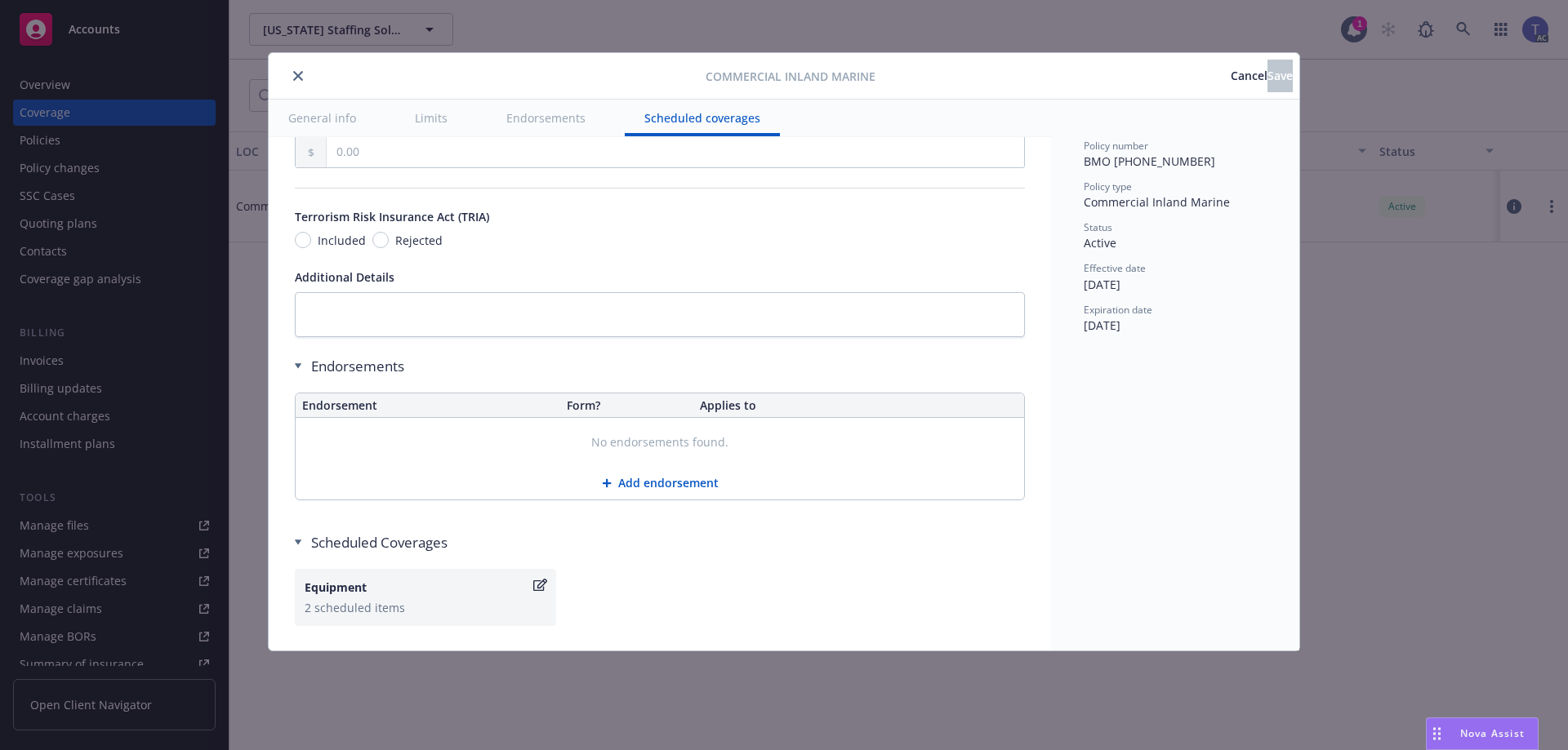
click at [291, 73] on button "close" at bounding box center [298, 76] width 20 height 20
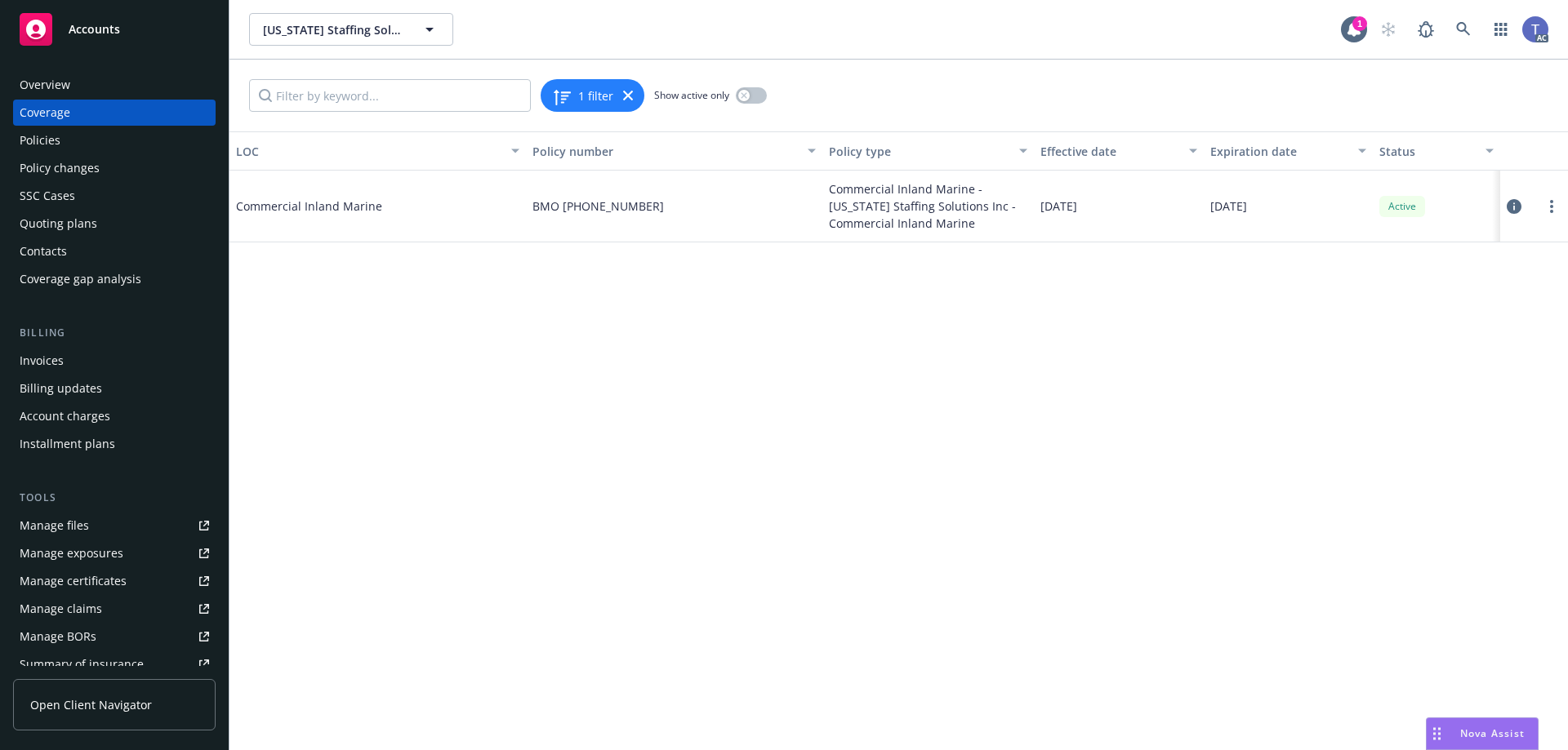
click at [291, 73] on div "1 filter Show active only" at bounding box center [898, 95] width 1338 height 72
click at [861, 333] on div "LOC Policy number Policy type Effective date Expiration date Status Commercial …" at bounding box center [898, 440] width 1338 height 619
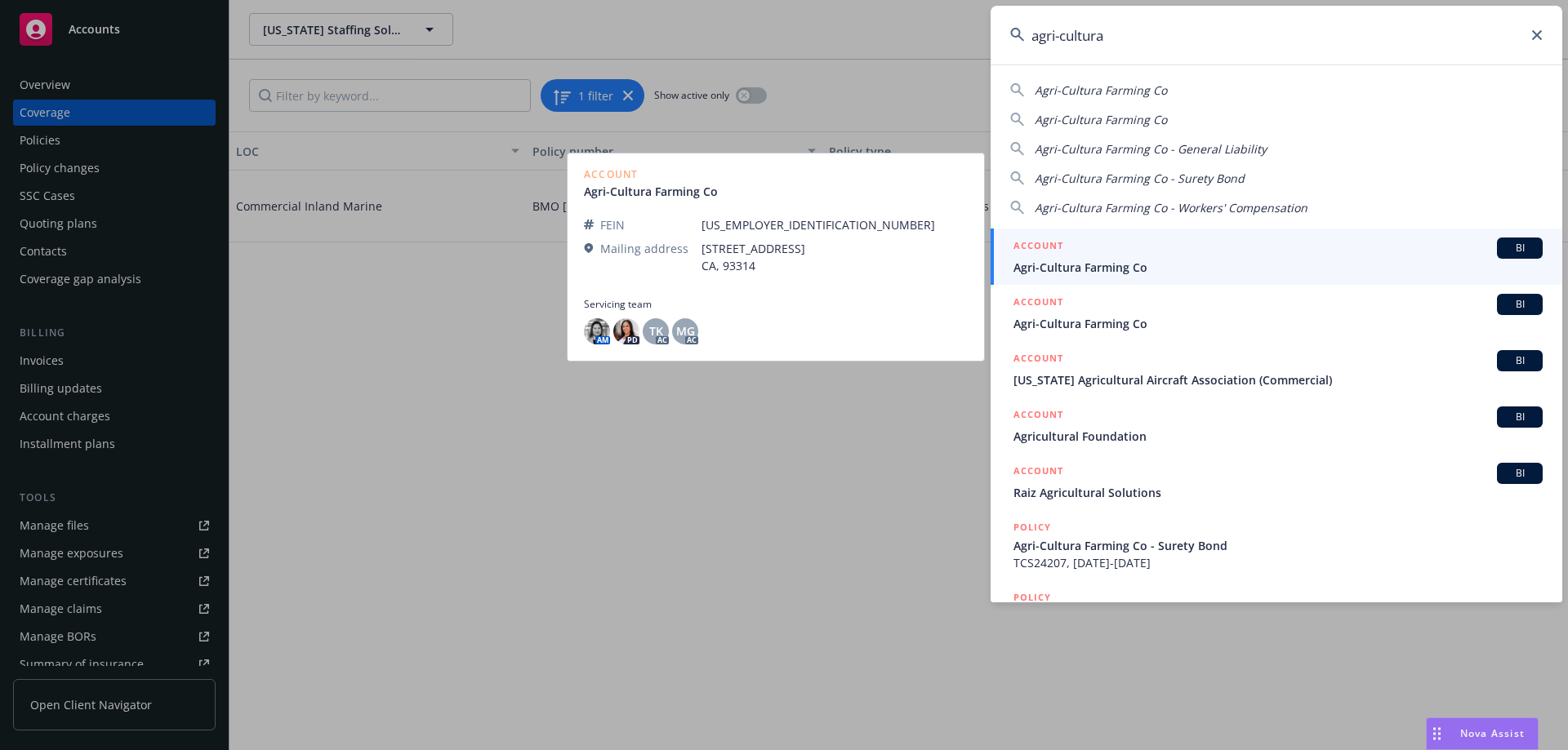
type input "agri-cultura"
click at [1109, 255] on div "ACCOUNT BI" at bounding box center [1278, 248] width 529 height 21
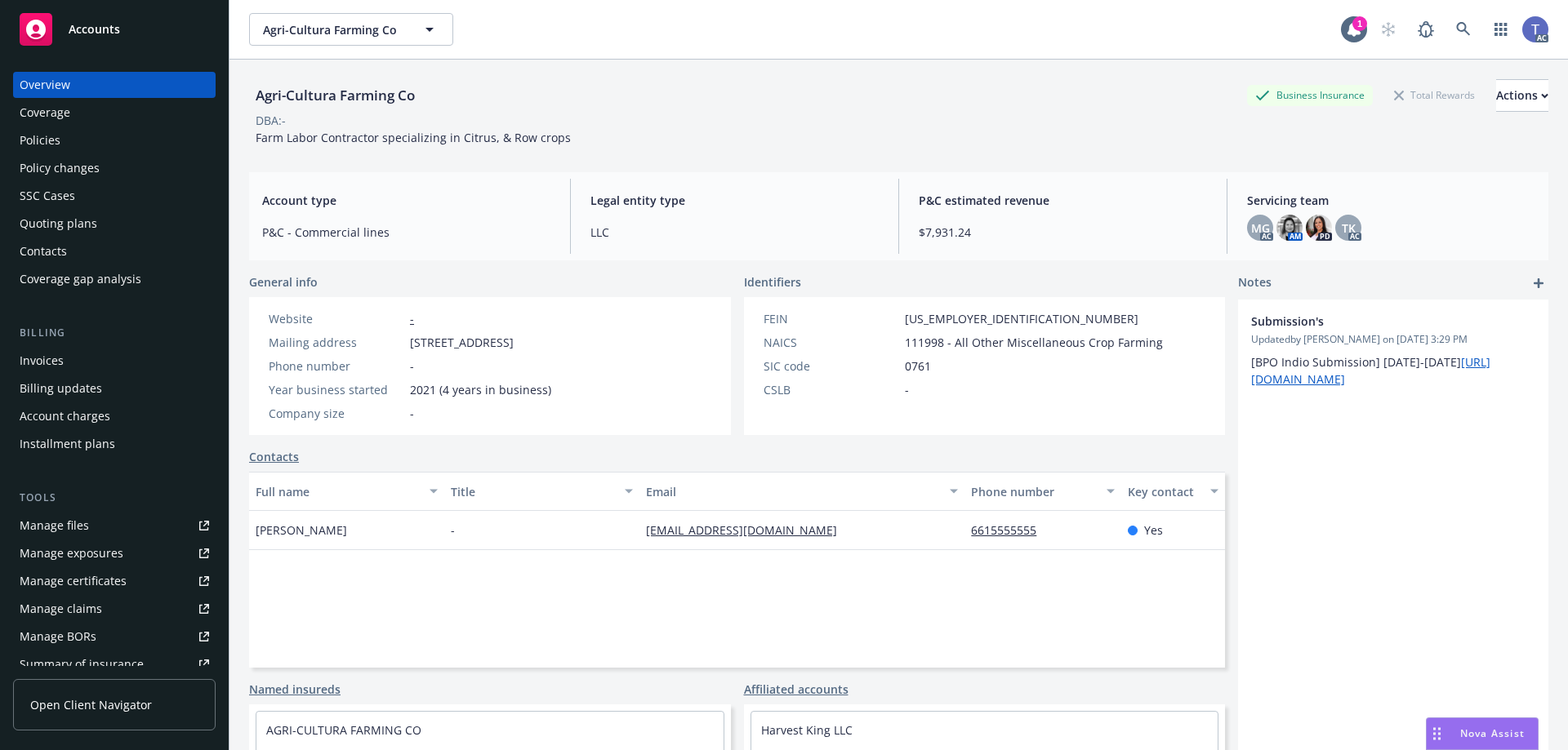
click at [36, 143] on div "Policies" at bounding box center [39, 140] width 40 height 26
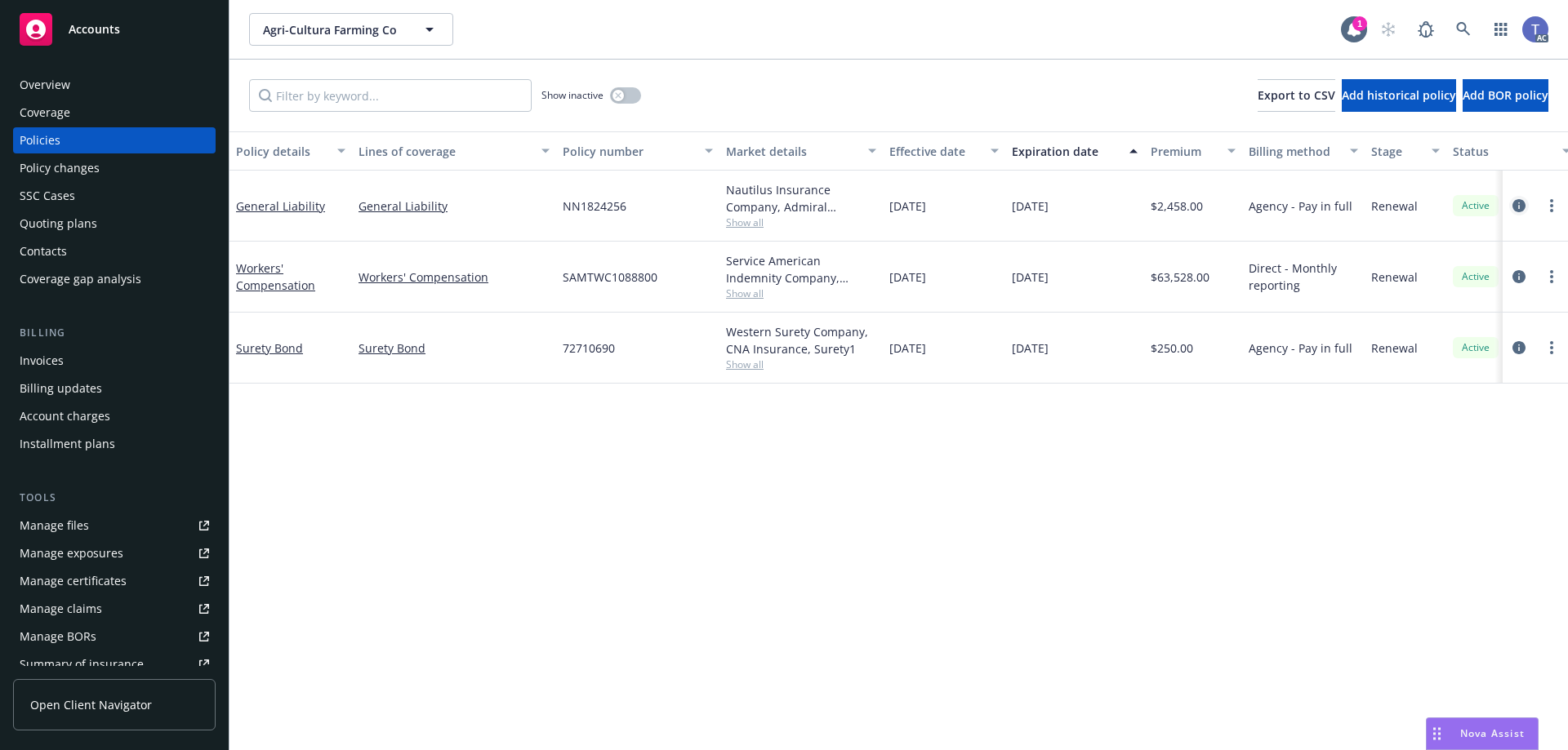
click at [1521, 203] on icon "circleInformation" at bounding box center [1518, 205] width 13 height 13
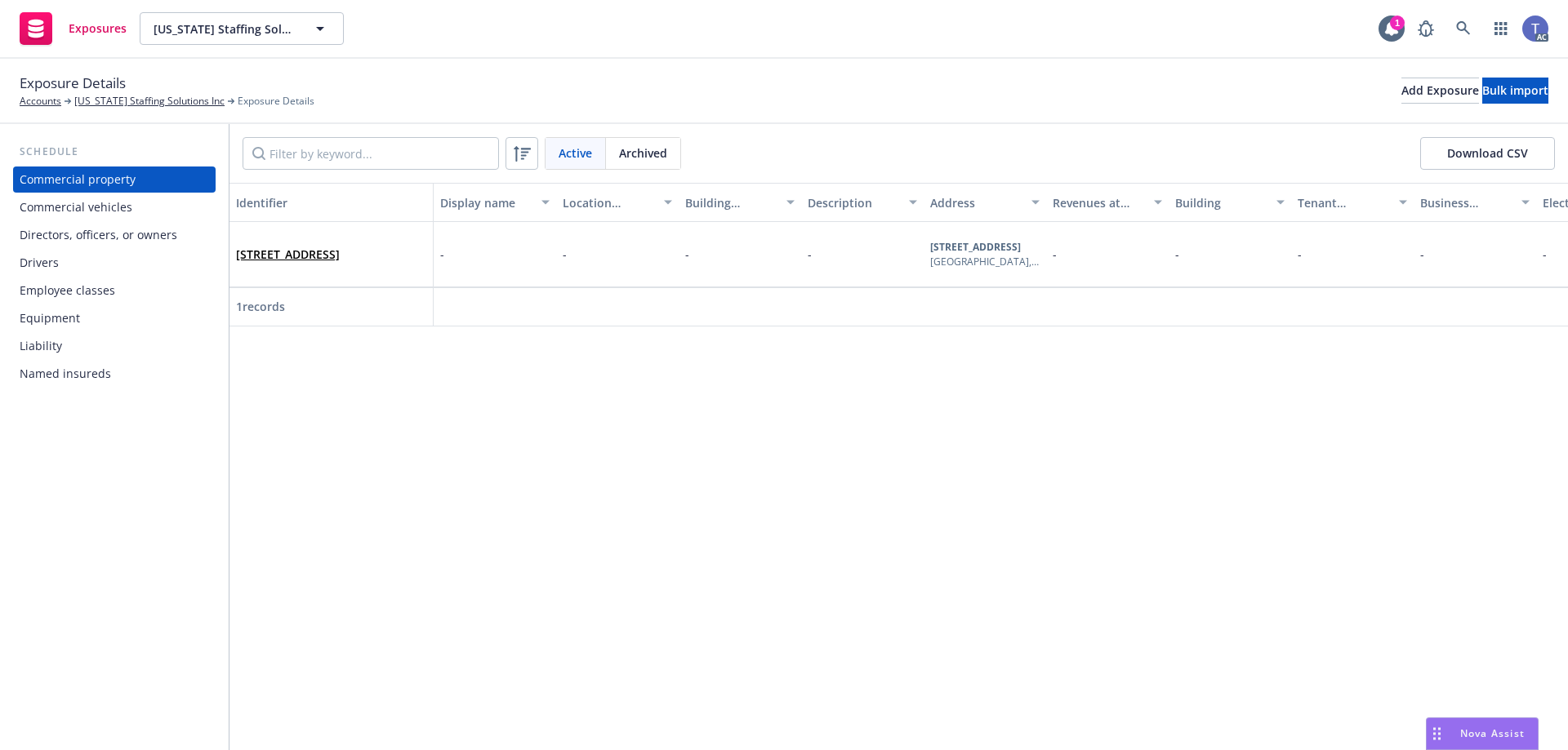
click at [75, 328] on div "Equipment" at bounding box center [49, 318] width 60 height 26
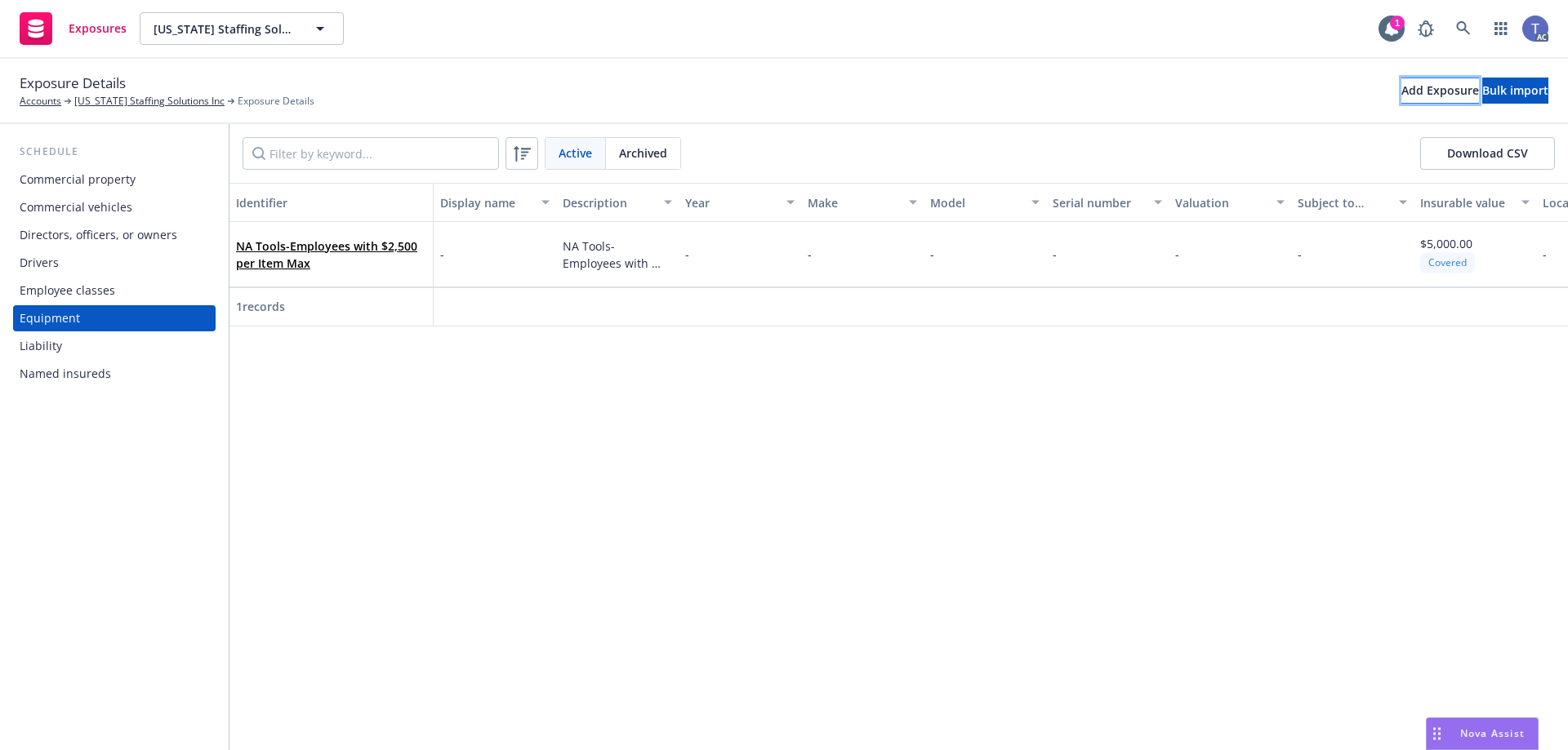
click at [1401, 90] on div "Add Exposure" at bounding box center [1440, 90] width 78 height 25
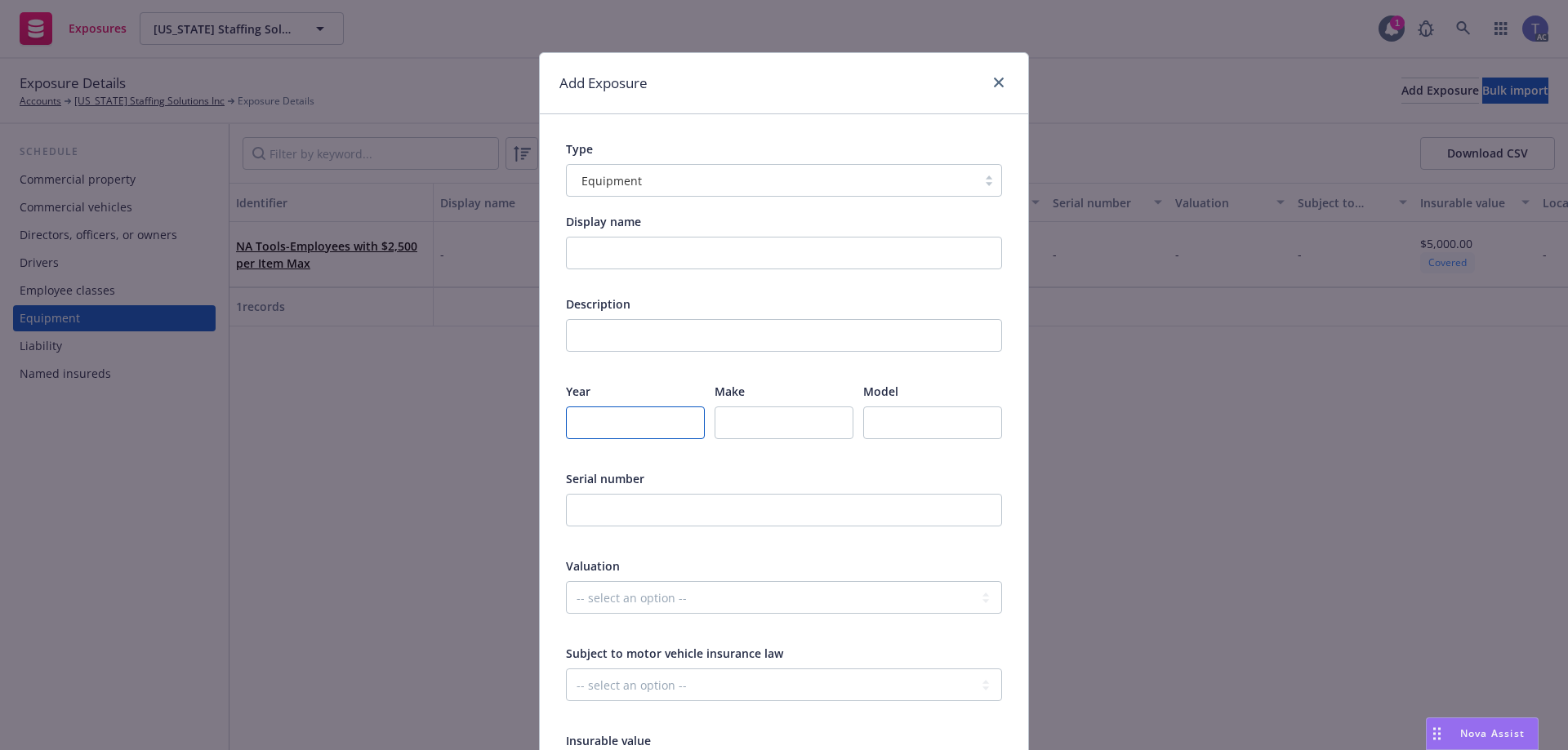
click at [608, 415] on input "number" at bounding box center [635, 422] width 139 height 33
type input "2019"
type input "Sullivan-Palatek"
type input "Compressor"
type input "7YAHH1213KM000975"
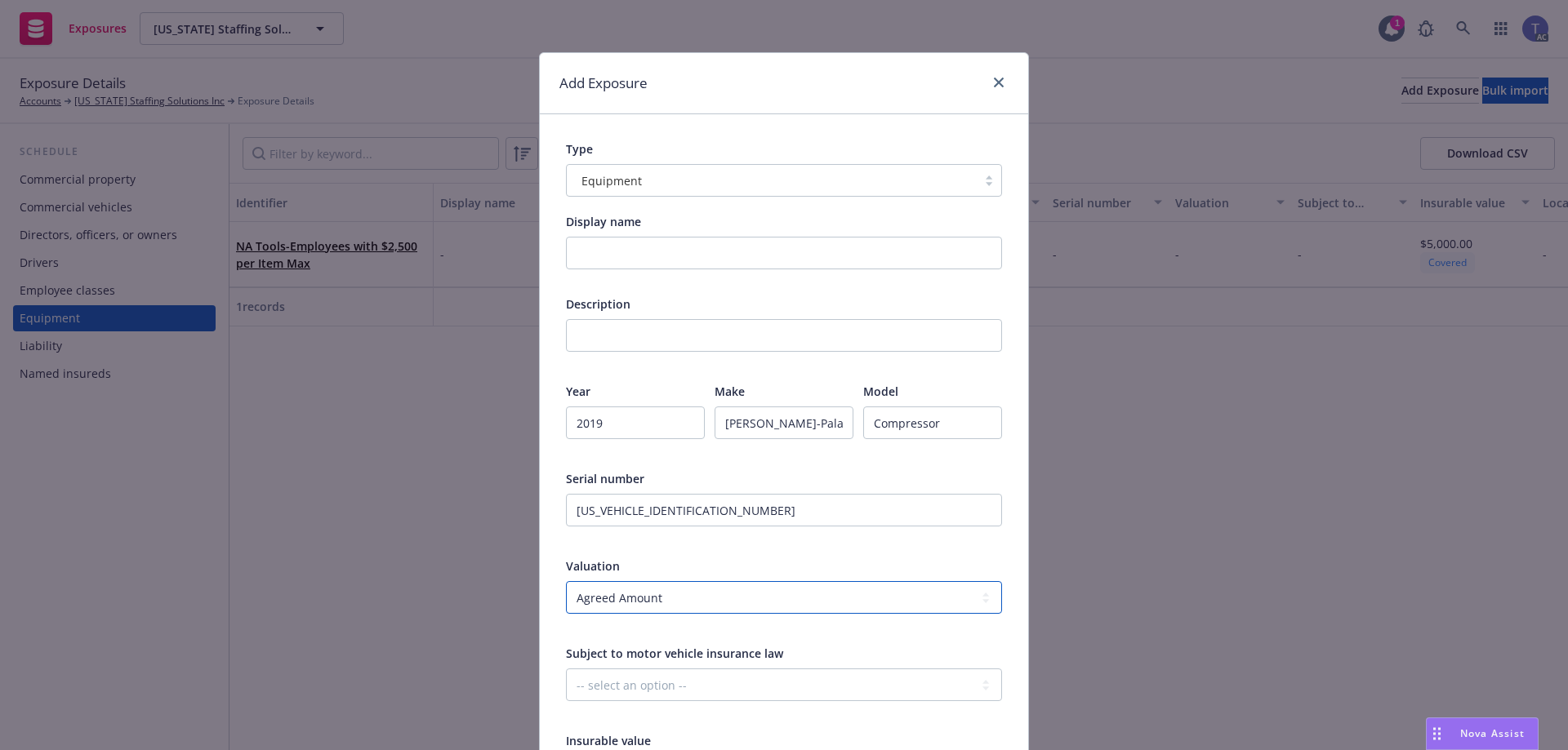
select select "ACTUAL_CASH_VALUE"
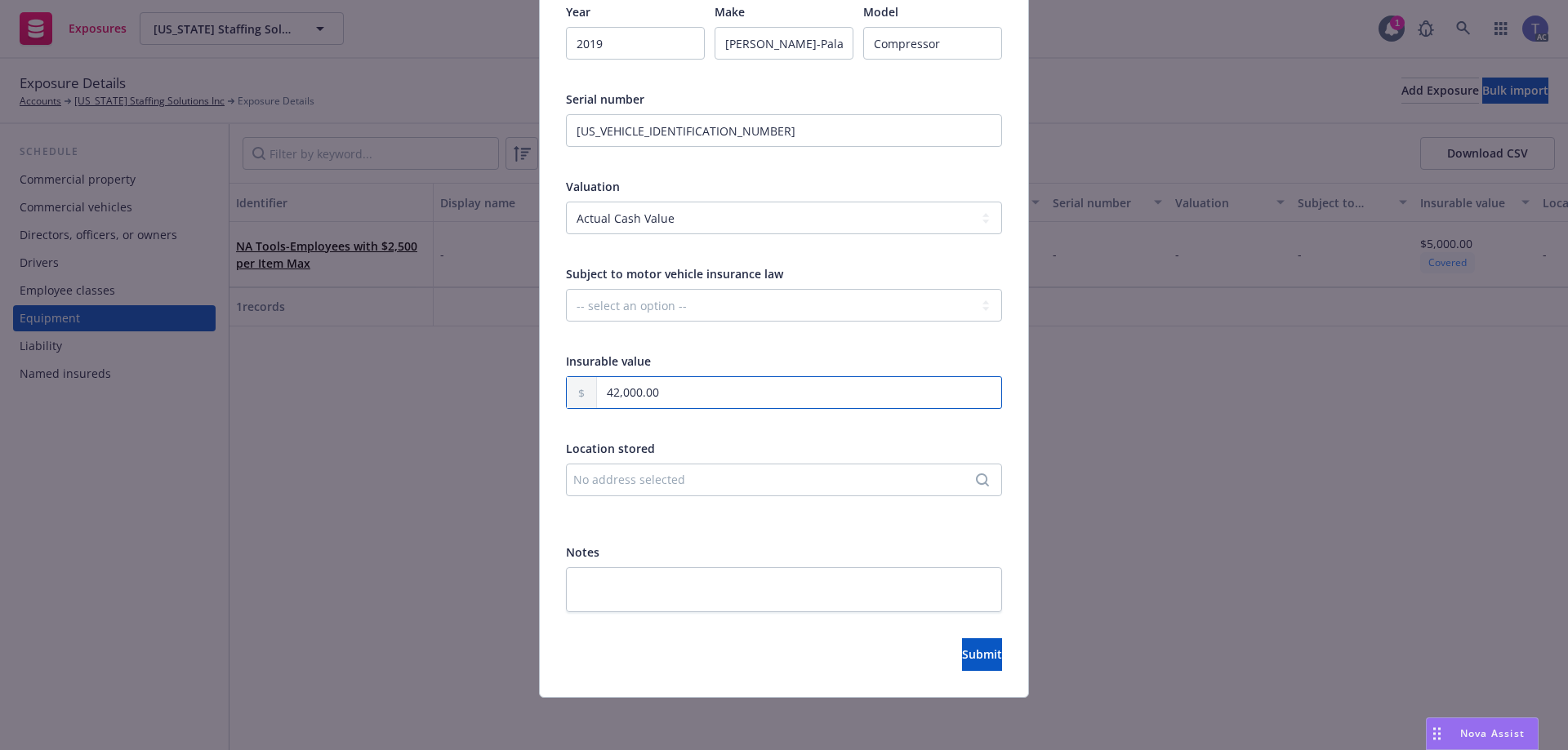
type input "42,000.00"
click at [962, 653] on span "Submit" at bounding box center [981, 654] width 40 height 16
